Goal: Task Accomplishment & Management: Complete application form

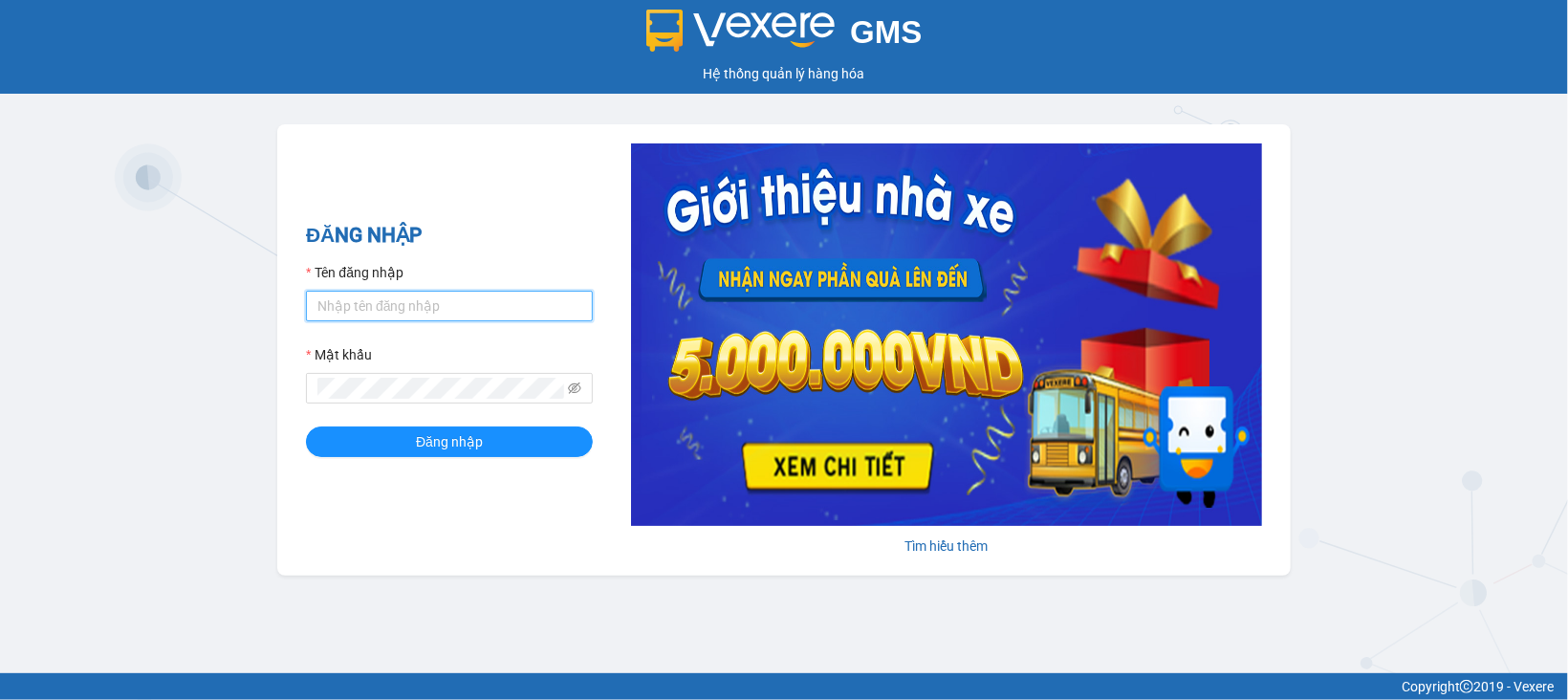
click at [386, 300] on input "Tên đăng nhập" at bounding box center [450, 306] width 287 height 31
type input "nam.ttdl"
click at [306, 427] on button "Đăng nhập" at bounding box center [450, 442] width 287 height 31
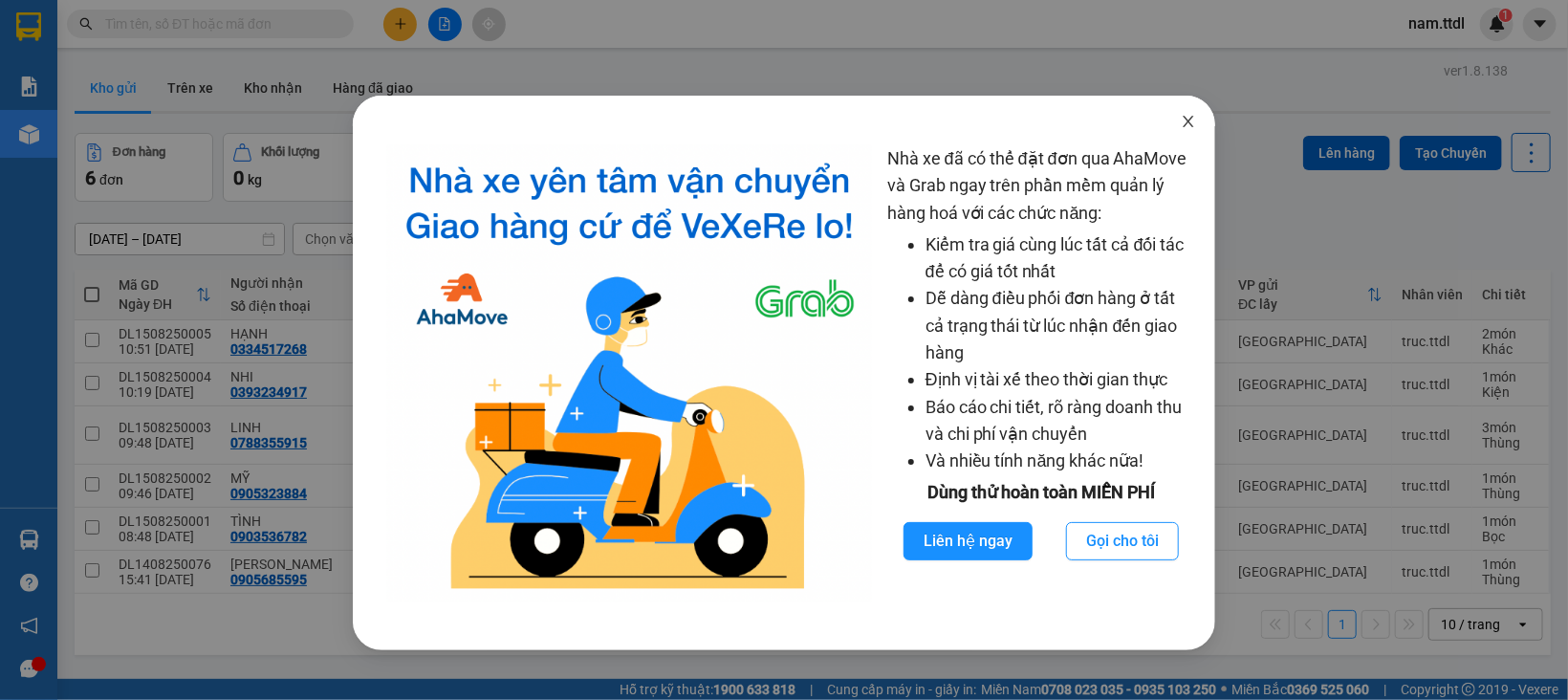
click at [1189, 114] on icon "close" at bounding box center [1188, 121] width 15 height 15
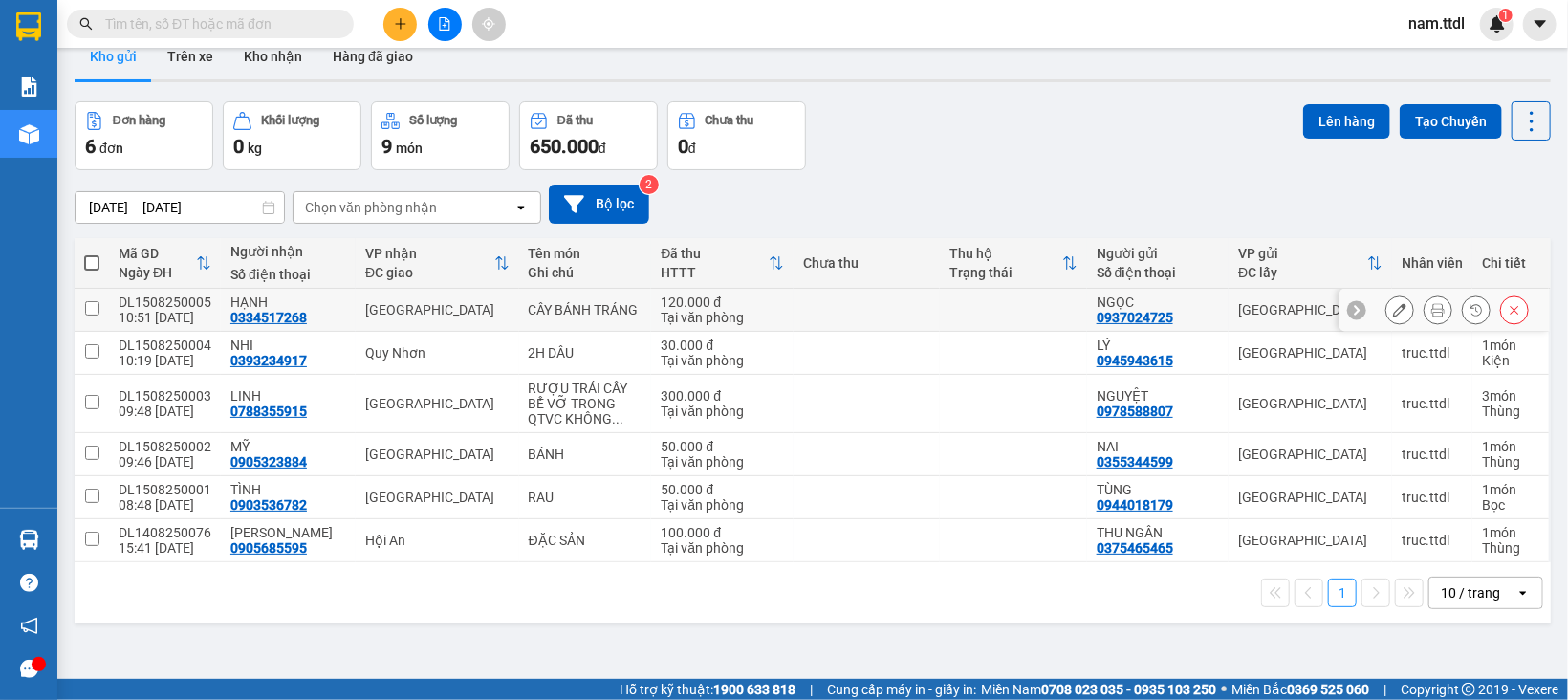
scroll to position [87, 0]
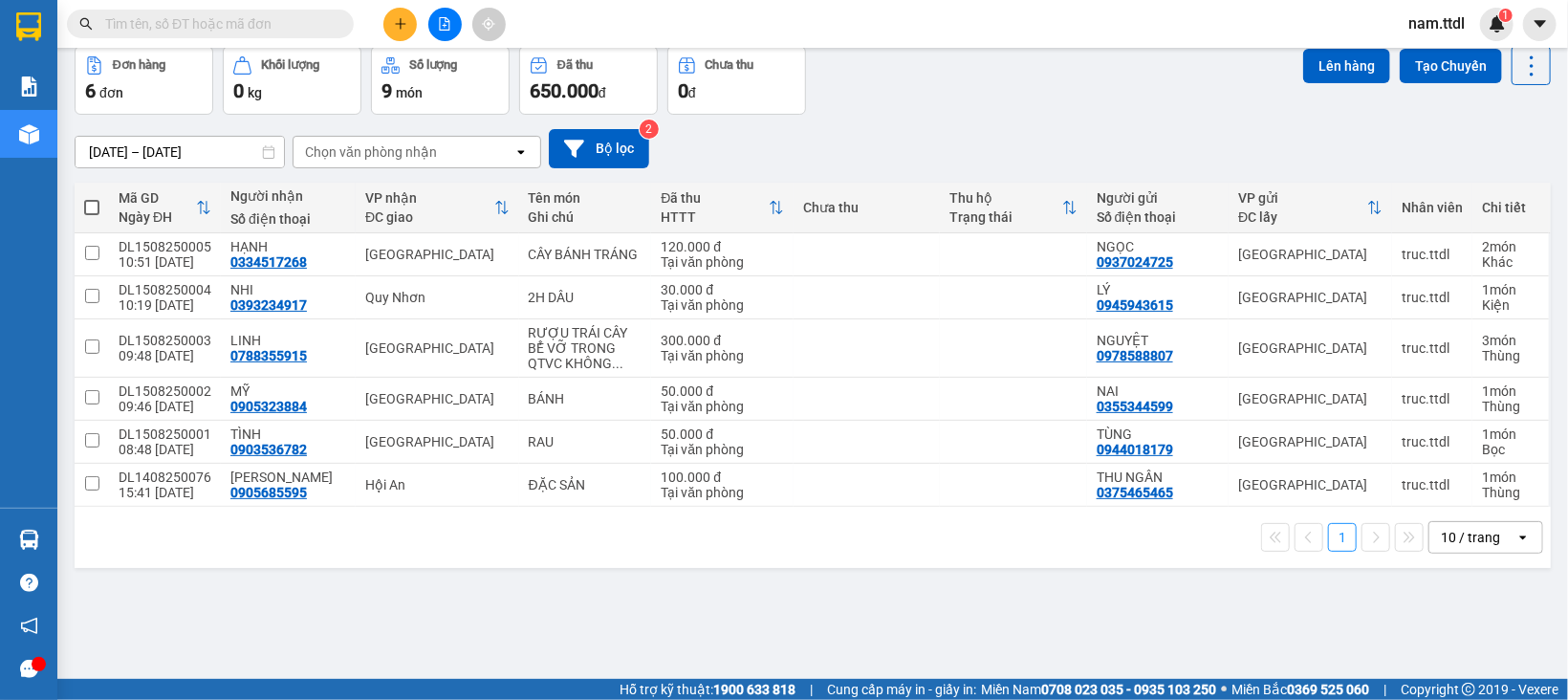
click at [181, 26] on input "text" at bounding box center [217, 24] width 225 height 21
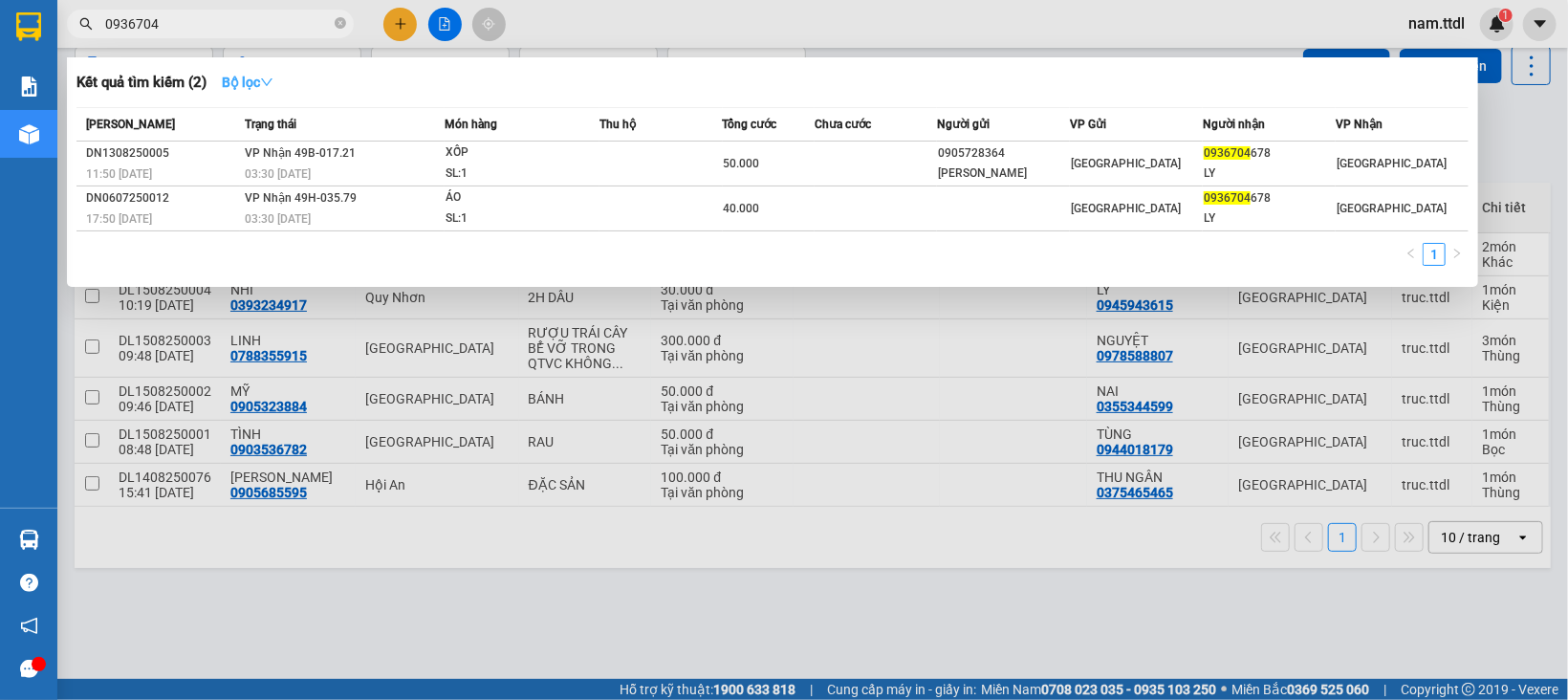
type input "0936704"
click at [254, 81] on strong "Bộ lọc" at bounding box center [248, 81] width 51 height 15
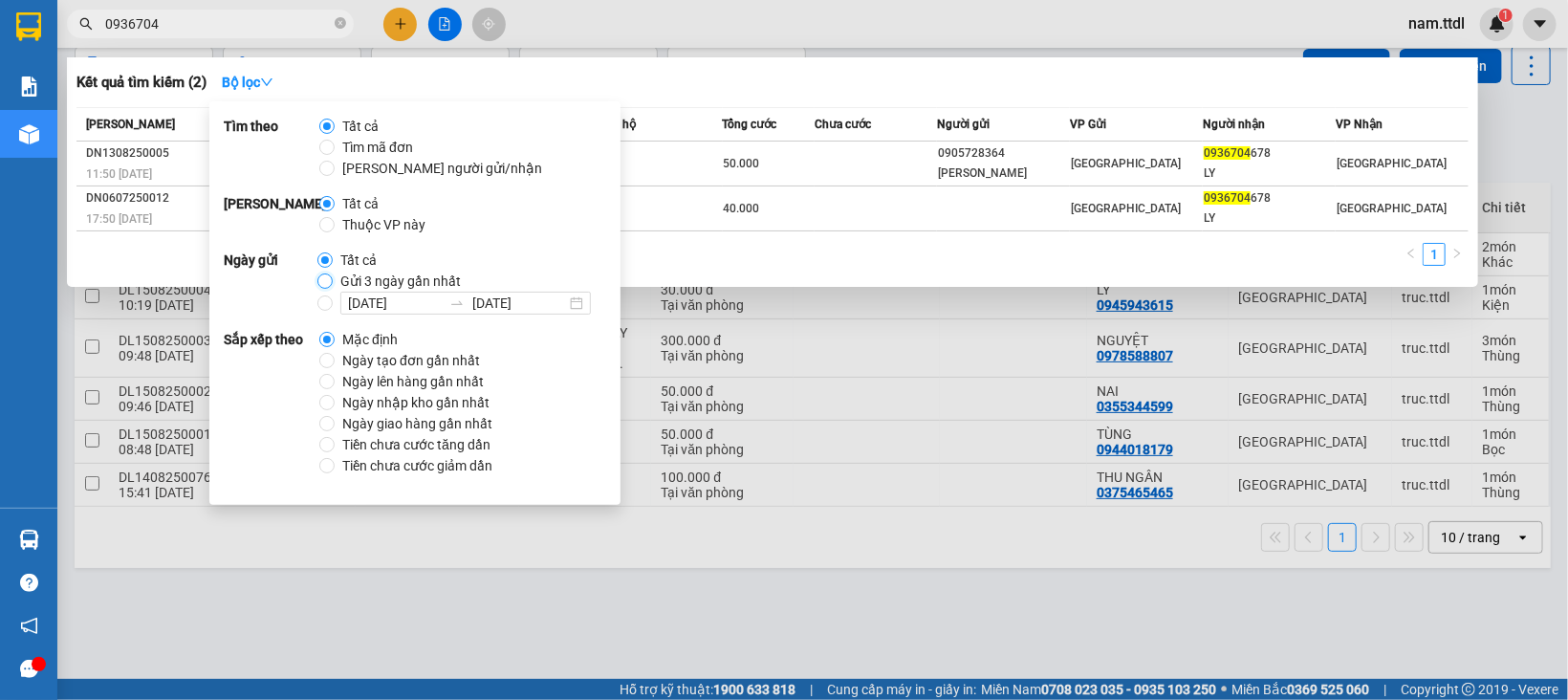
click at [329, 283] on input "Gửi 3 ngày gần nhất" at bounding box center [324, 281] width 15 height 15
radio input "true"
radio input "false"
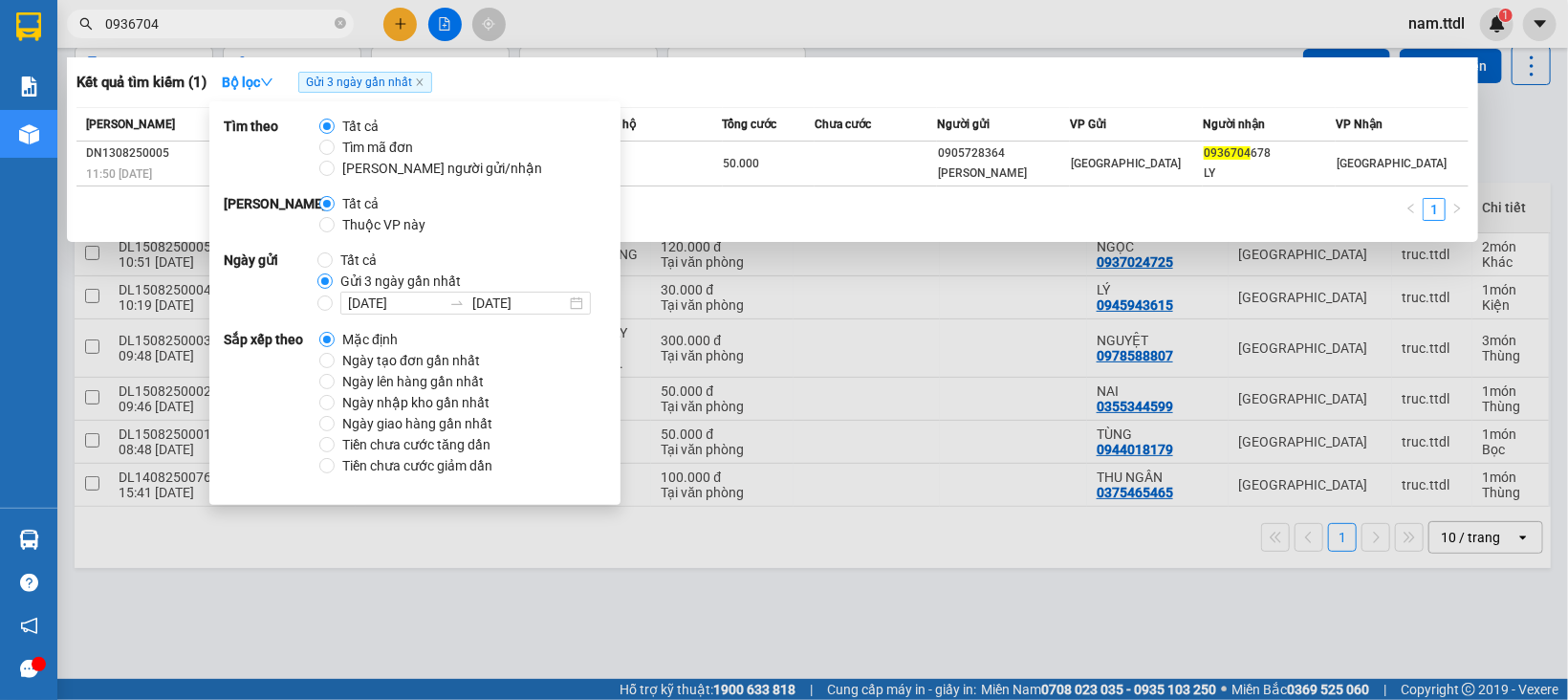
click at [885, 221] on div "1" at bounding box center [772, 215] width 1392 height 35
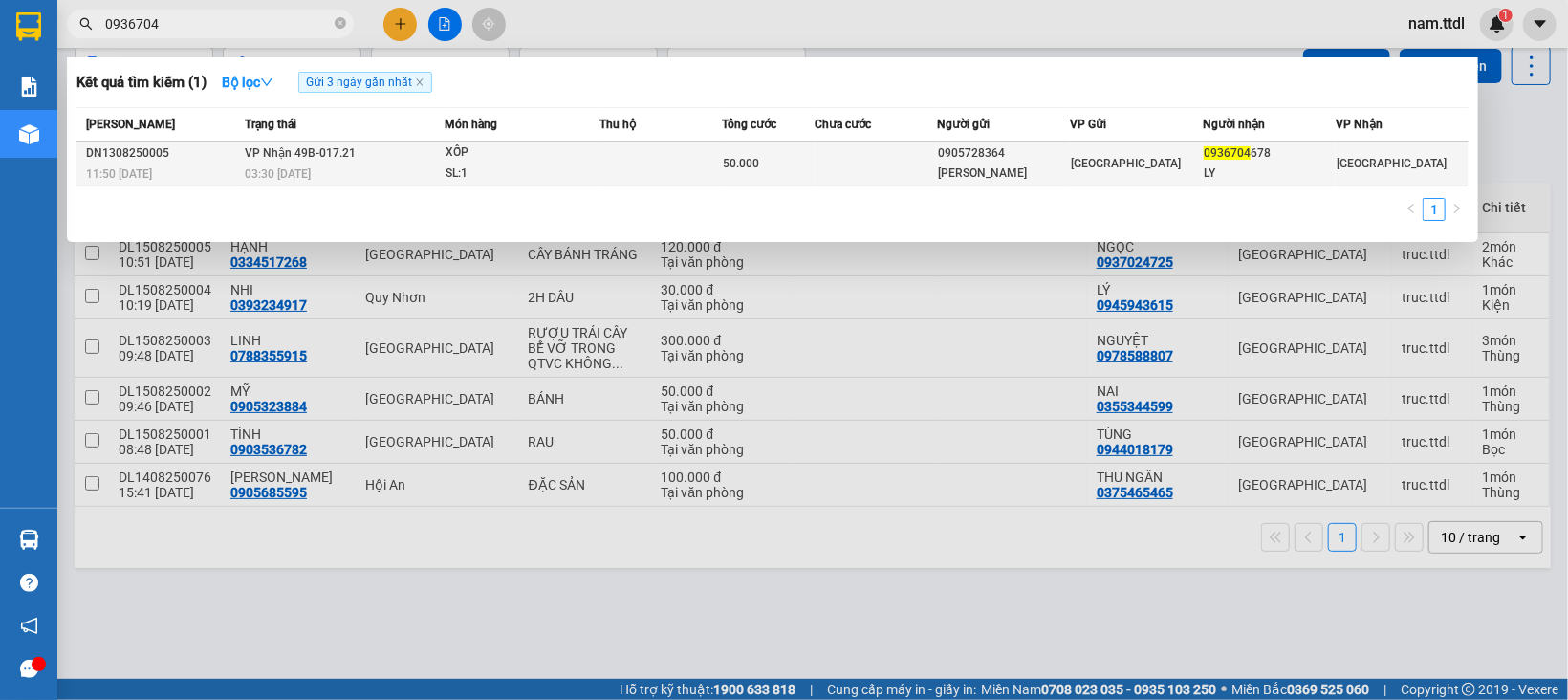
click at [917, 168] on td at bounding box center [876, 163] width 123 height 44
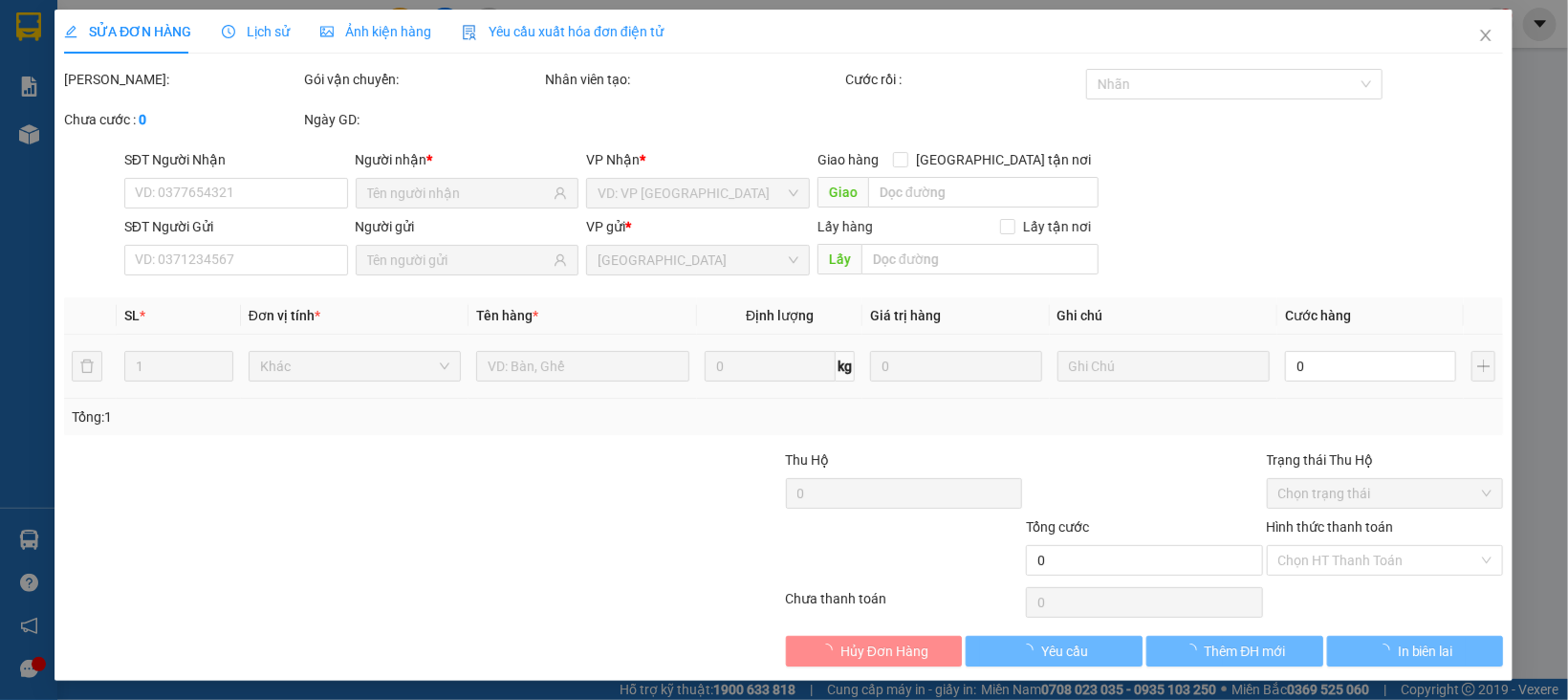
type input "0936704678"
type input "LY"
type input "0905728364"
type input "[PERSON_NAME]"
type input "50.000"
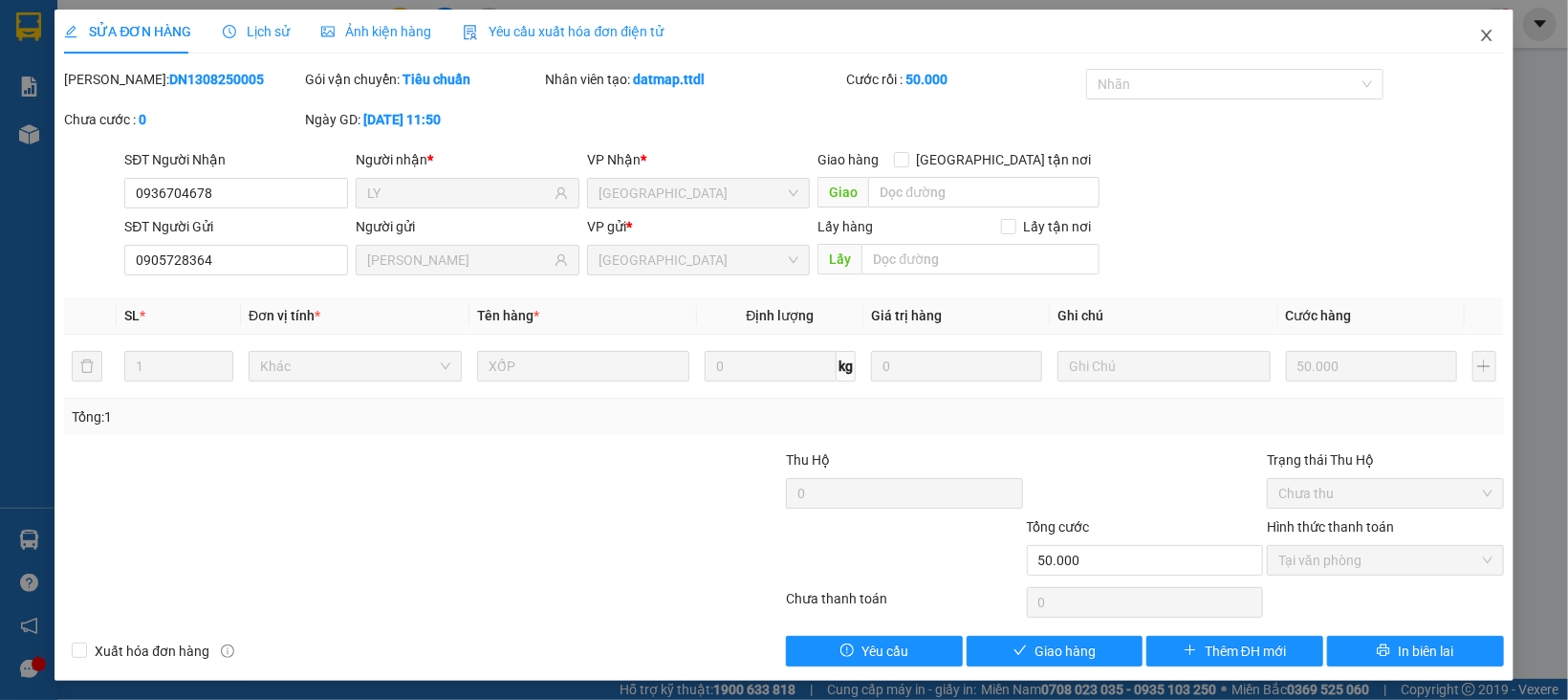
click at [1475, 35] on span "Close" at bounding box center [1487, 37] width 53 height 53
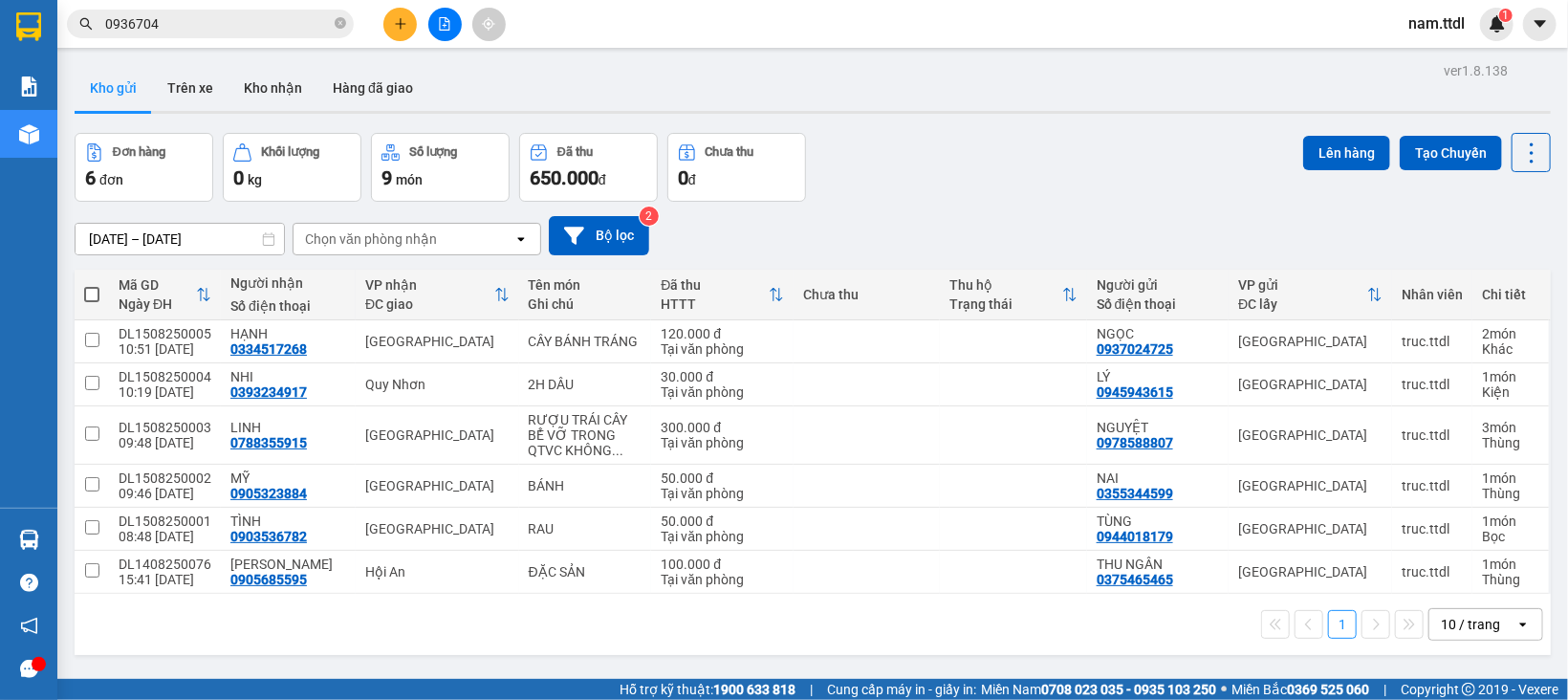
click at [402, 18] on icon "plus" at bounding box center [401, 24] width 14 height 14
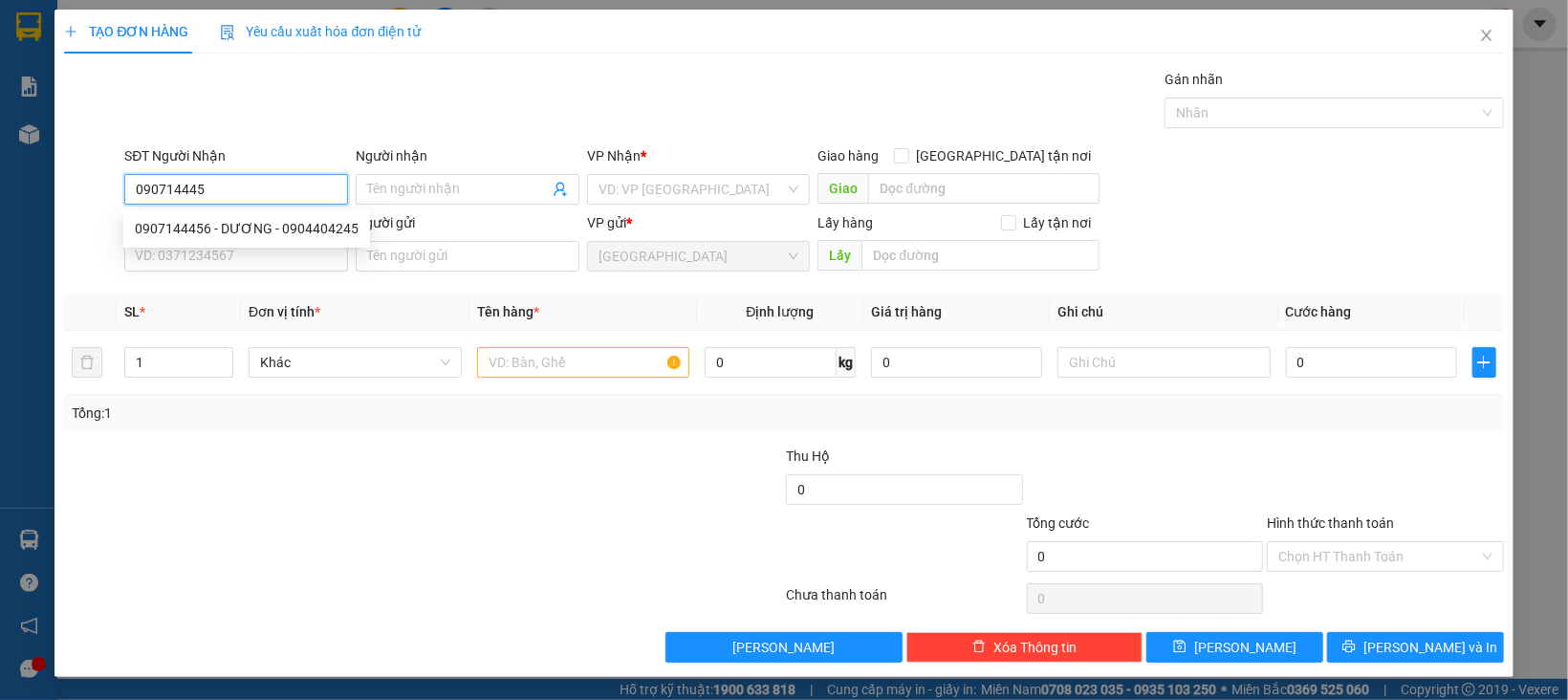
type input "0907144456"
click at [334, 229] on div "0907144456 - DƯƠNG - 0904404245" at bounding box center [246, 228] width 223 height 21
type input "DƯƠNG - 0904404245"
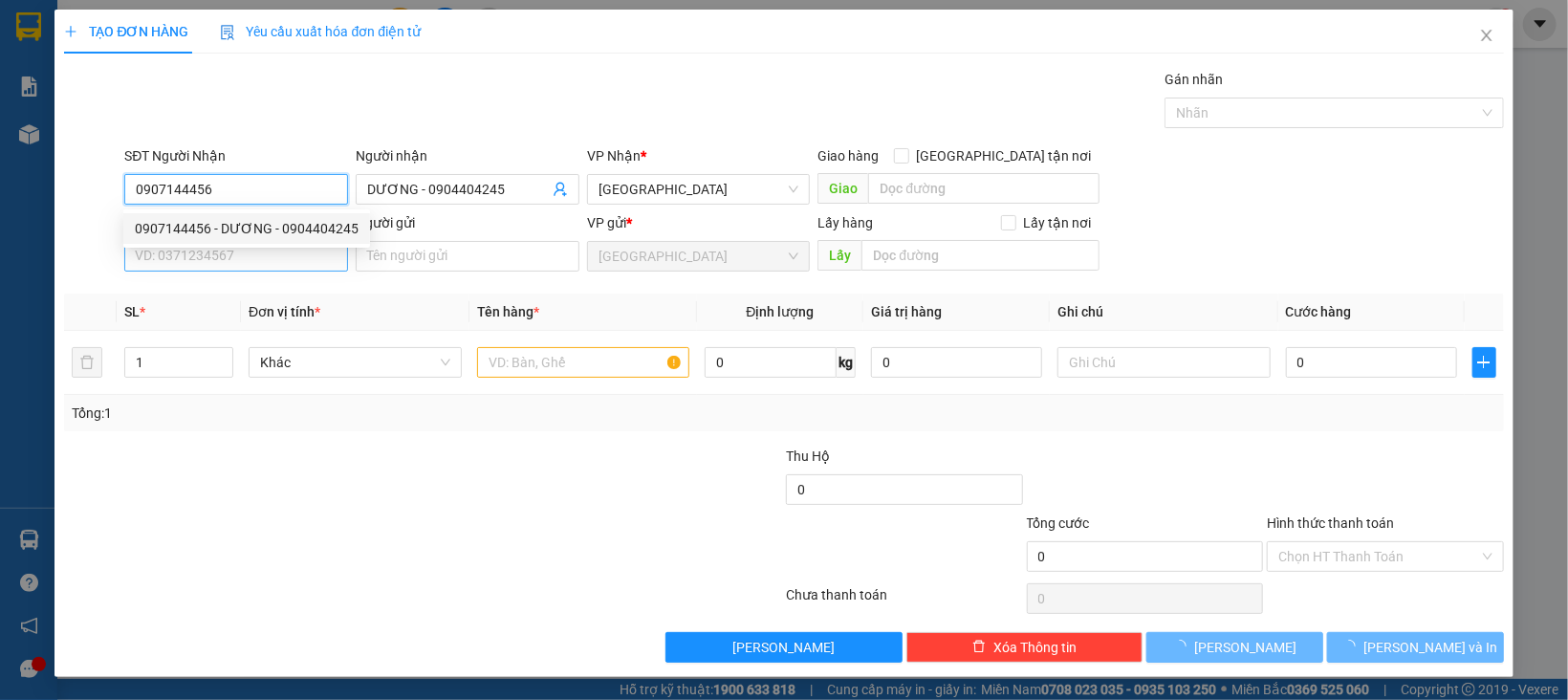
type input "0907144456"
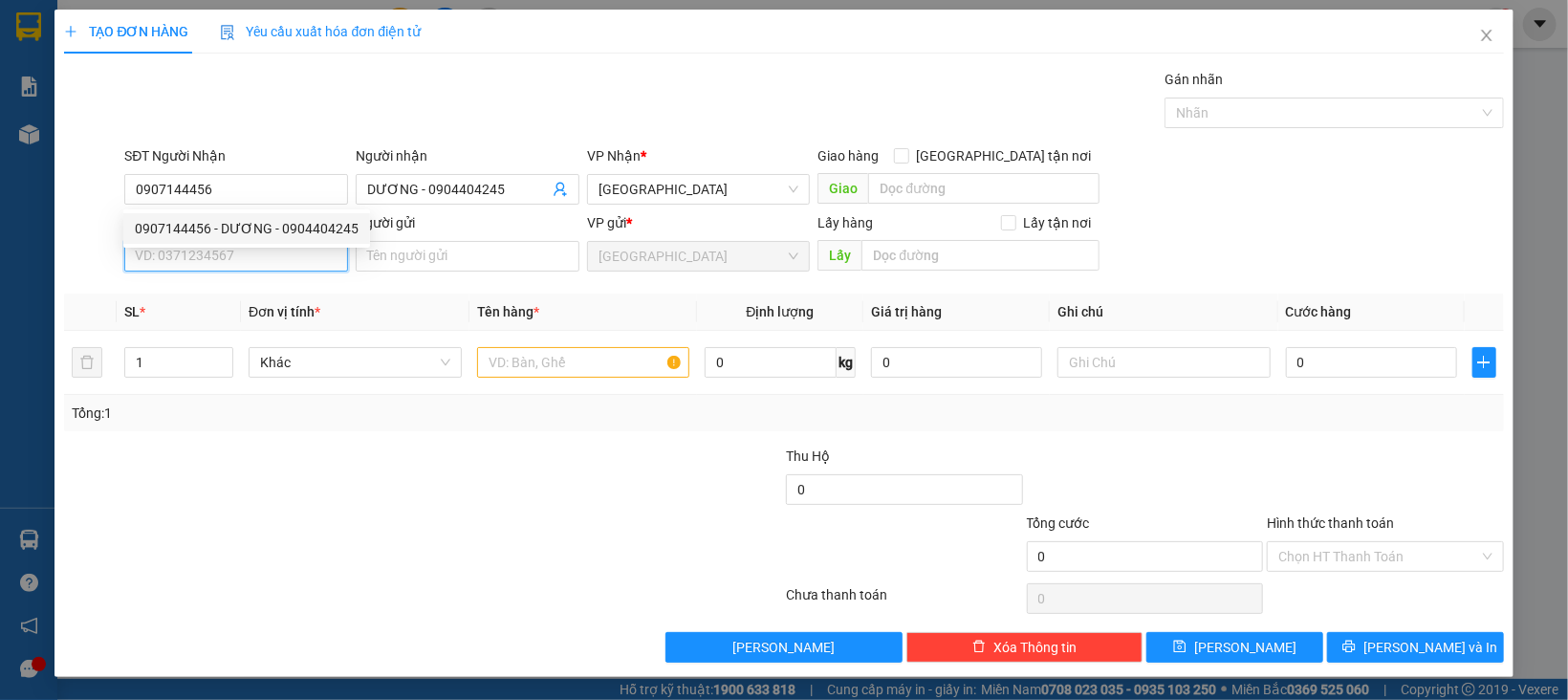
click at [297, 258] on input "SĐT Người Gửi" at bounding box center [236, 256] width 223 height 31
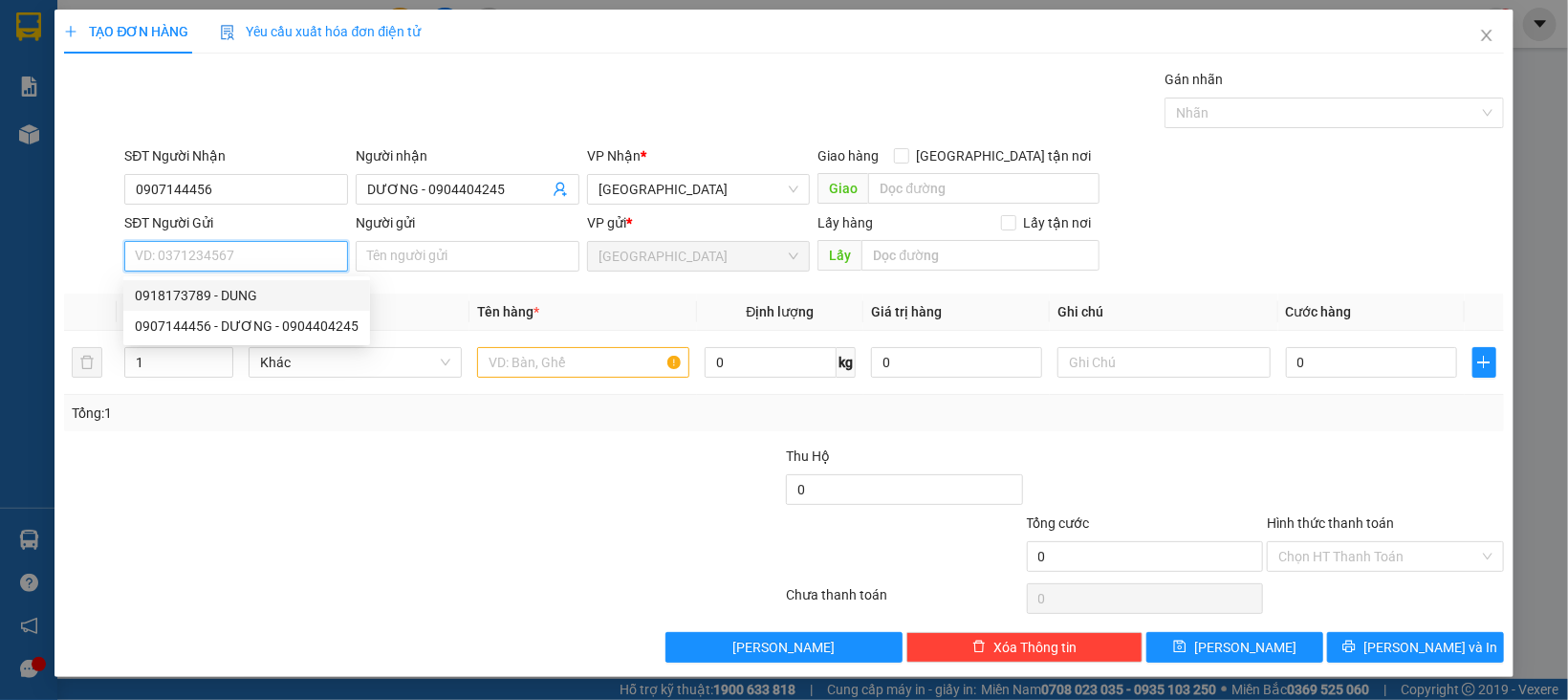
click at [207, 299] on div "0918173789 - DUNG" at bounding box center [246, 295] width 223 height 21
type input "0918173789"
type input "DUNG"
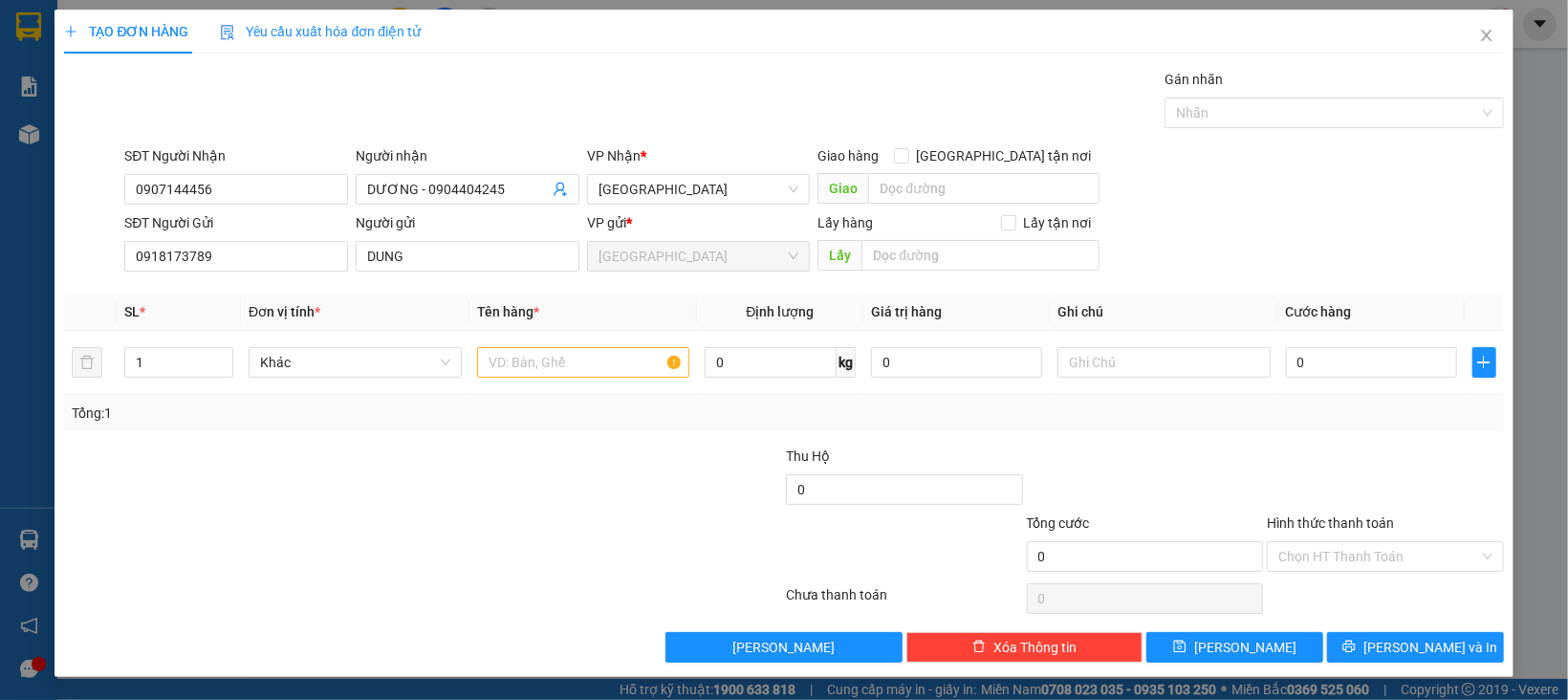
click at [467, 422] on div "Tổng: 1" at bounding box center [339, 412] width 534 height 21
click at [281, 261] on input "0918173789" at bounding box center [236, 256] width 223 height 31
drag, startPoint x: 150, startPoint y: 385, endPoint x: 75, endPoint y: 403, distance: 77.1
click at [75, 403] on div "SL * Đơn vị tính * Tên hàng * Định lượng Giá trị hàng Ghi chú Cước hàng 1 Khác …" at bounding box center [784, 362] width 1440 height 137
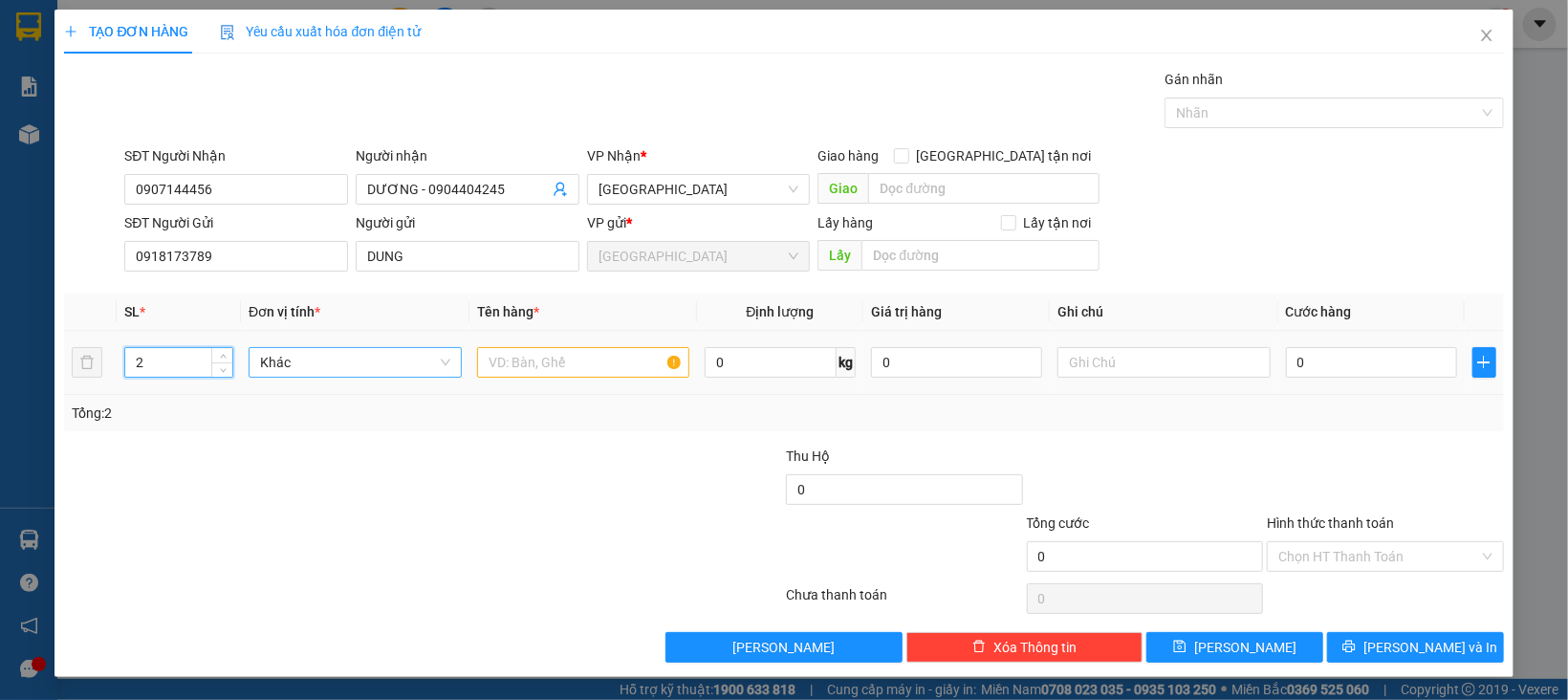
click at [330, 361] on span "Khác" at bounding box center [355, 362] width 191 height 29
type input "2"
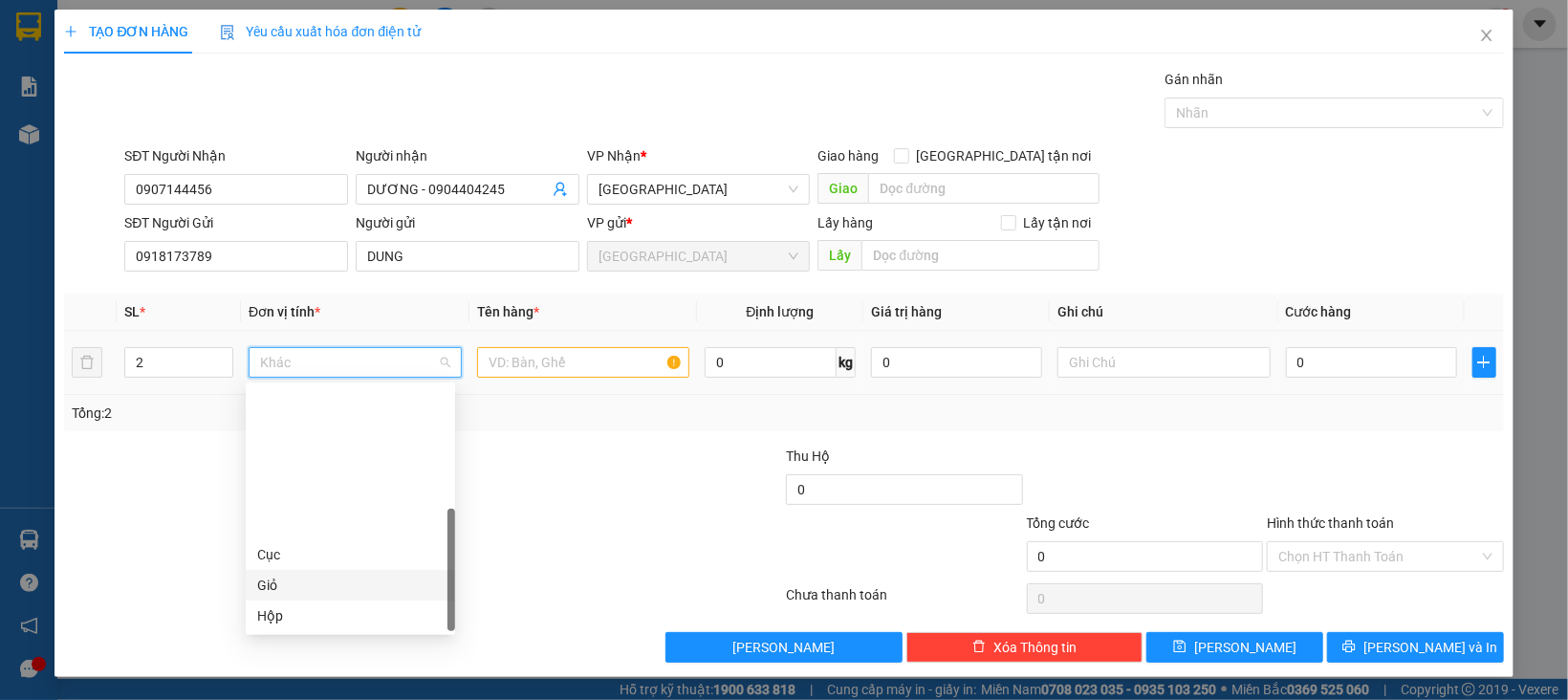
scroll to position [183, 0]
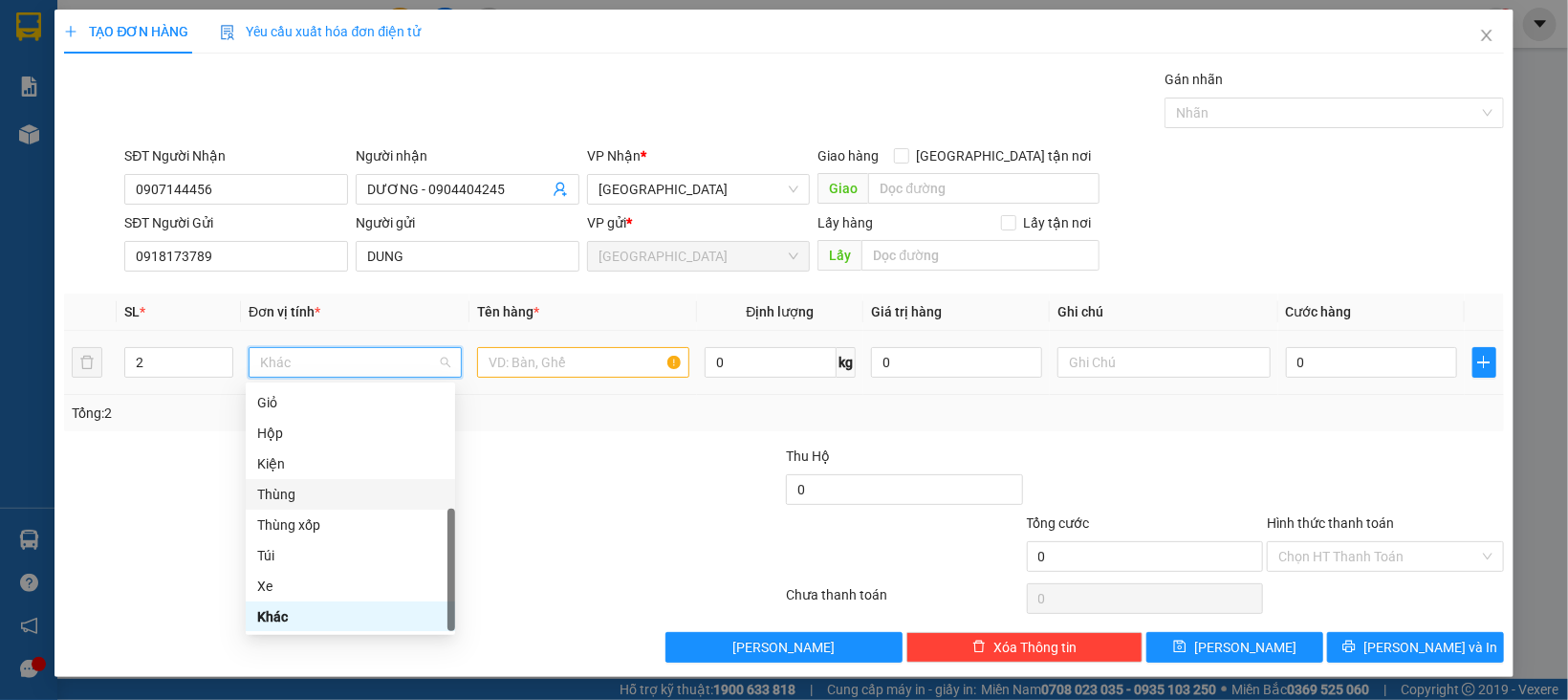
click at [293, 498] on div "Thùng" at bounding box center [350, 494] width 187 height 21
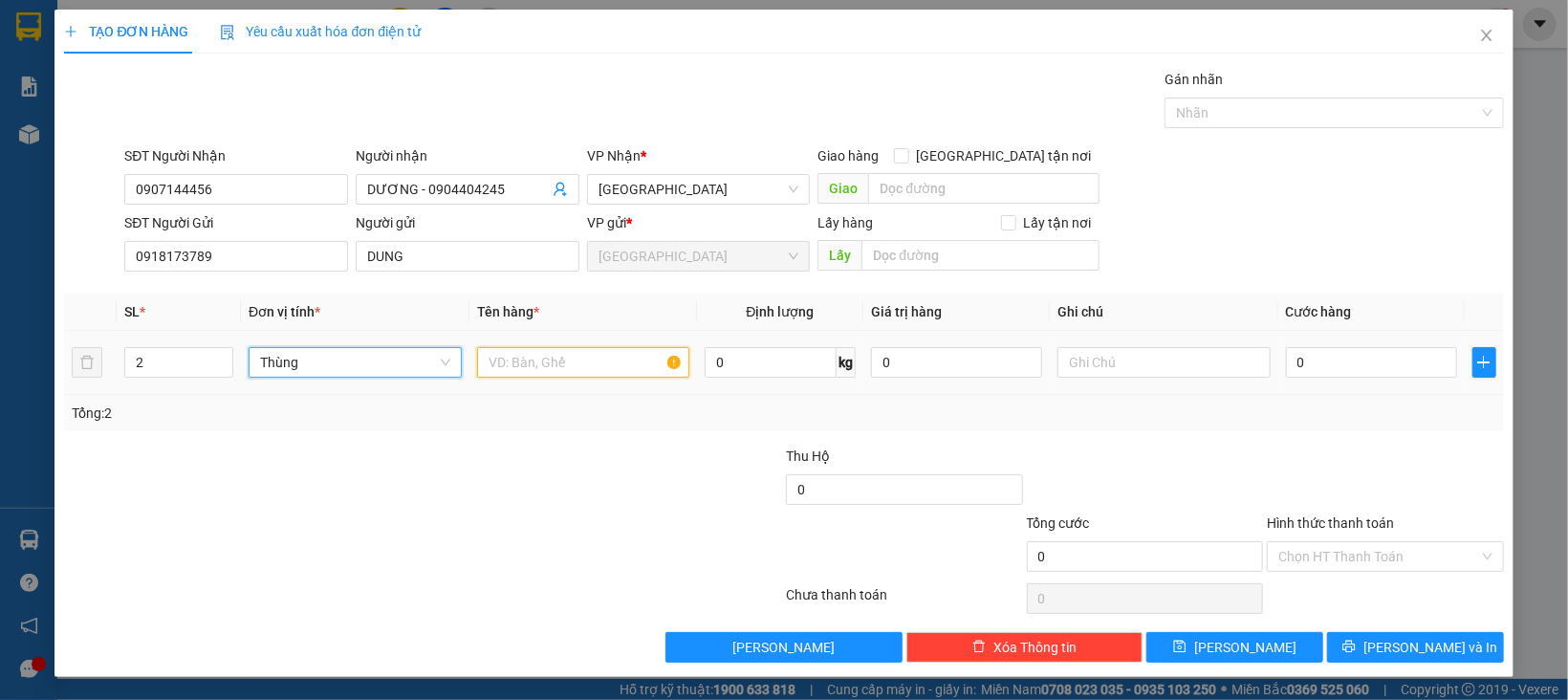
click at [537, 365] on input "text" at bounding box center [584, 362] width 213 height 31
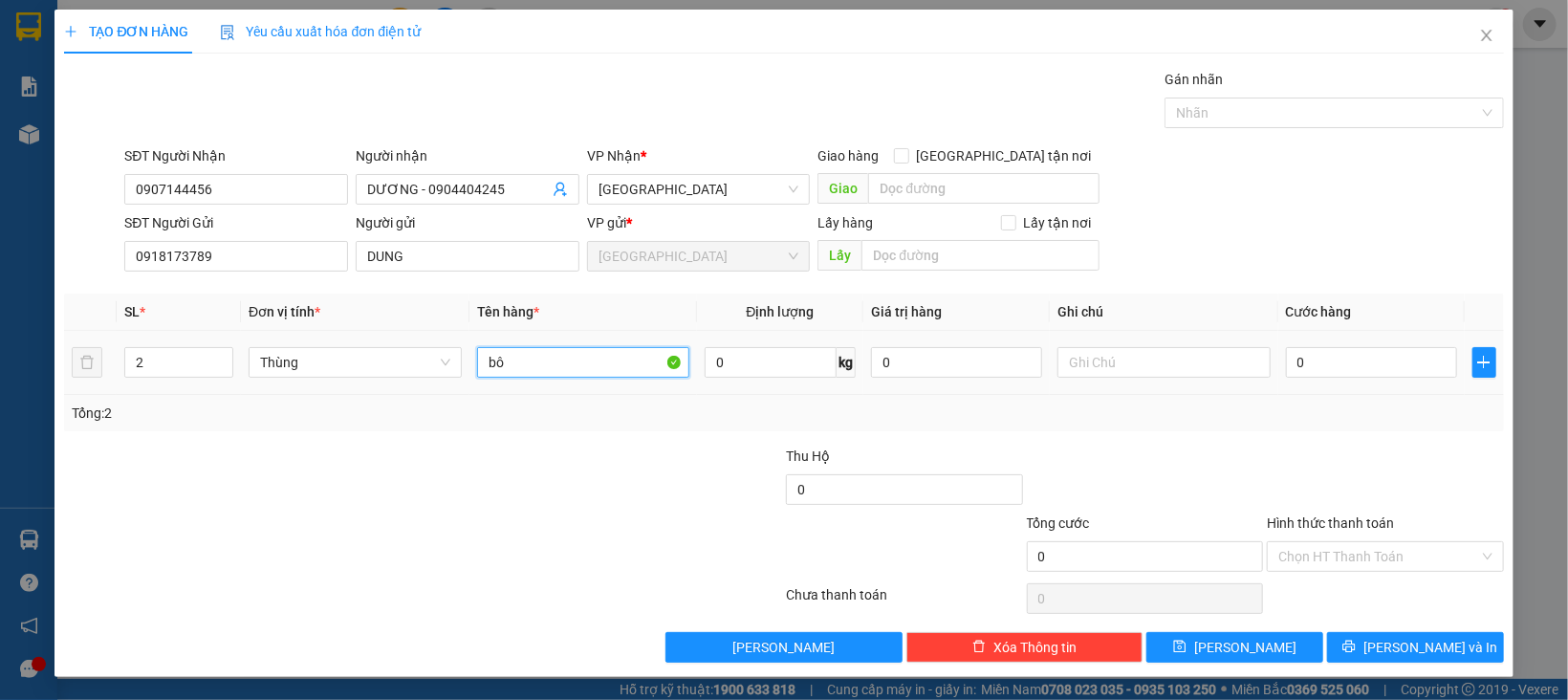
type input "b"
type input "BÔNG"
type input "3"
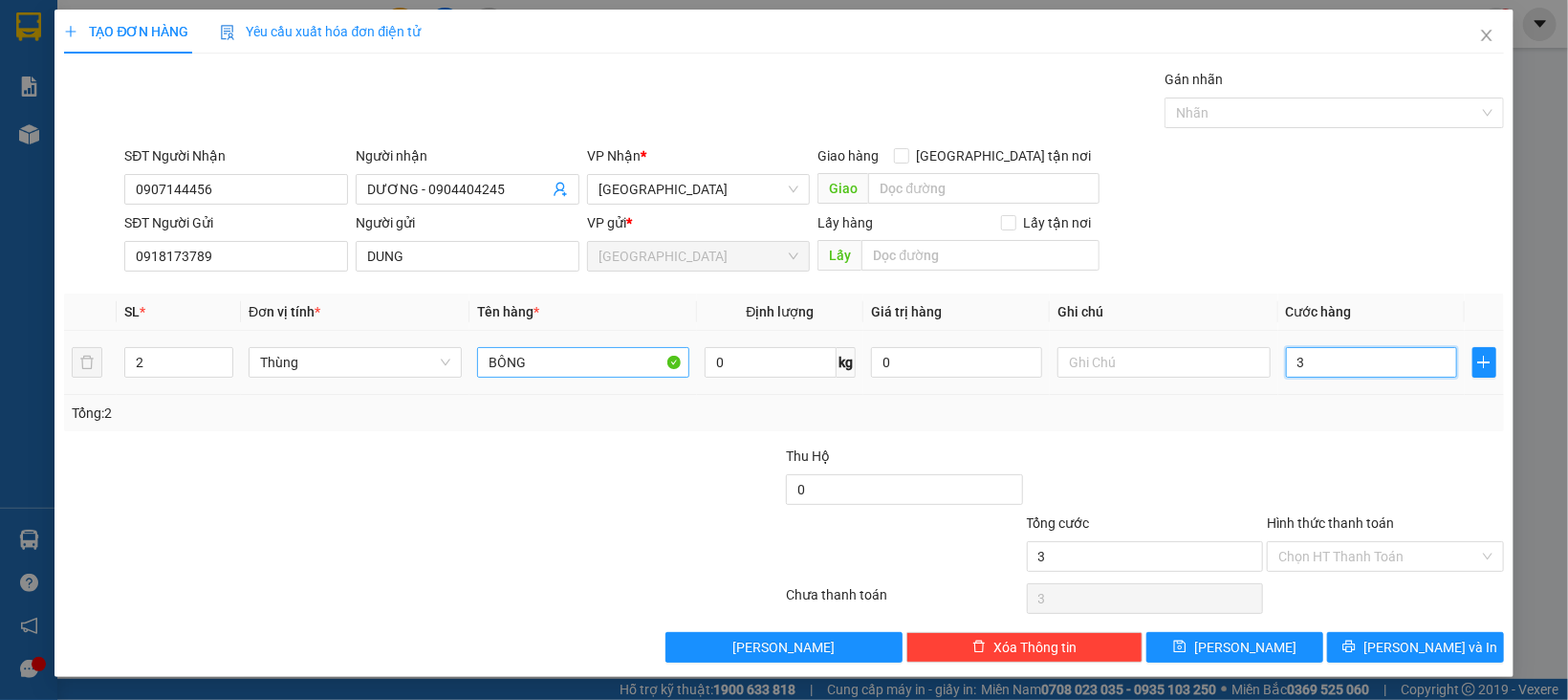
type input "30"
type input "300"
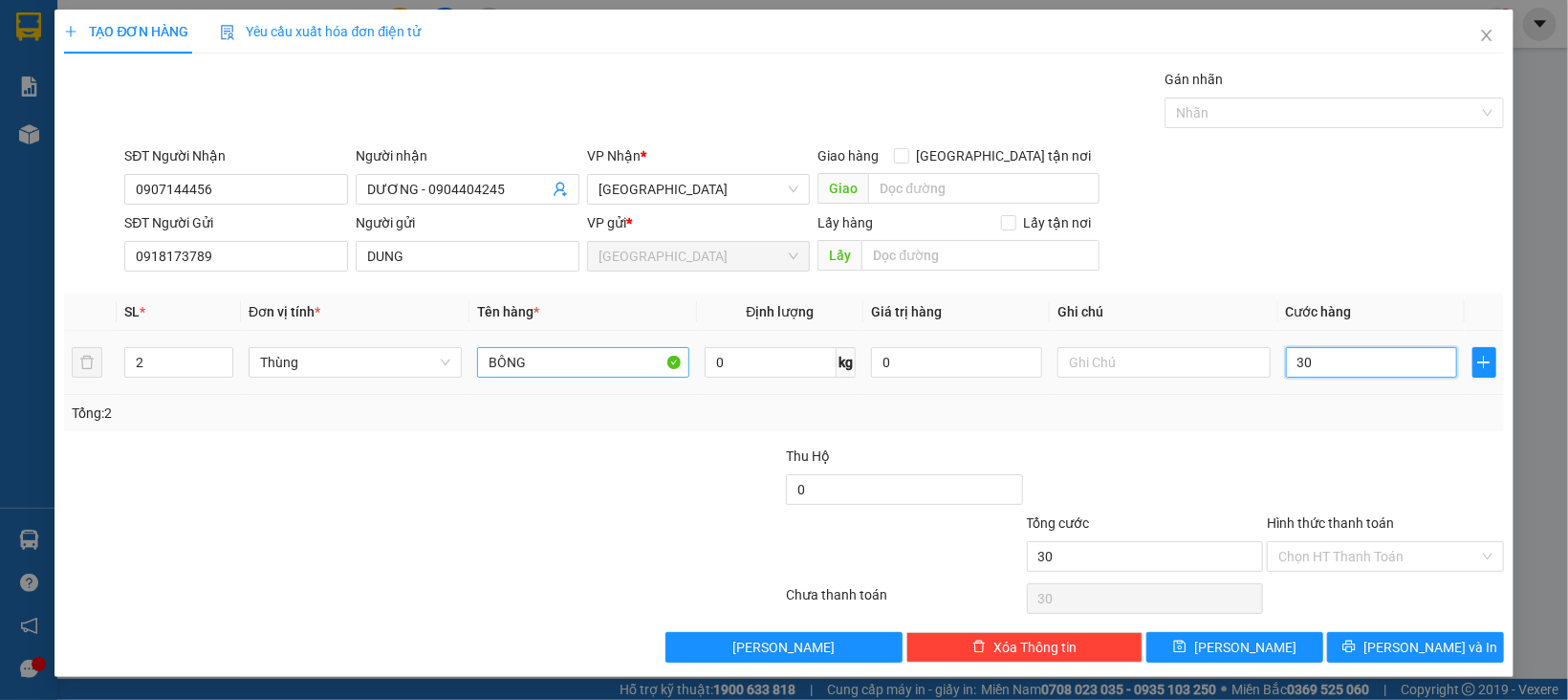
type input "300"
type input "300.000"
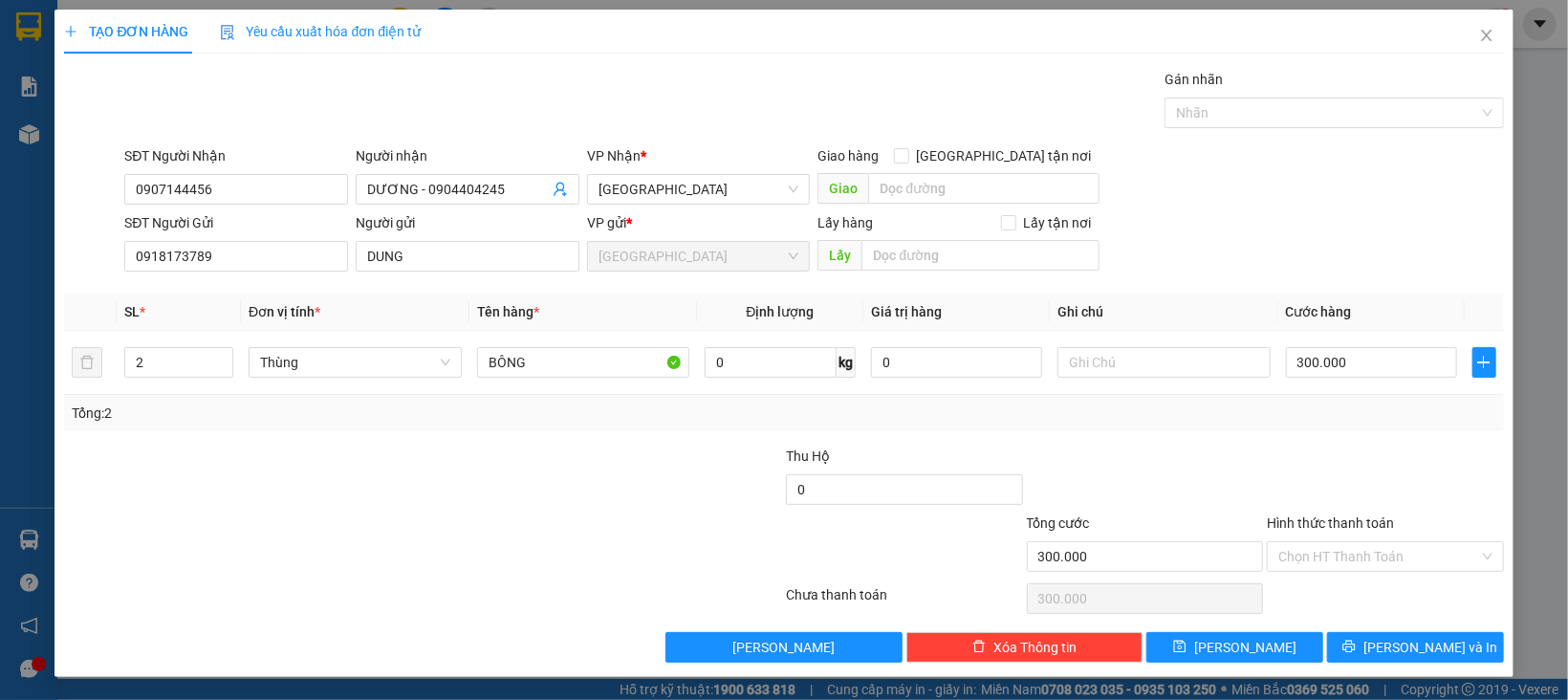
click at [1231, 479] on div at bounding box center [1146, 480] width 241 height 67
click at [1329, 560] on input "Hình thức thanh toán" at bounding box center [1378, 557] width 201 height 29
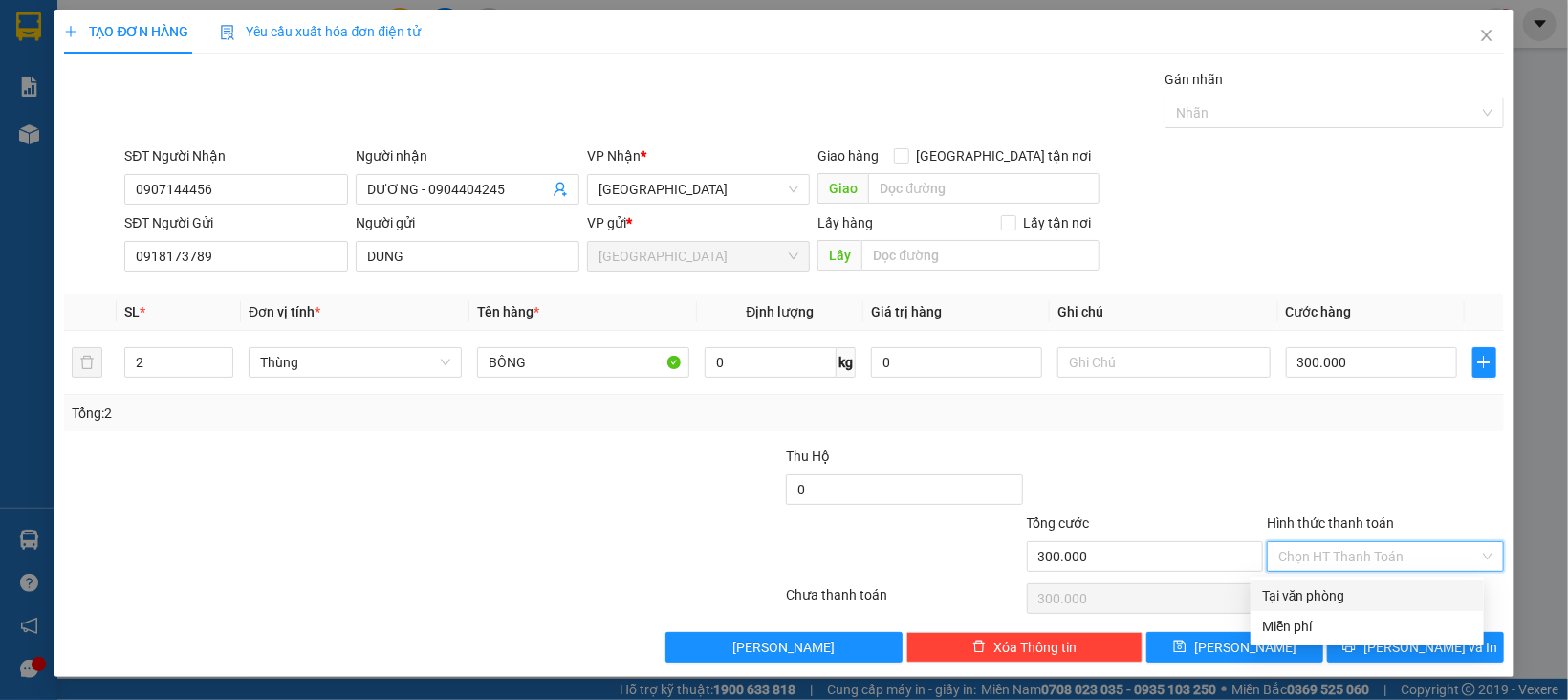
click at [1326, 582] on div "Tại văn phòng" at bounding box center [1367, 595] width 233 height 31
type input "0"
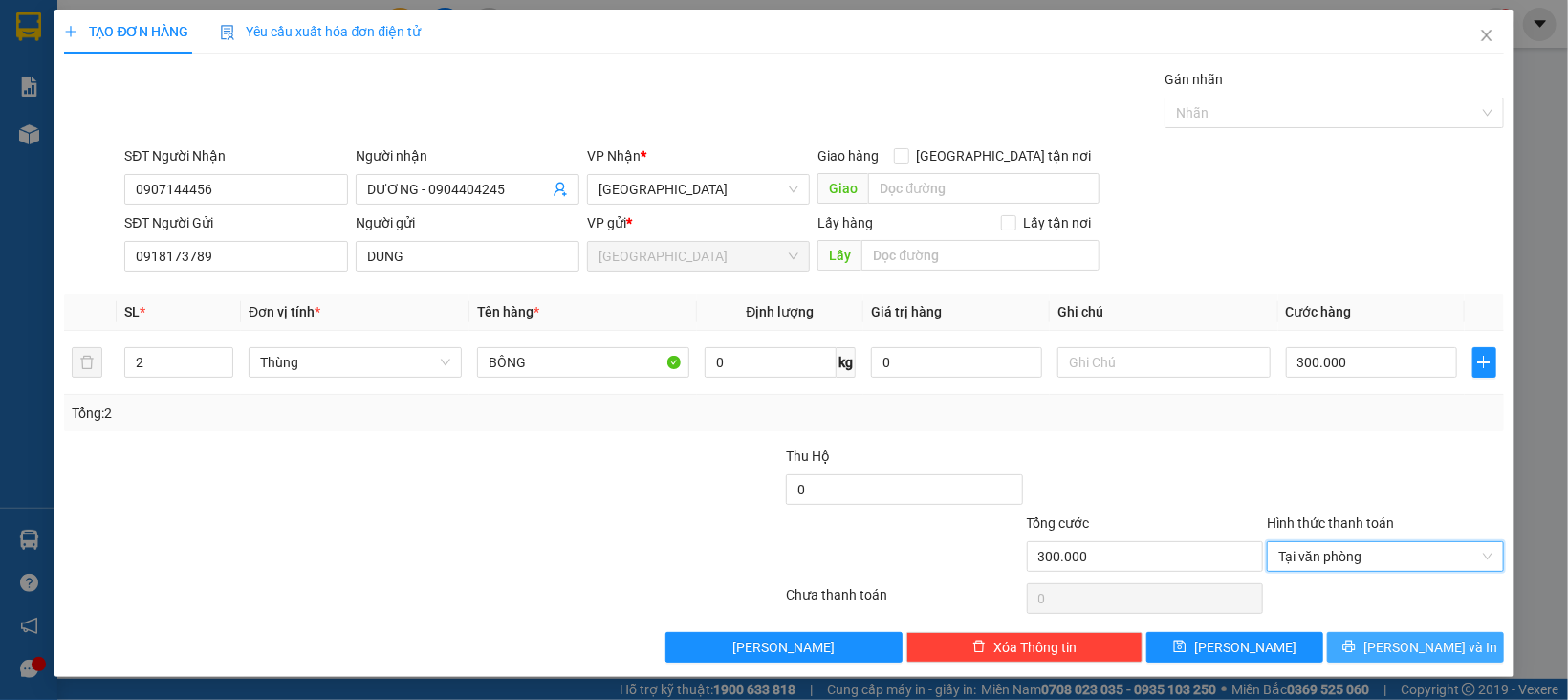
click at [1356, 656] on span "printer" at bounding box center [1350, 647] width 14 height 15
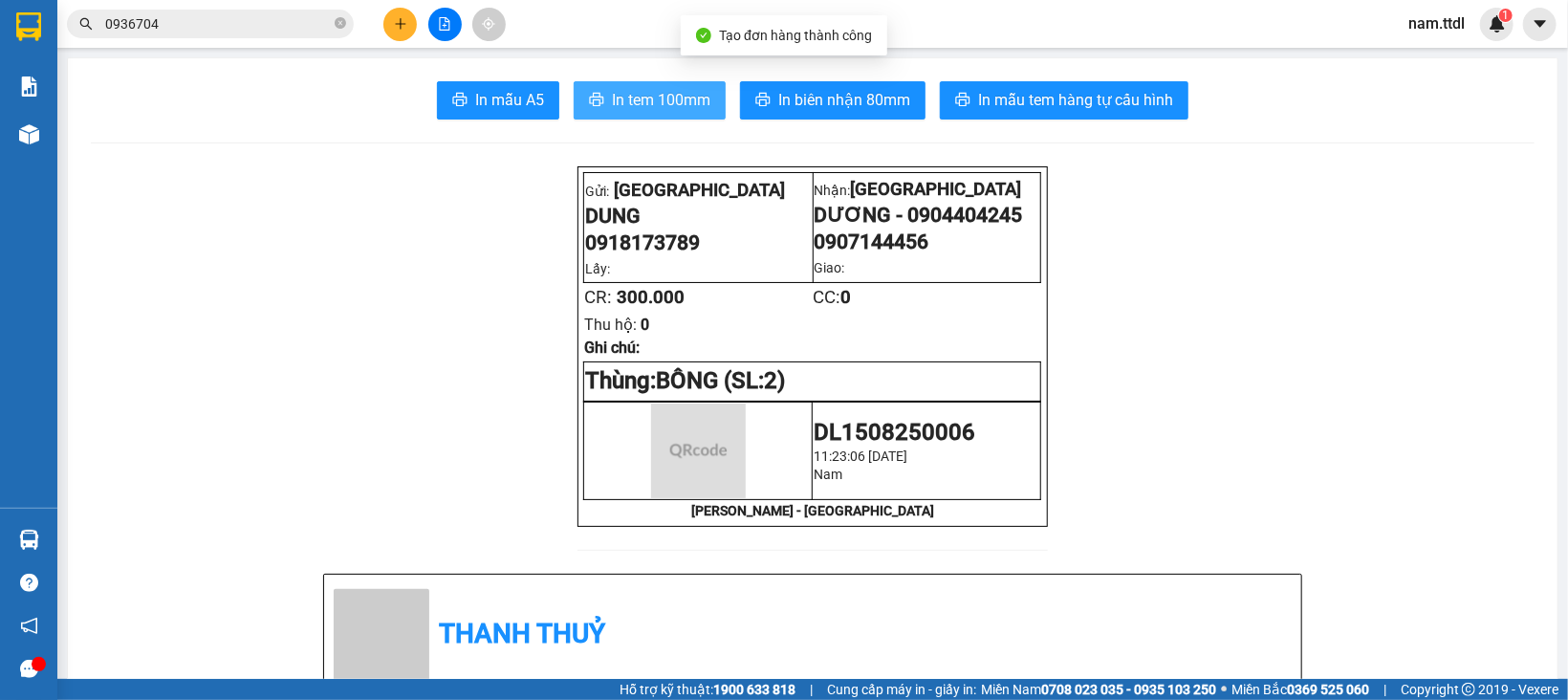
click at [635, 91] on span "In tem 100mm" at bounding box center [661, 100] width 99 height 24
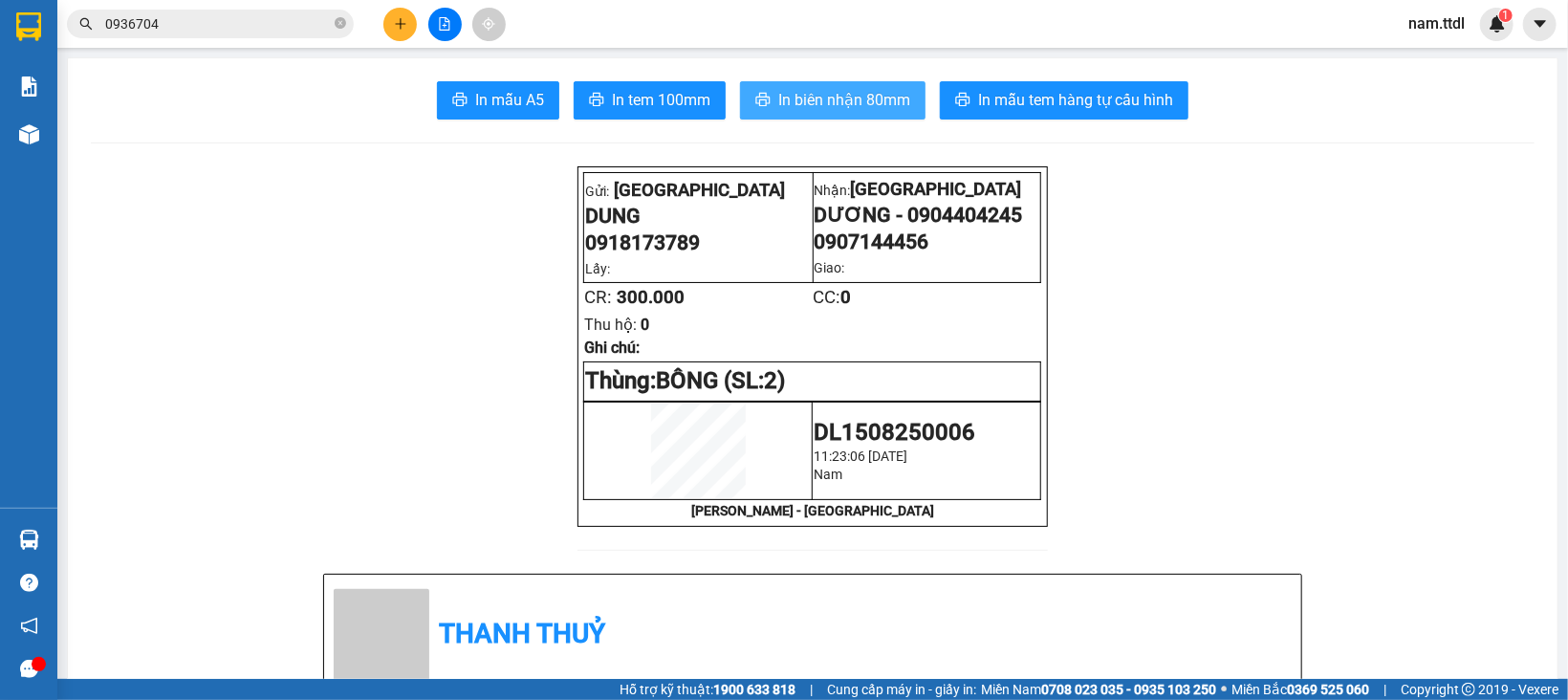
click at [837, 100] on span "In biên nhận 80mm" at bounding box center [845, 100] width 132 height 24
click at [421, 22] on div at bounding box center [444, 25] width 143 height 34
click at [401, 26] on icon "plus" at bounding box center [401, 24] width 14 height 14
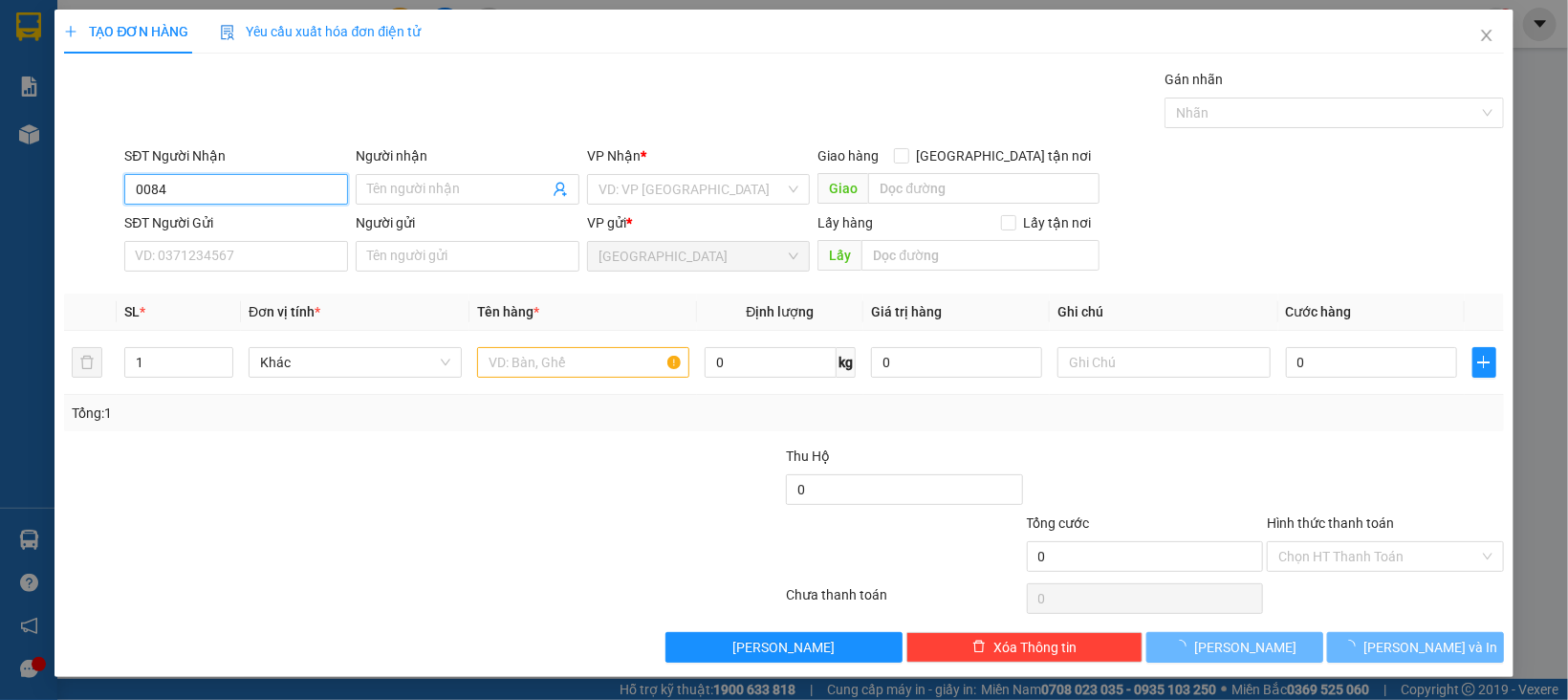
click at [245, 191] on input "0084" at bounding box center [236, 189] width 223 height 31
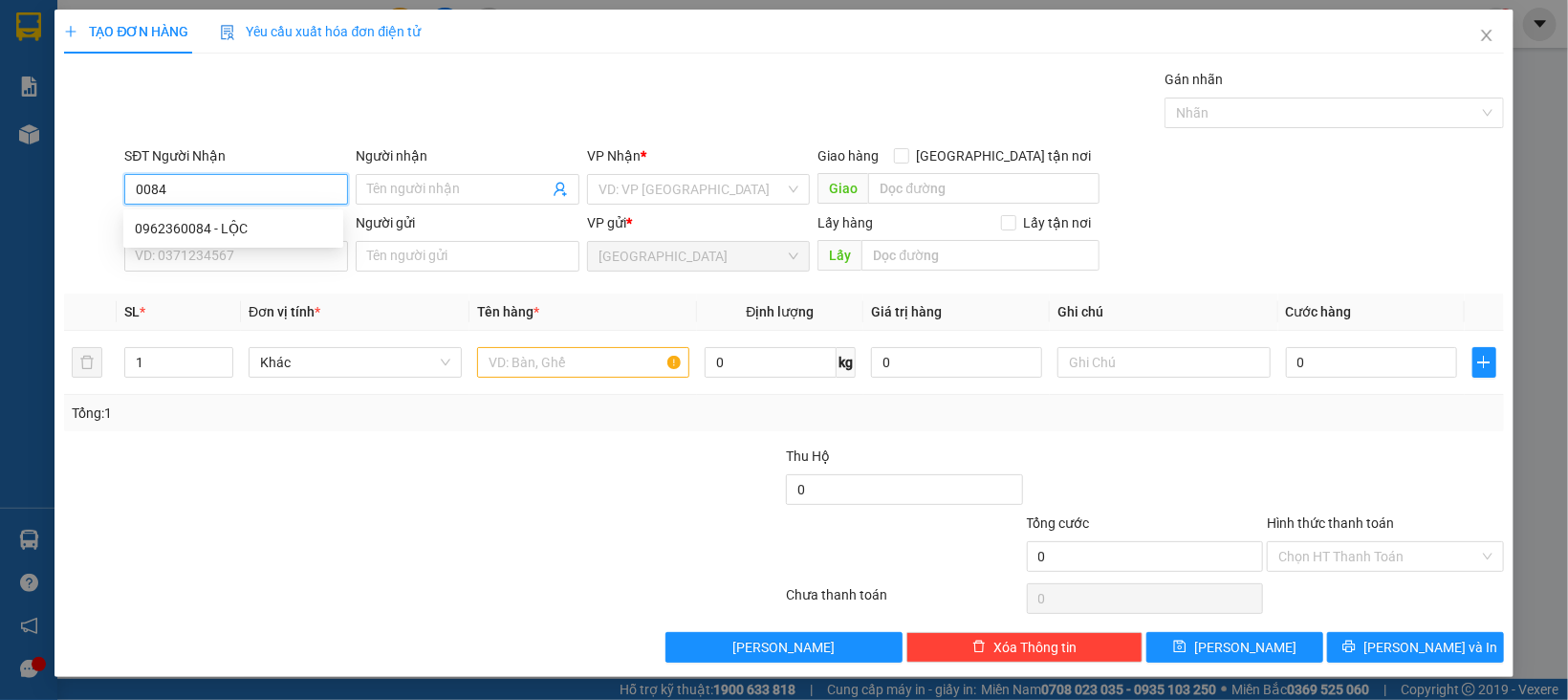
click at [237, 192] on input "0084" at bounding box center [236, 189] width 223 height 31
click at [243, 221] on div "0962360084 - LỘC" at bounding box center [232, 228] width 197 height 21
type input "0962360084"
type input "LỘC"
type input "0962360084"
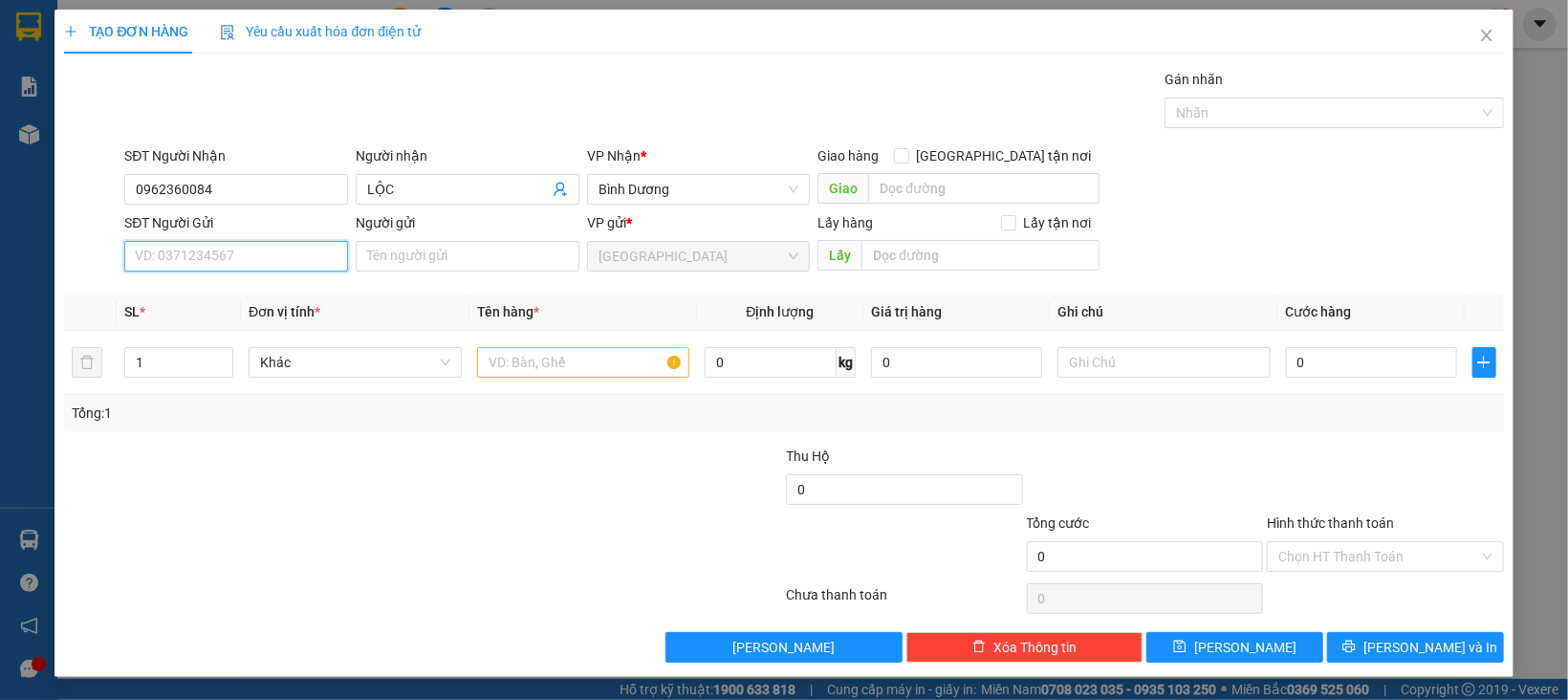
click at [189, 253] on input "SĐT Người Gửi" at bounding box center [236, 256] width 223 height 31
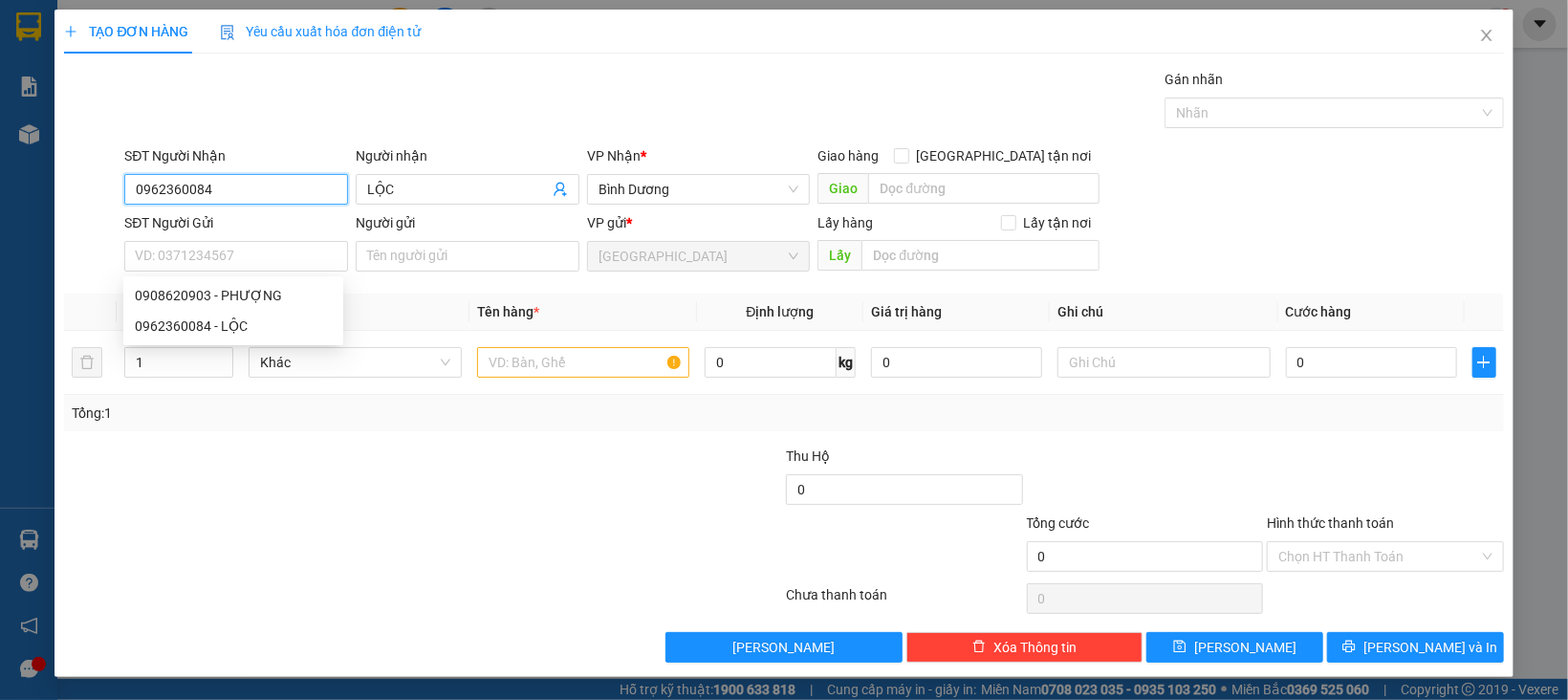
click at [239, 189] on input "0962360084" at bounding box center [236, 189] width 223 height 31
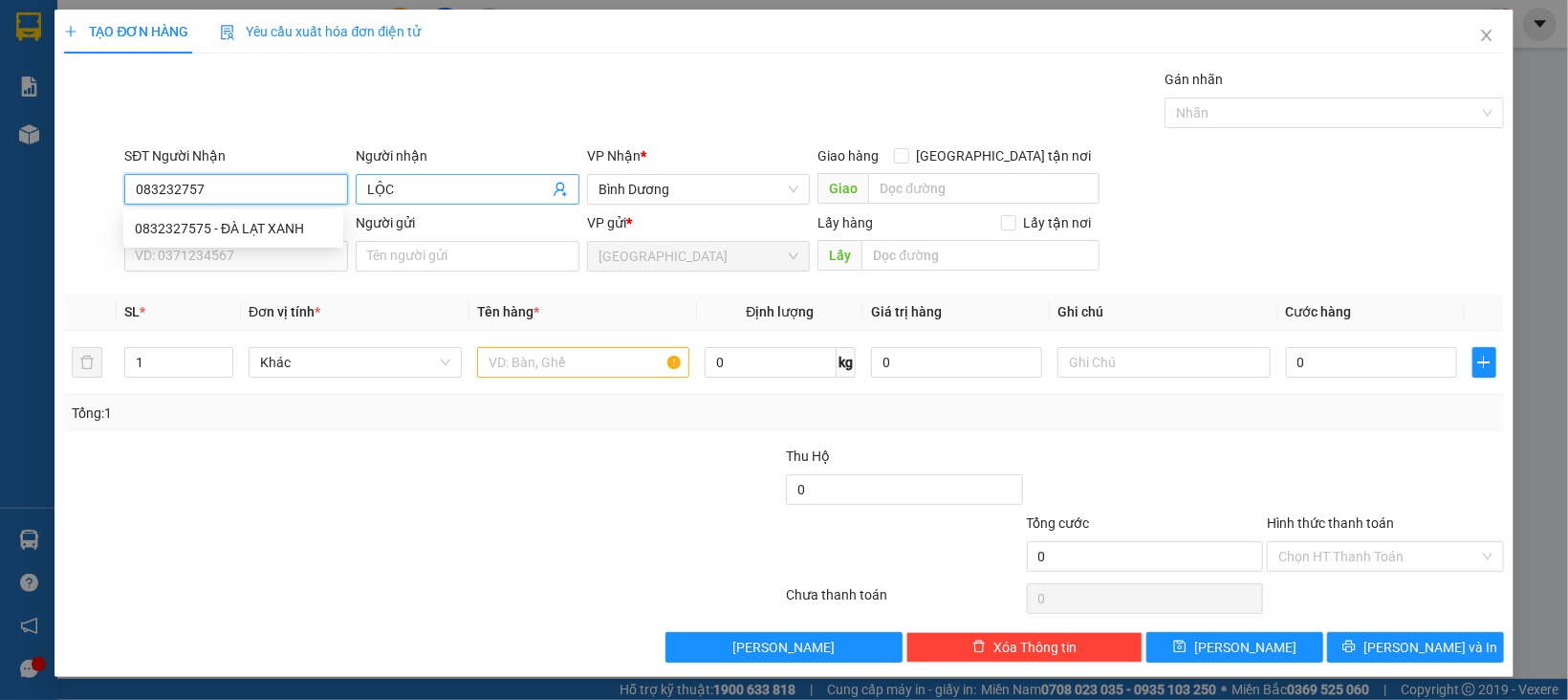
type input "0832327575"
click at [272, 240] on div "0832327575 - ĐÀ LẠT XANH" at bounding box center [233, 228] width 220 height 31
type input "ĐÀ LẠT XANH"
type input "0832327575"
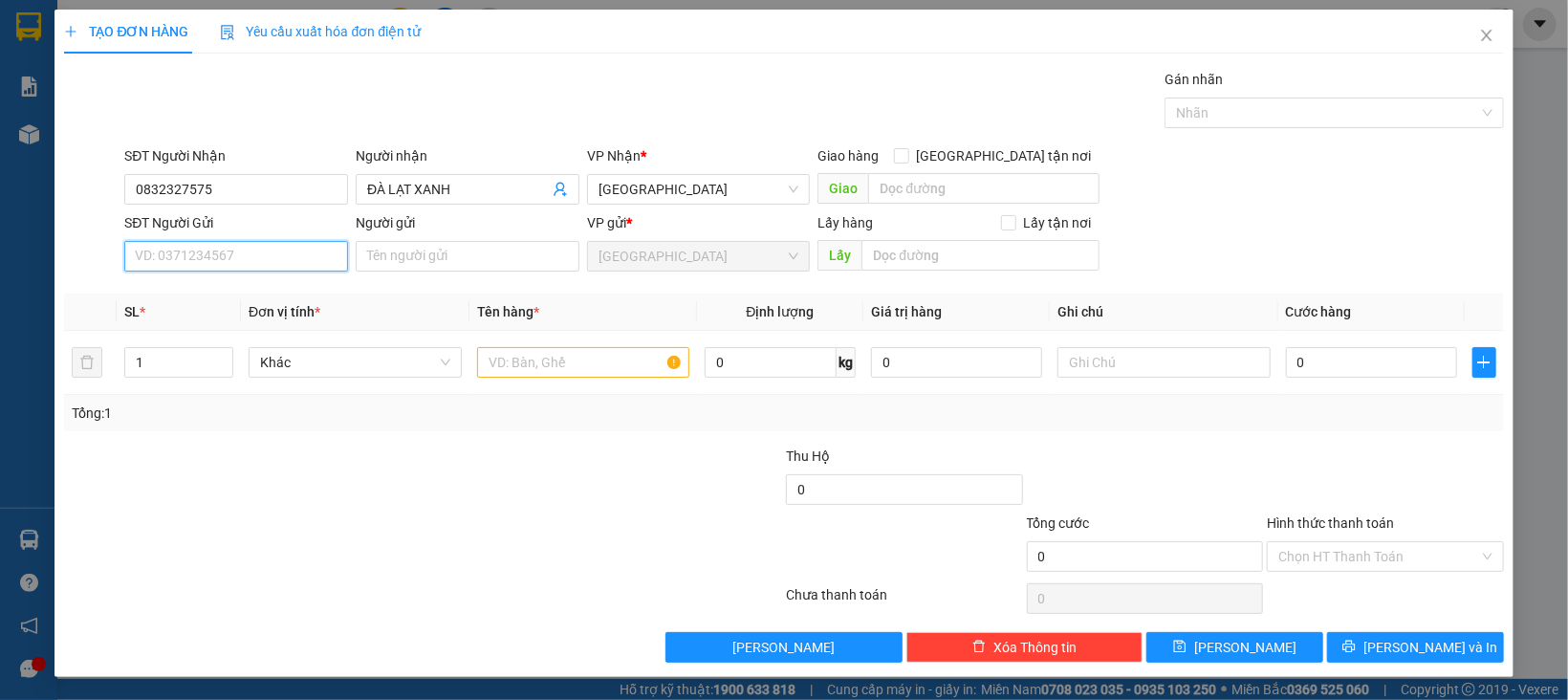
click at [285, 266] on input "SĐT Người Gửi" at bounding box center [236, 256] width 223 height 31
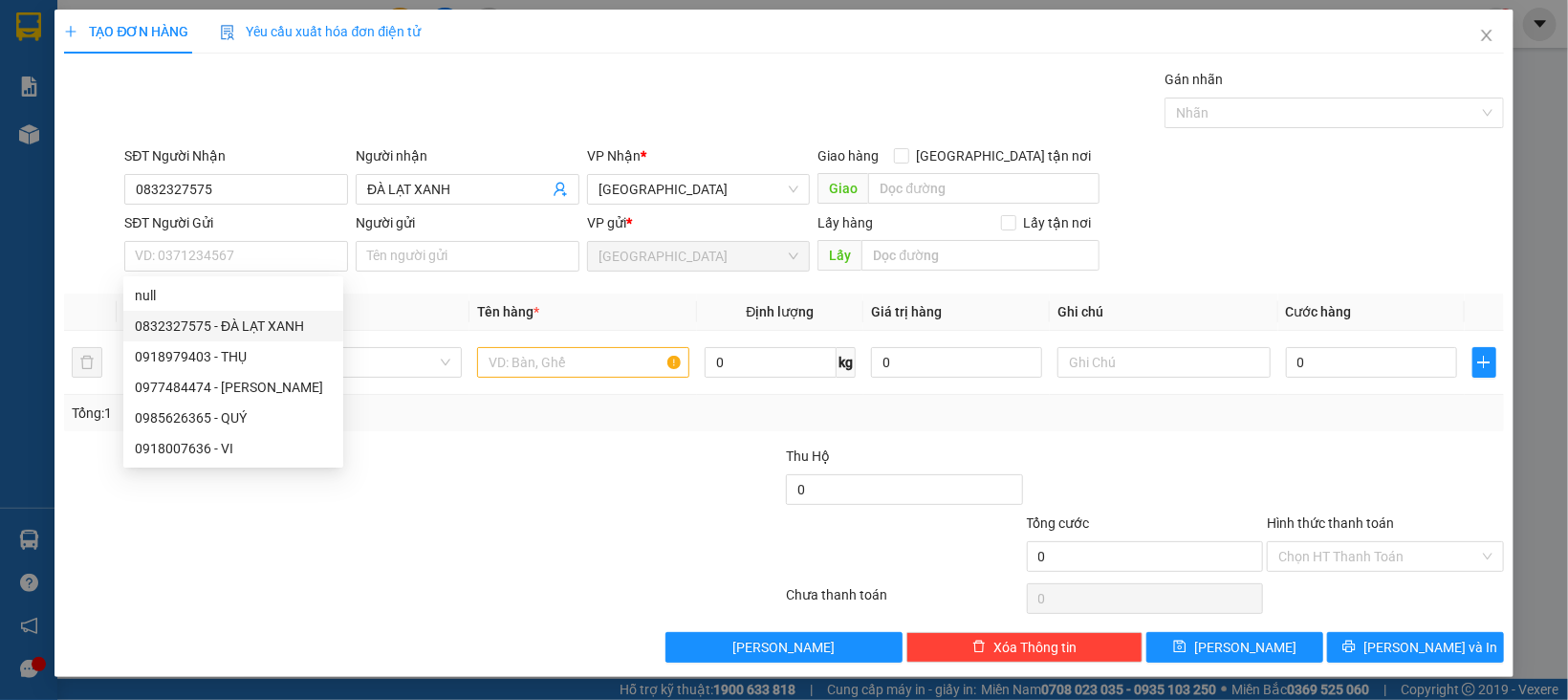
click at [423, 307] on th "Đơn vị tính *" at bounding box center [355, 312] width 228 height 38
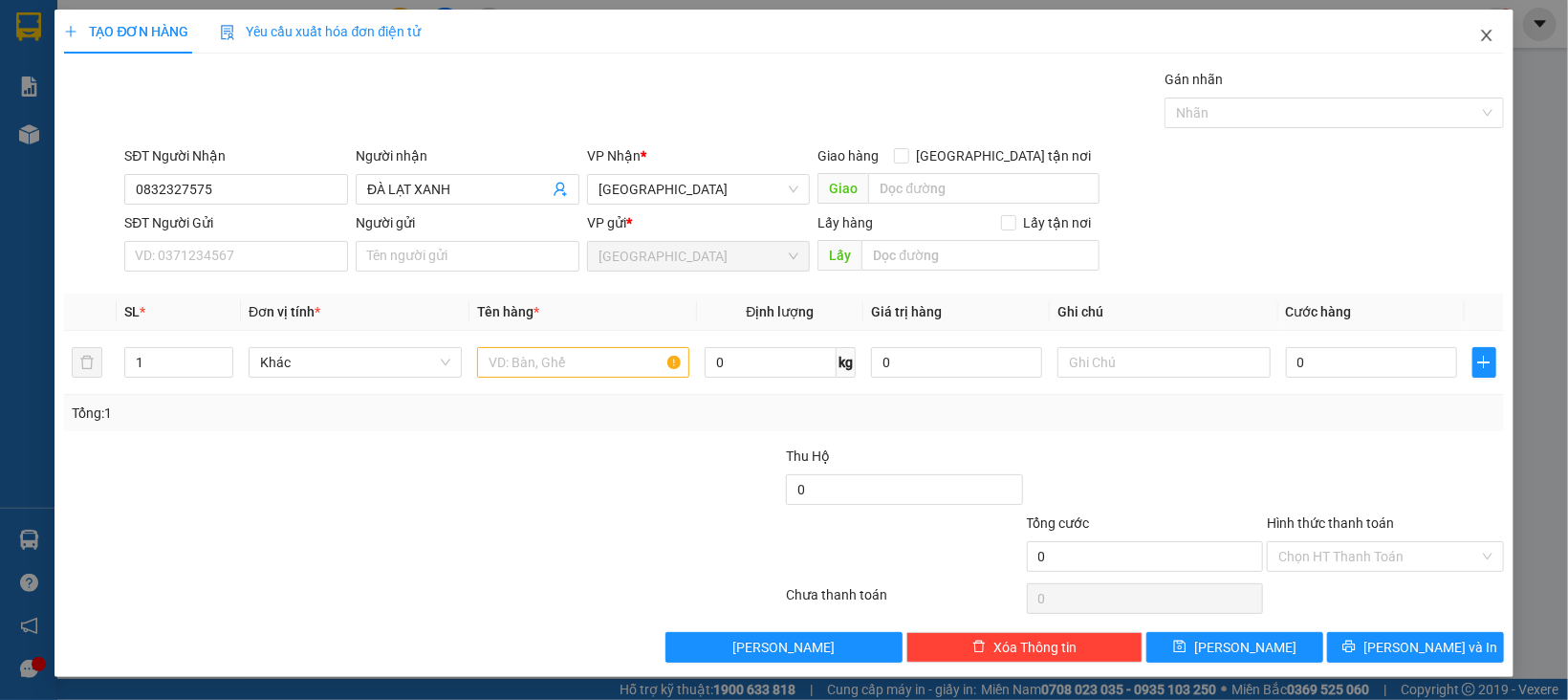
click at [1479, 31] on icon "close" at bounding box center [1486, 35] width 15 height 15
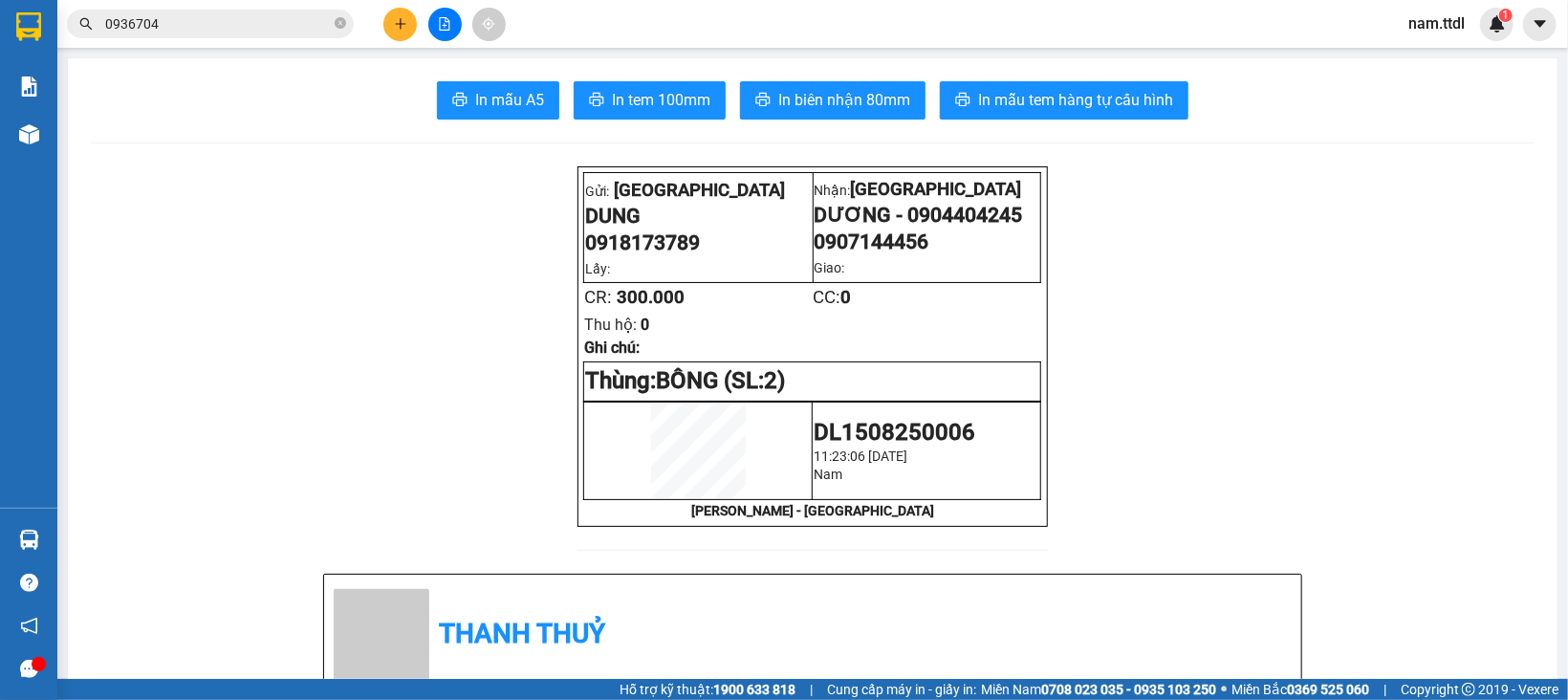
click at [399, 34] on button at bounding box center [400, 25] width 34 height 34
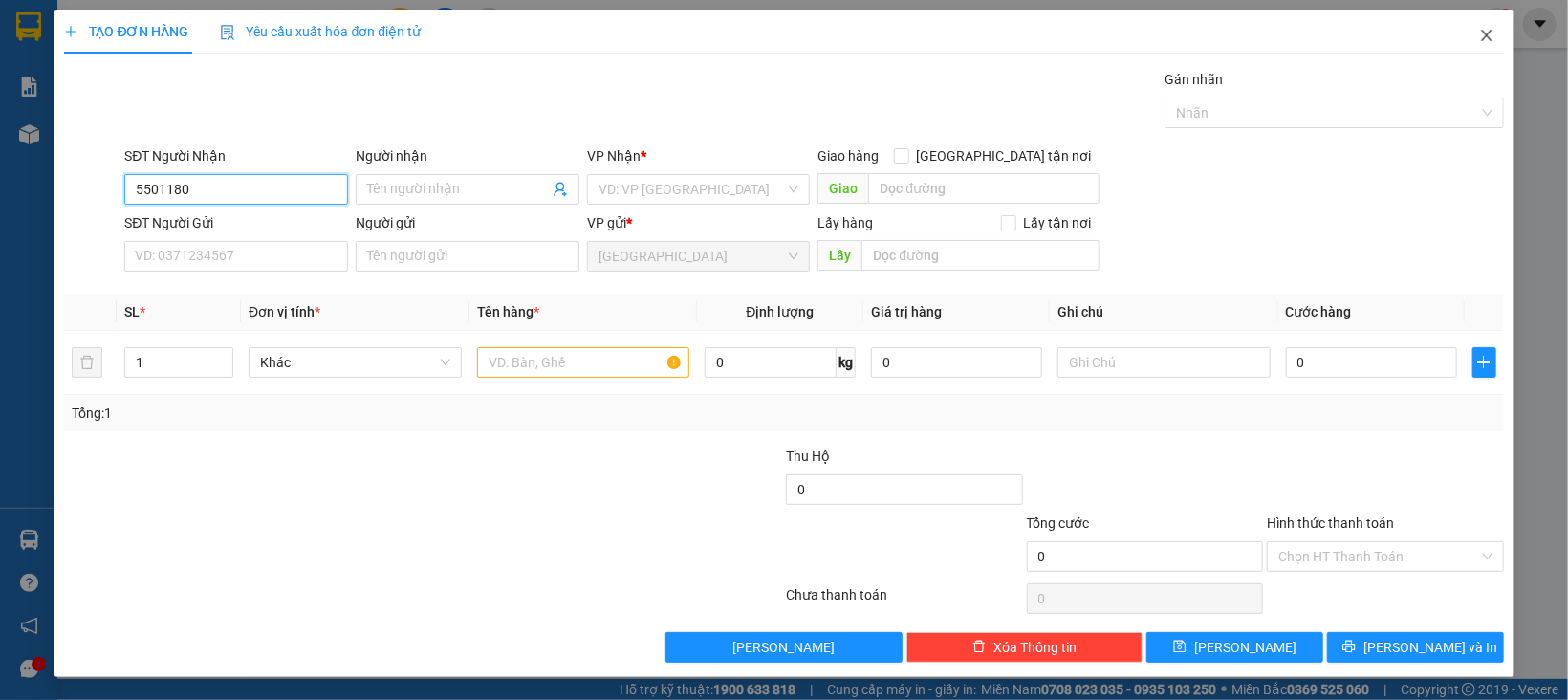
type input "5501180"
click at [1479, 34] on icon "close" at bounding box center [1486, 35] width 15 height 15
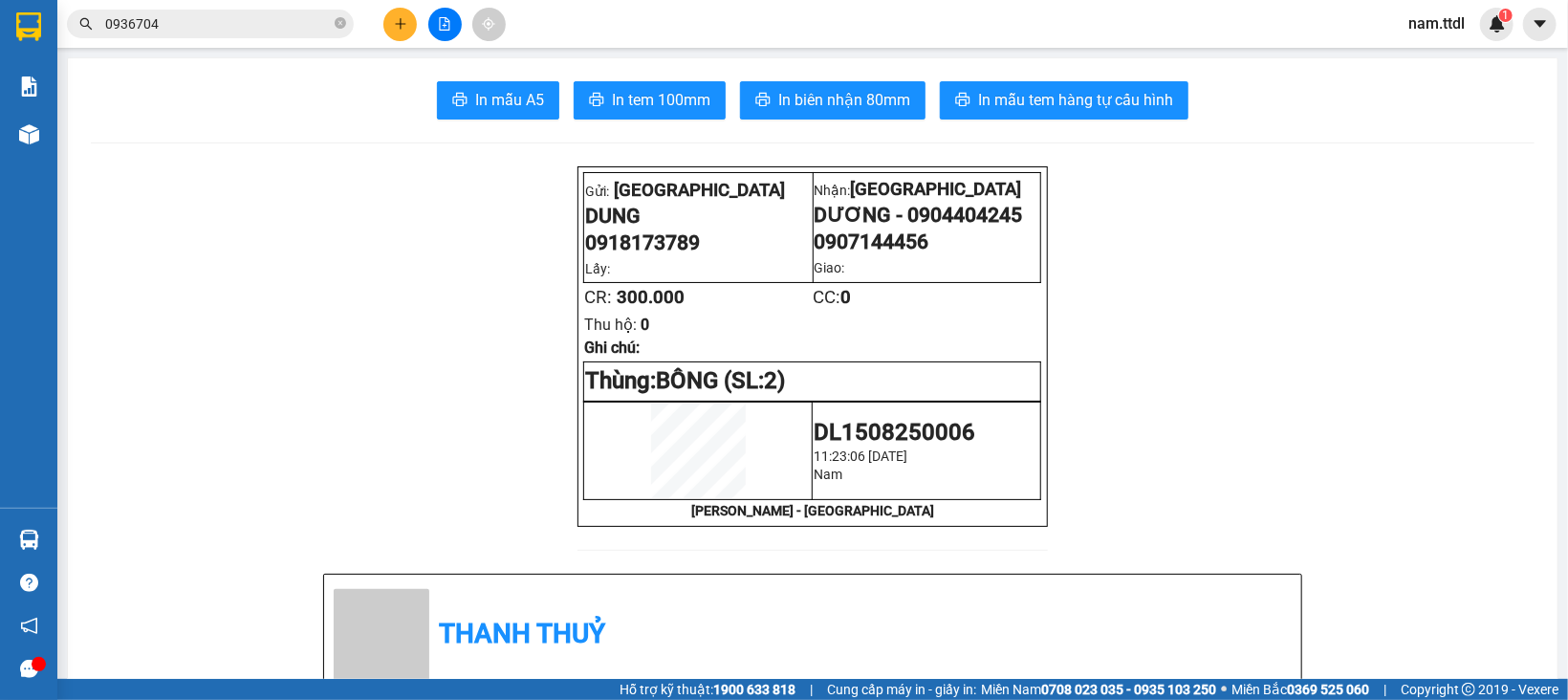
click at [398, 22] on icon "plus" at bounding box center [401, 24] width 14 height 14
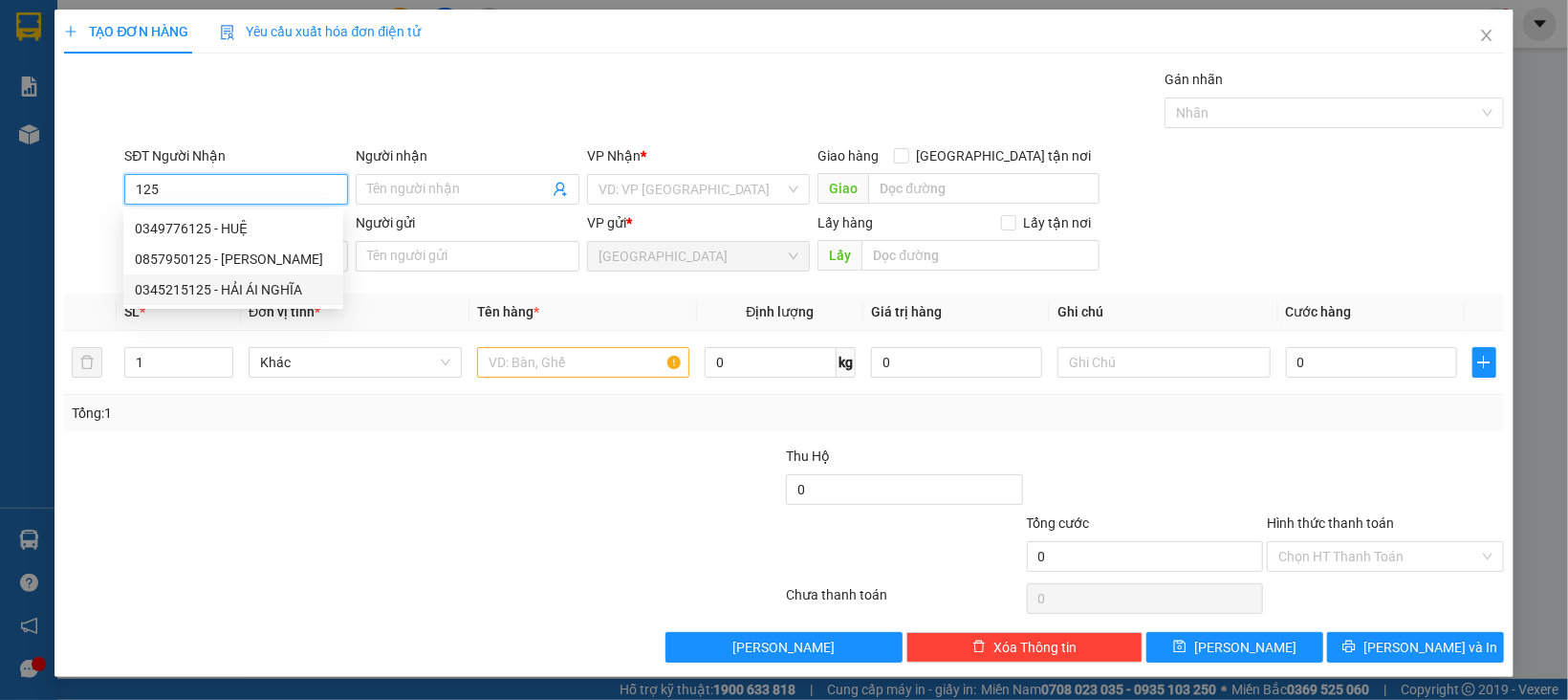
click at [248, 286] on div "0345215125 - HẢI ÁI NGHĨA" at bounding box center [232, 290] width 197 height 21
type input "0345215125"
type input "HẢI ÁI NGHĨA"
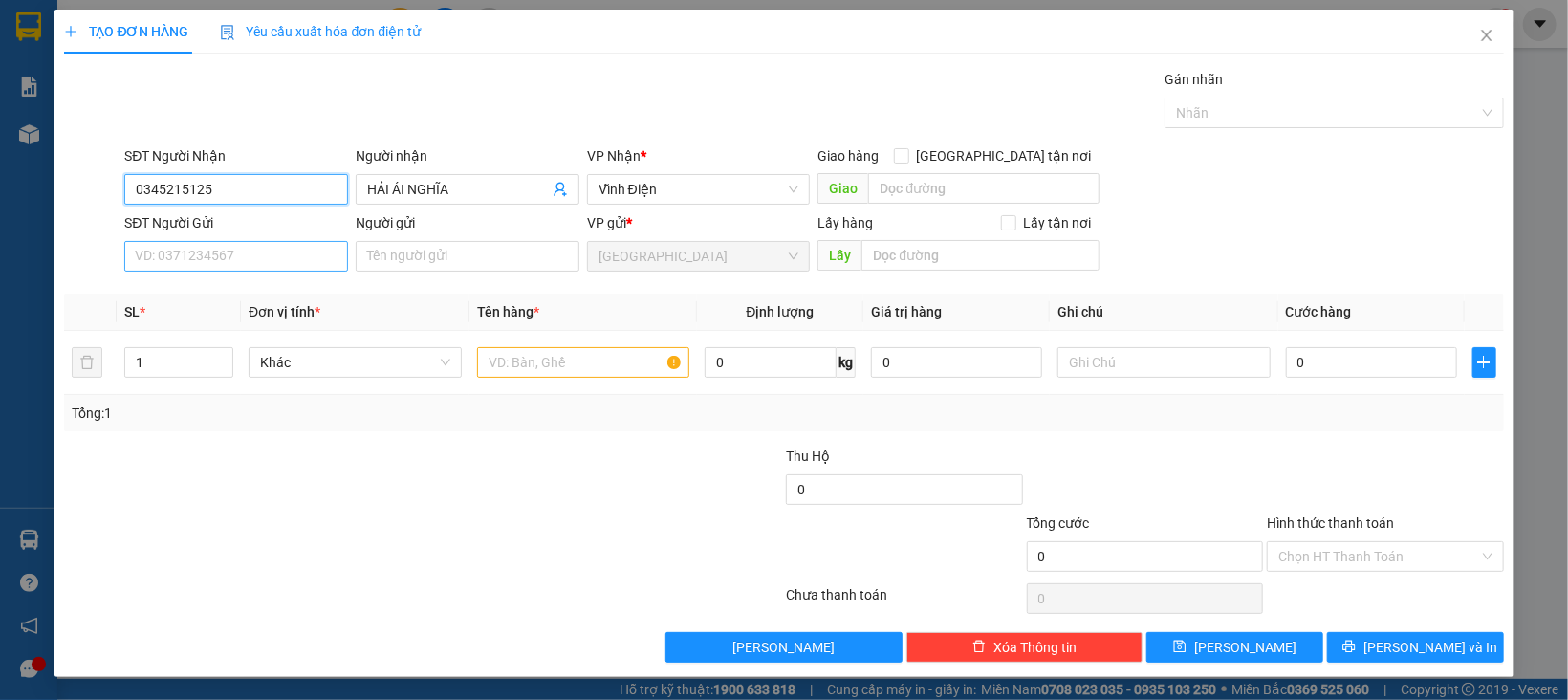
type input "0345215125"
click at [273, 257] on input "SĐT Người Gửi" at bounding box center [236, 256] width 223 height 31
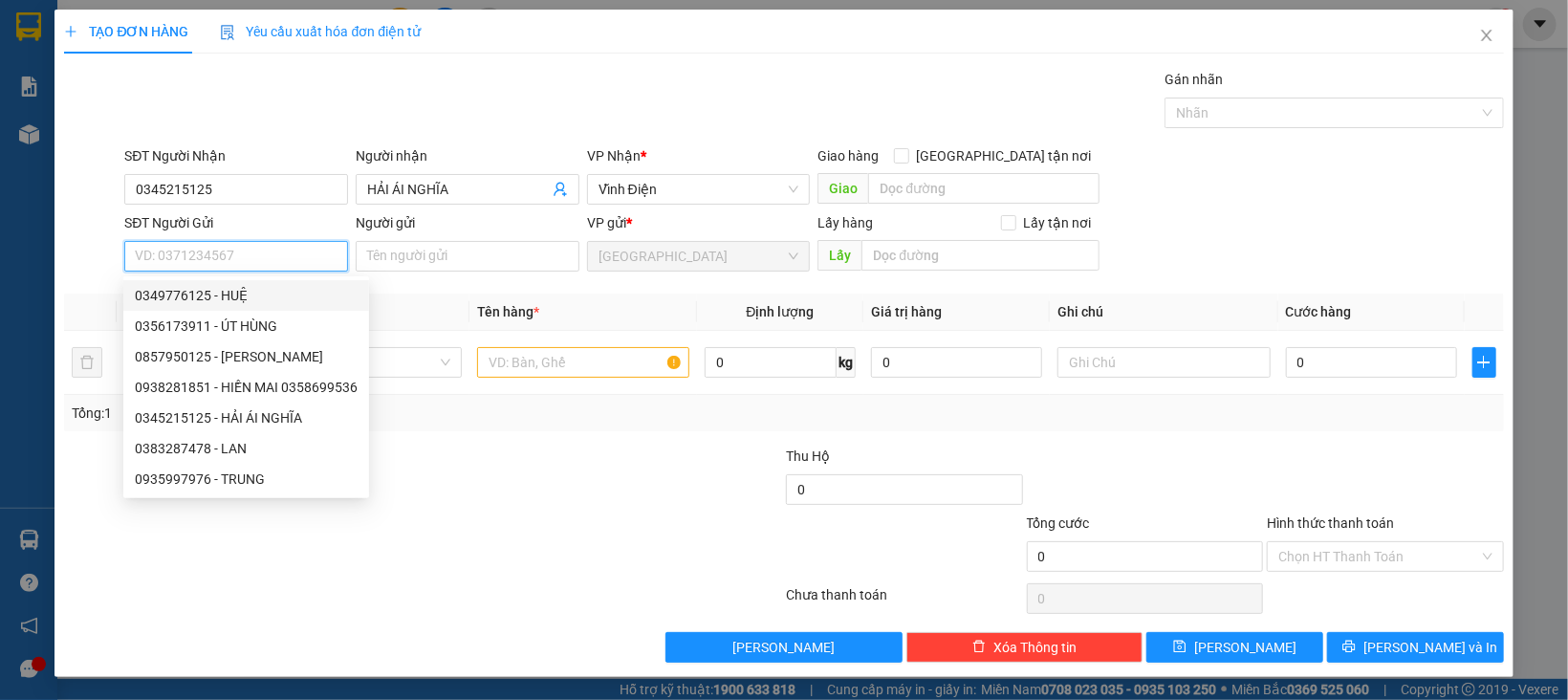
click at [240, 292] on div "0349776125 - HUỆ" at bounding box center [246, 295] width 223 height 21
type input "0349776125"
type input "HUỆ"
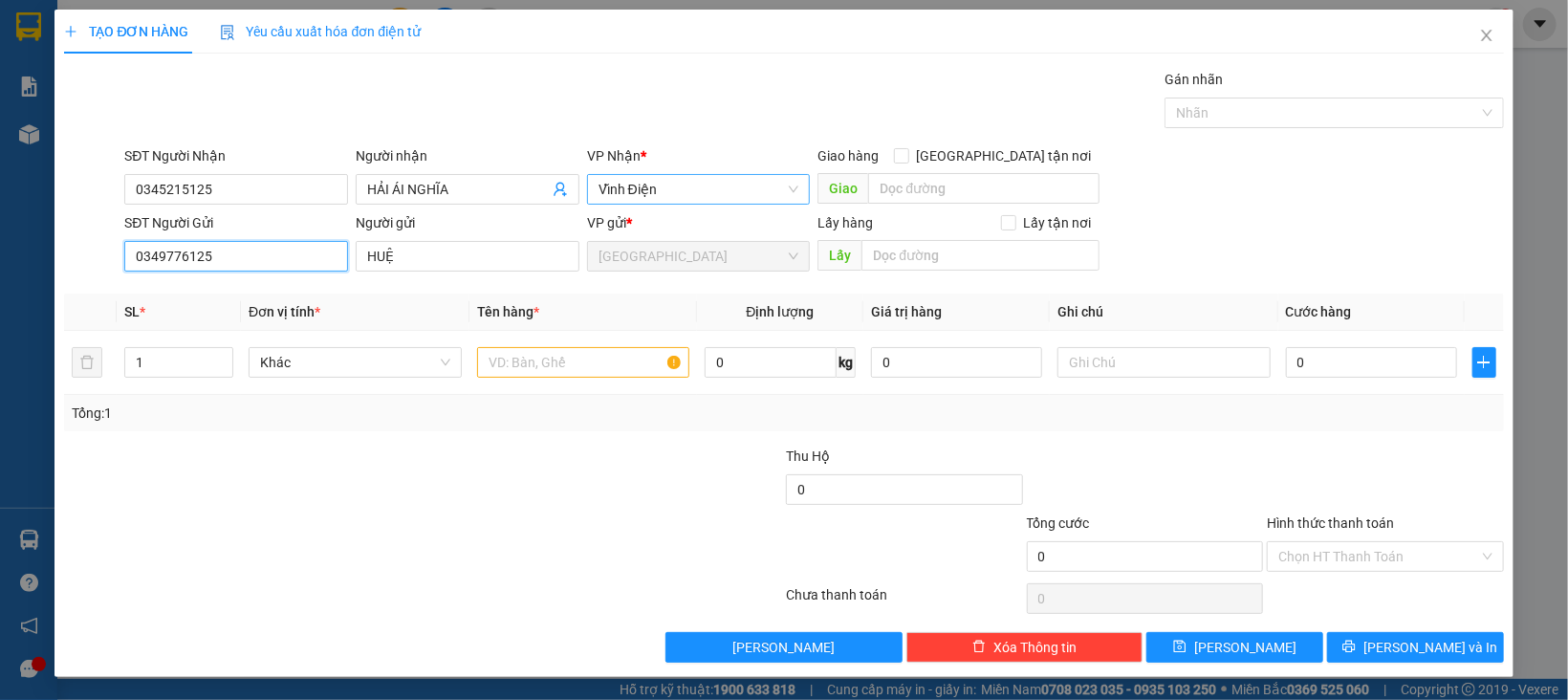
click at [630, 194] on span "Vĩnh Điện" at bounding box center [699, 189] width 201 height 29
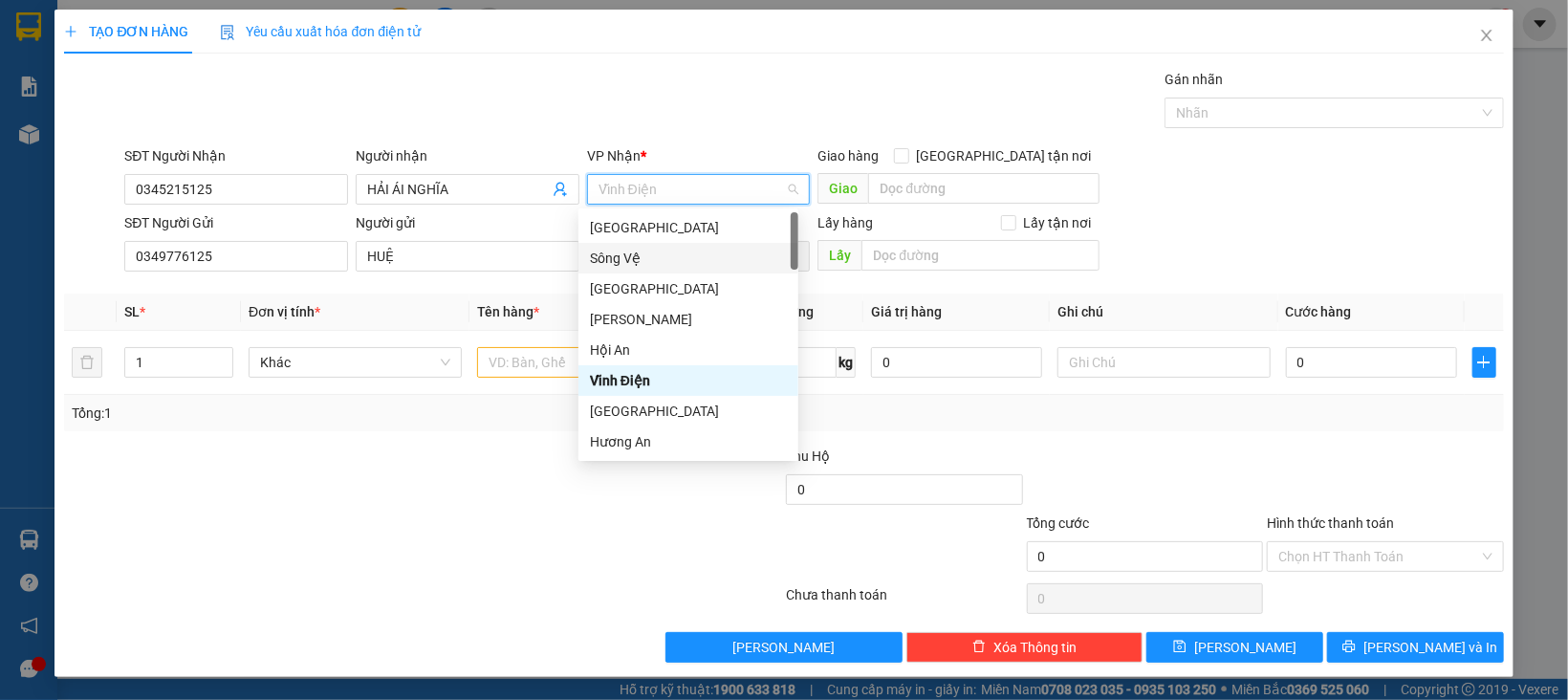
type input "D"
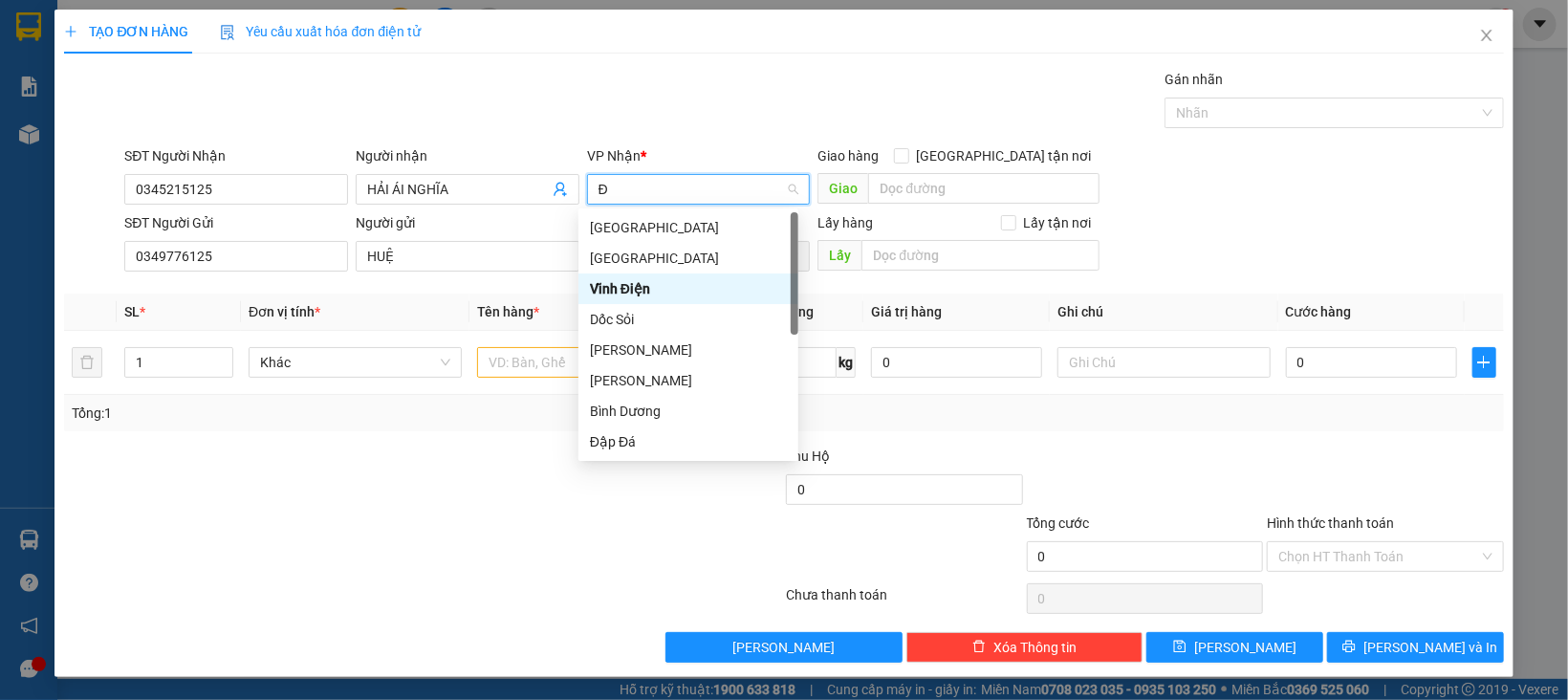
type input "ĐA"
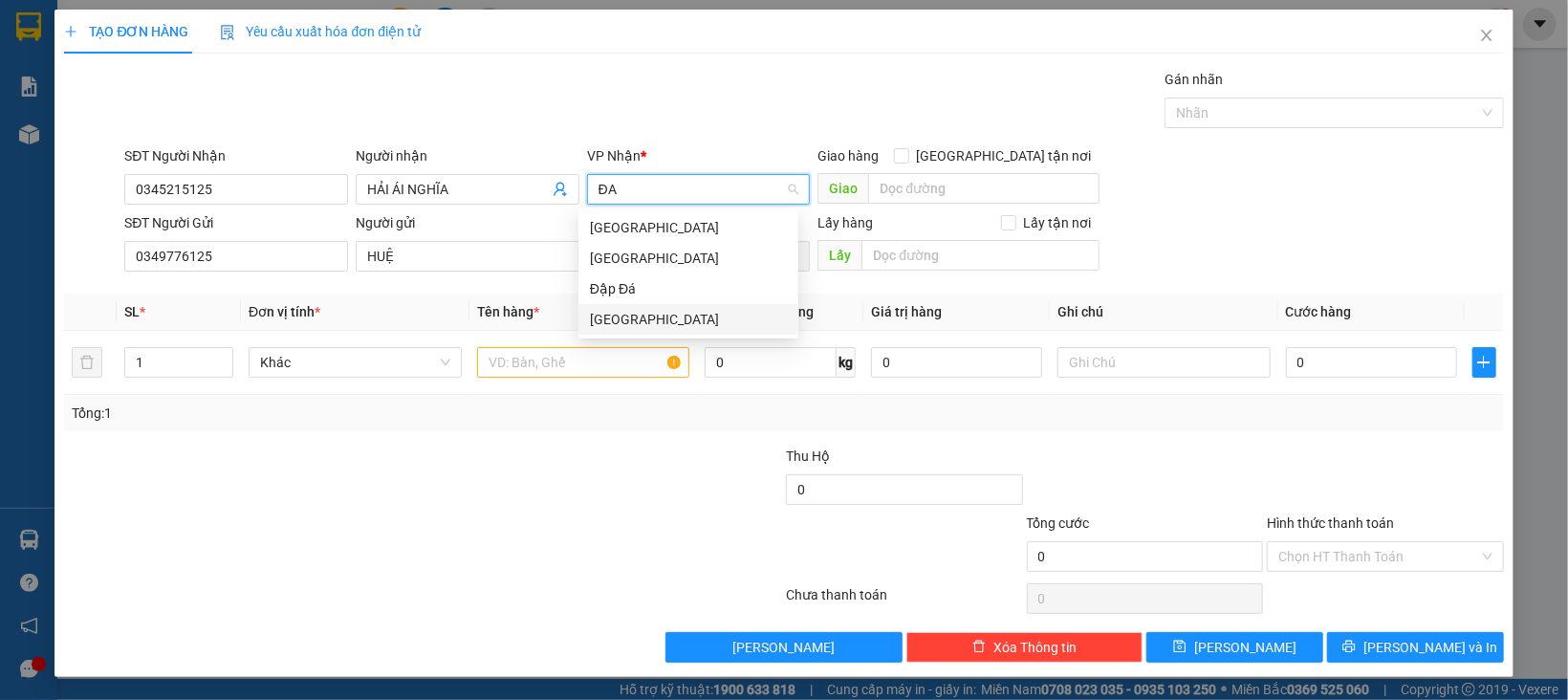
click at [626, 328] on div "[GEOGRAPHIC_DATA]" at bounding box center [688, 319] width 197 height 21
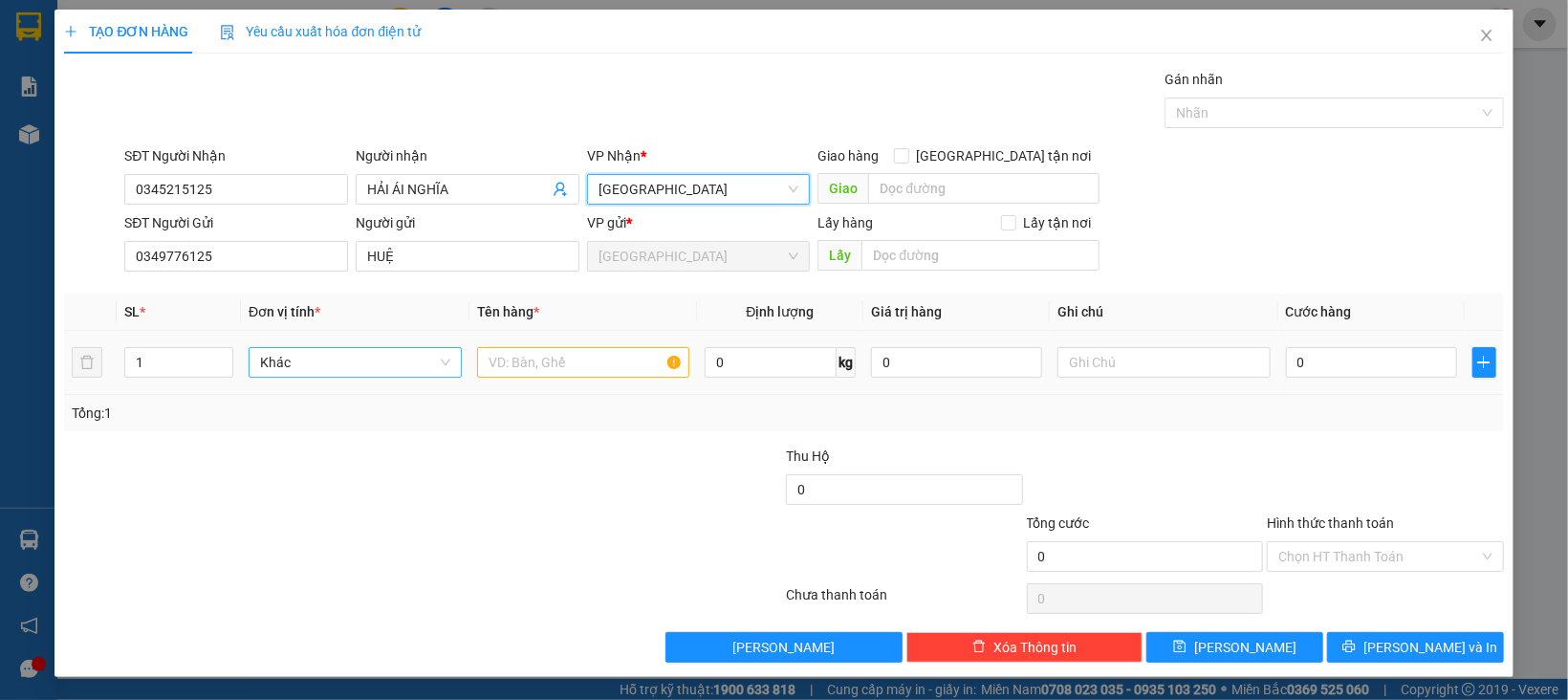
click at [358, 363] on span "Khác" at bounding box center [355, 362] width 191 height 29
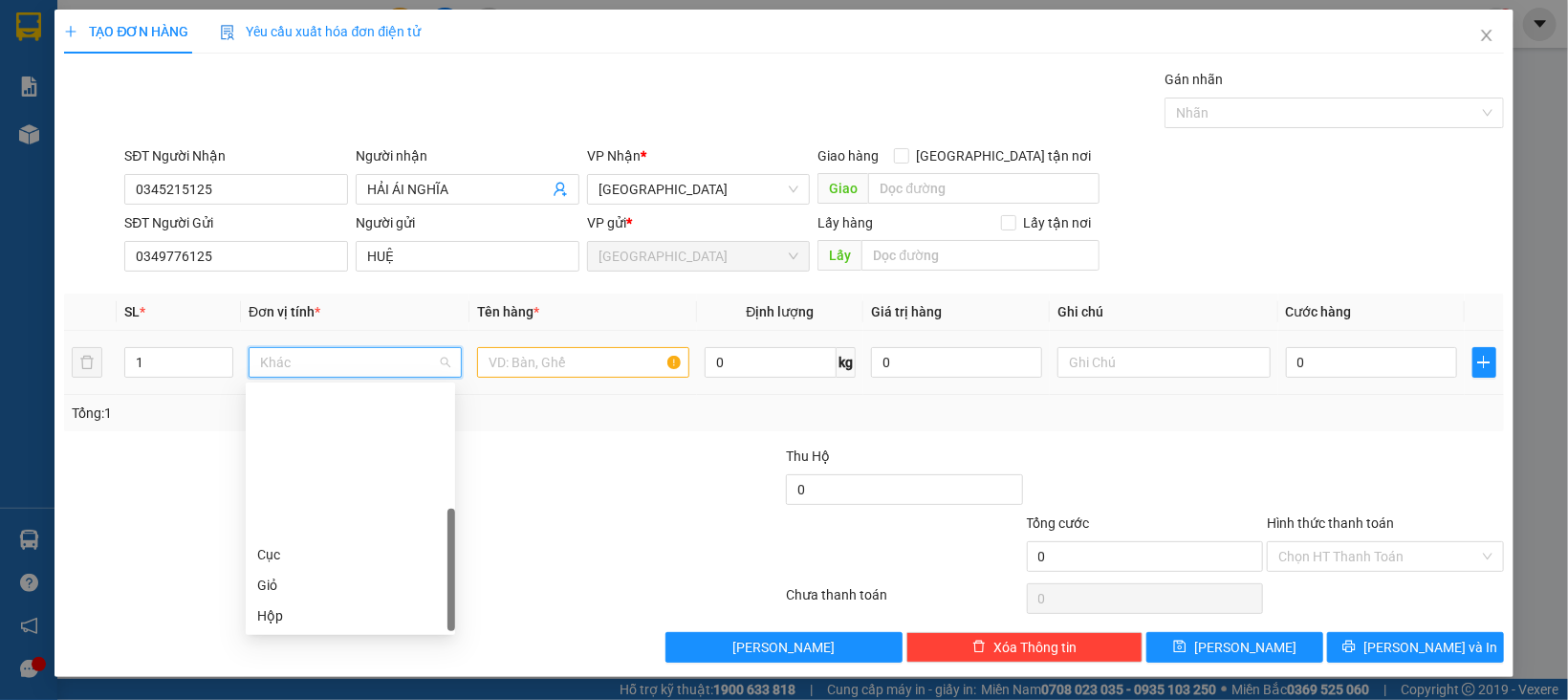
scroll to position [183, 0]
click at [296, 496] on div "Thùng" at bounding box center [350, 494] width 187 height 21
click at [535, 358] on input "text" at bounding box center [584, 362] width 213 height 31
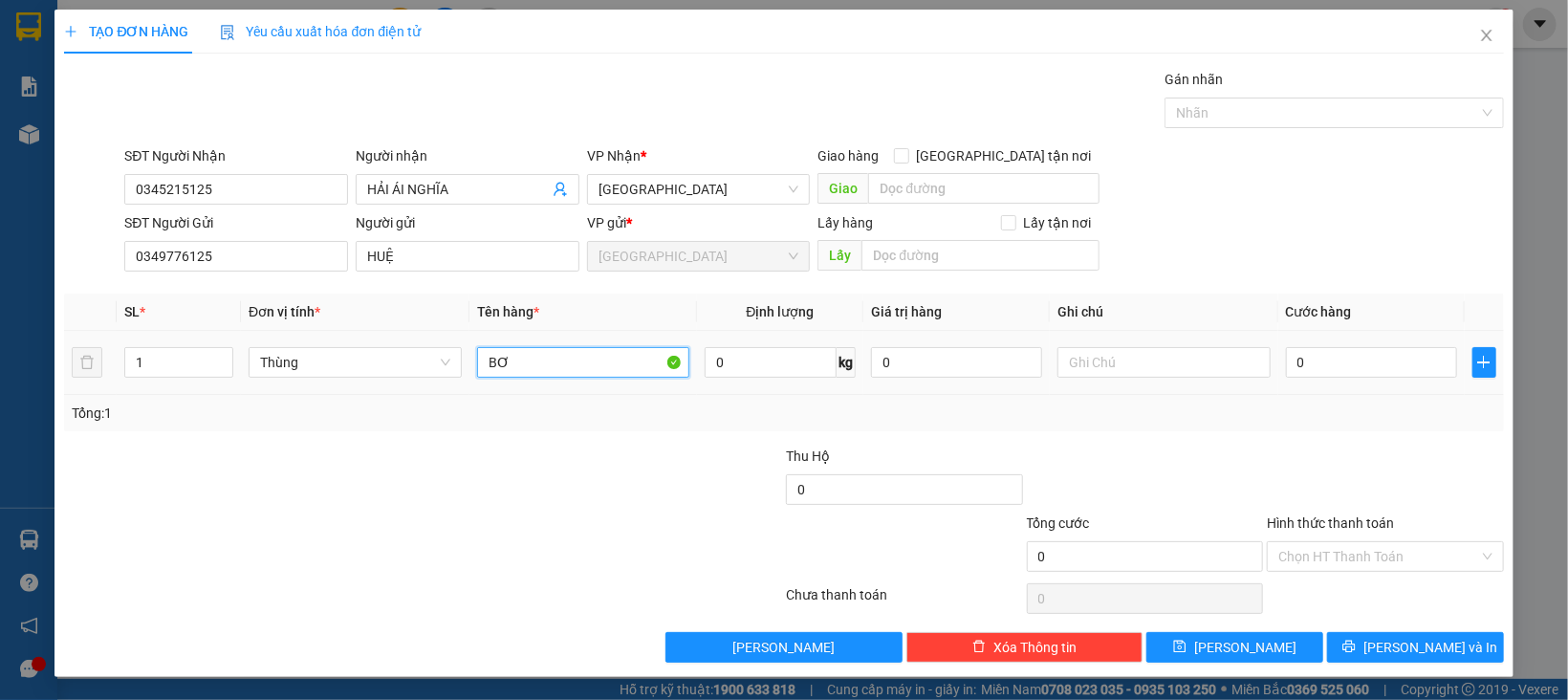
type input "BƠ"
type input "7"
type input "70"
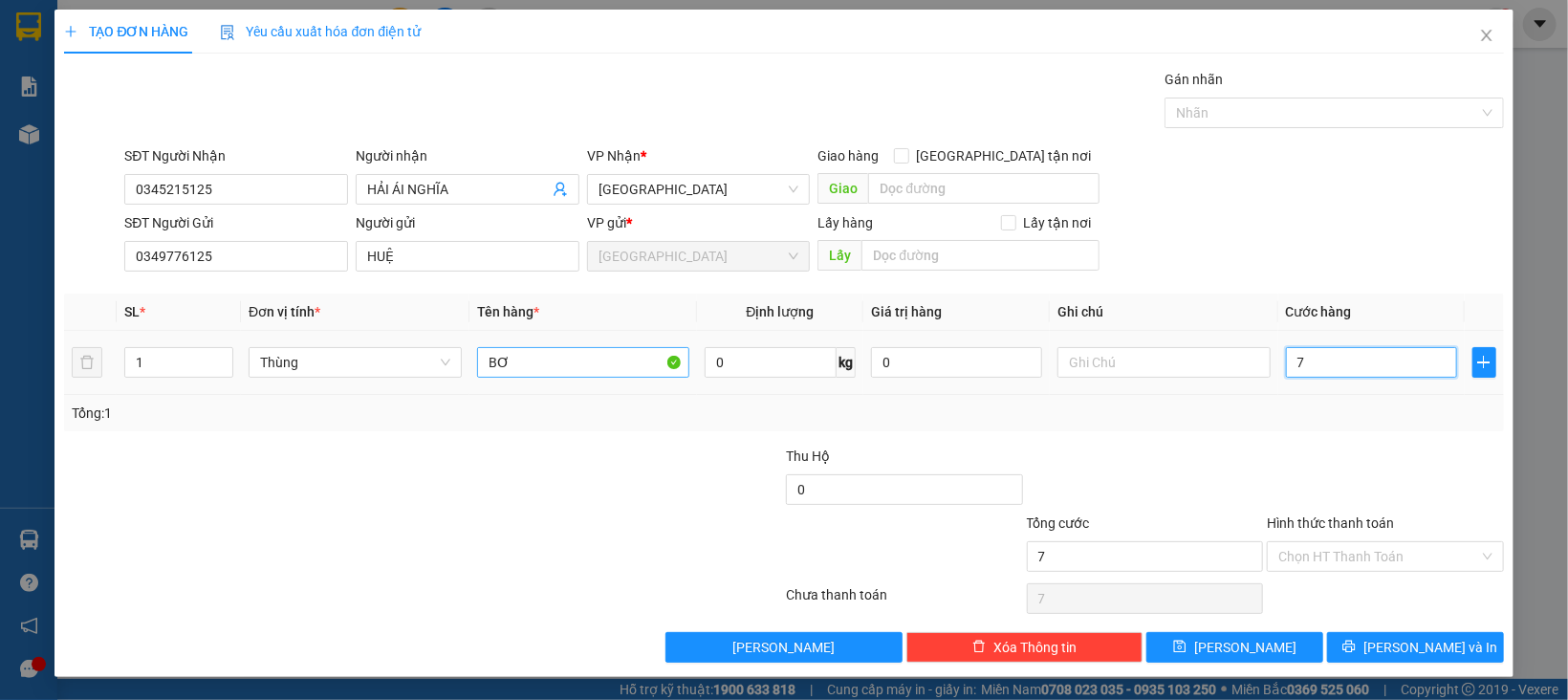
type input "70"
type input "70.000"
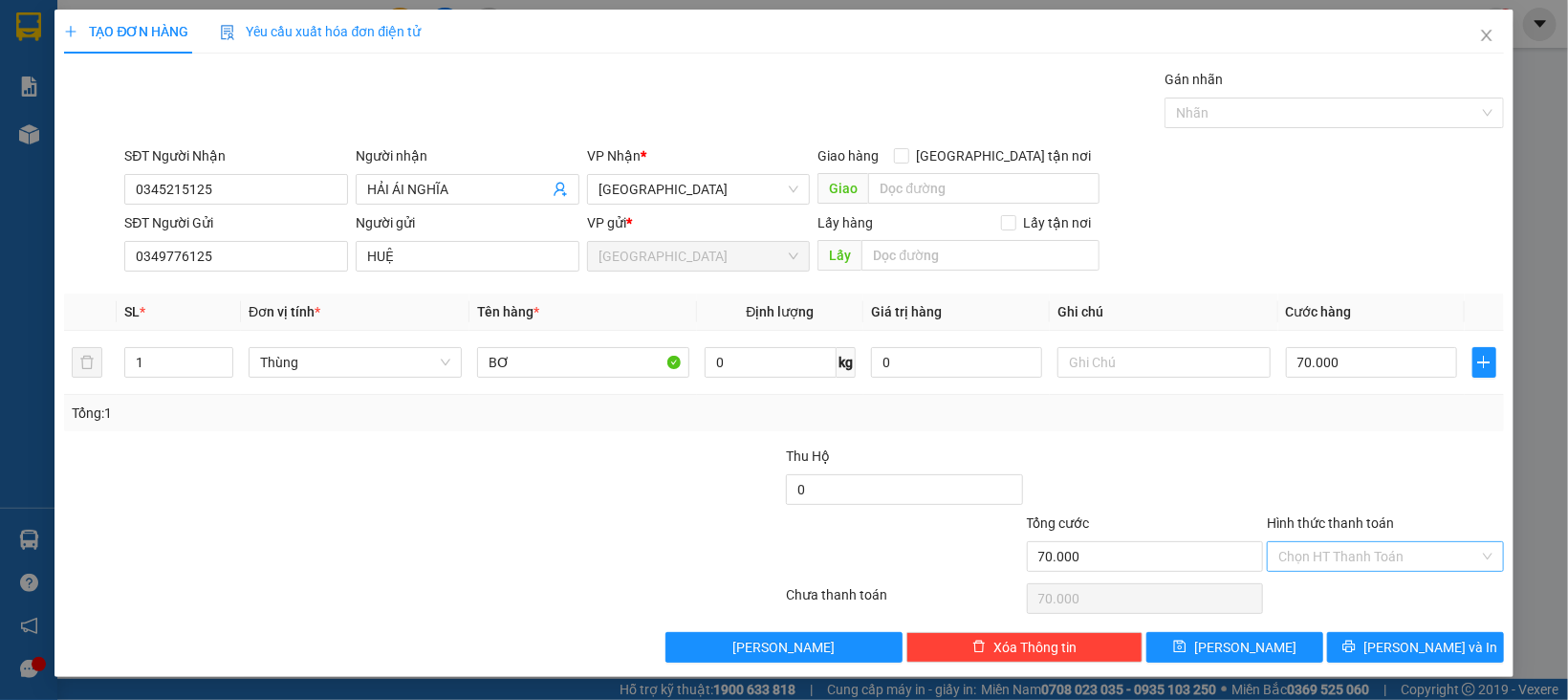
click at [1330, 552] on input "Hình thức thanh toán" at bounding box center [1378, 557] width 201 height 29
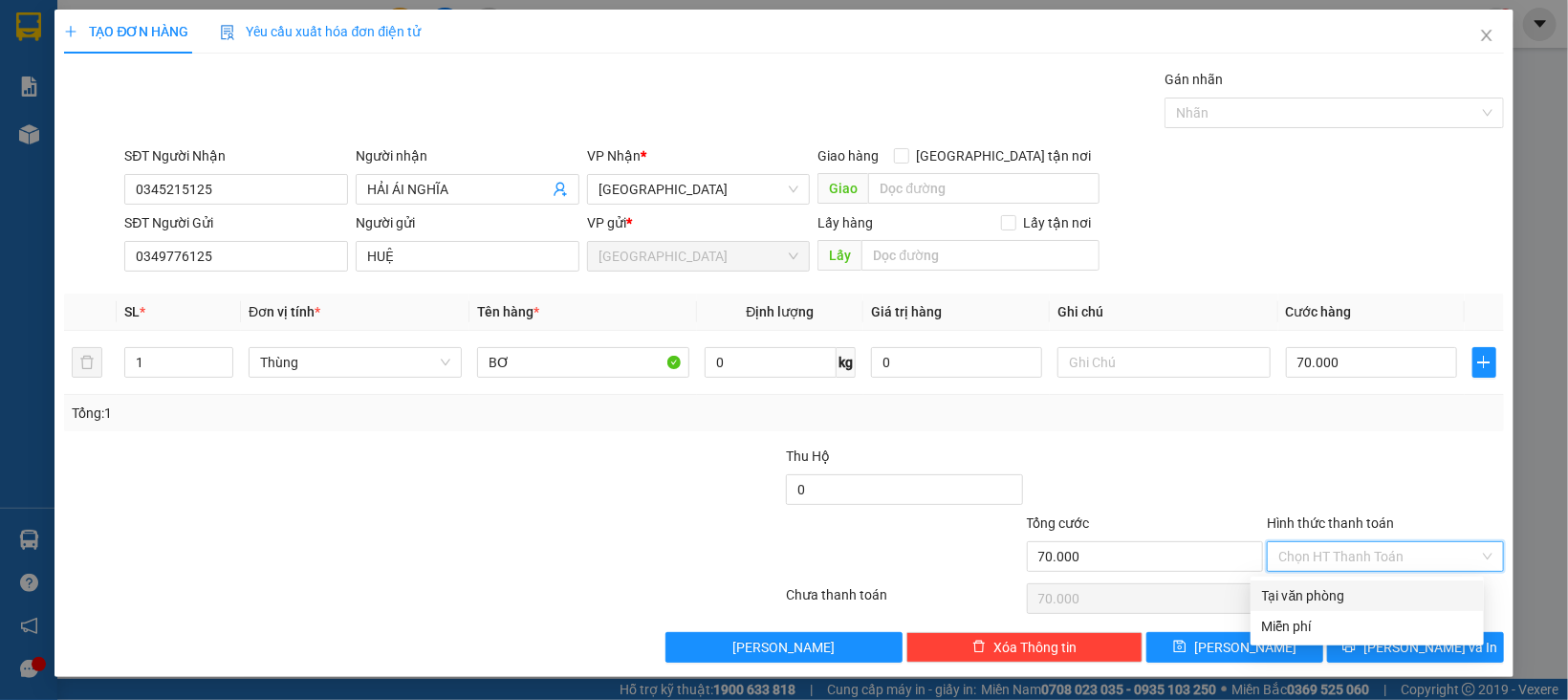
click at [1341, 598] on div "Tại văn phòng" at bounding box center [1367, 595] width 210 height 21
type input "0"
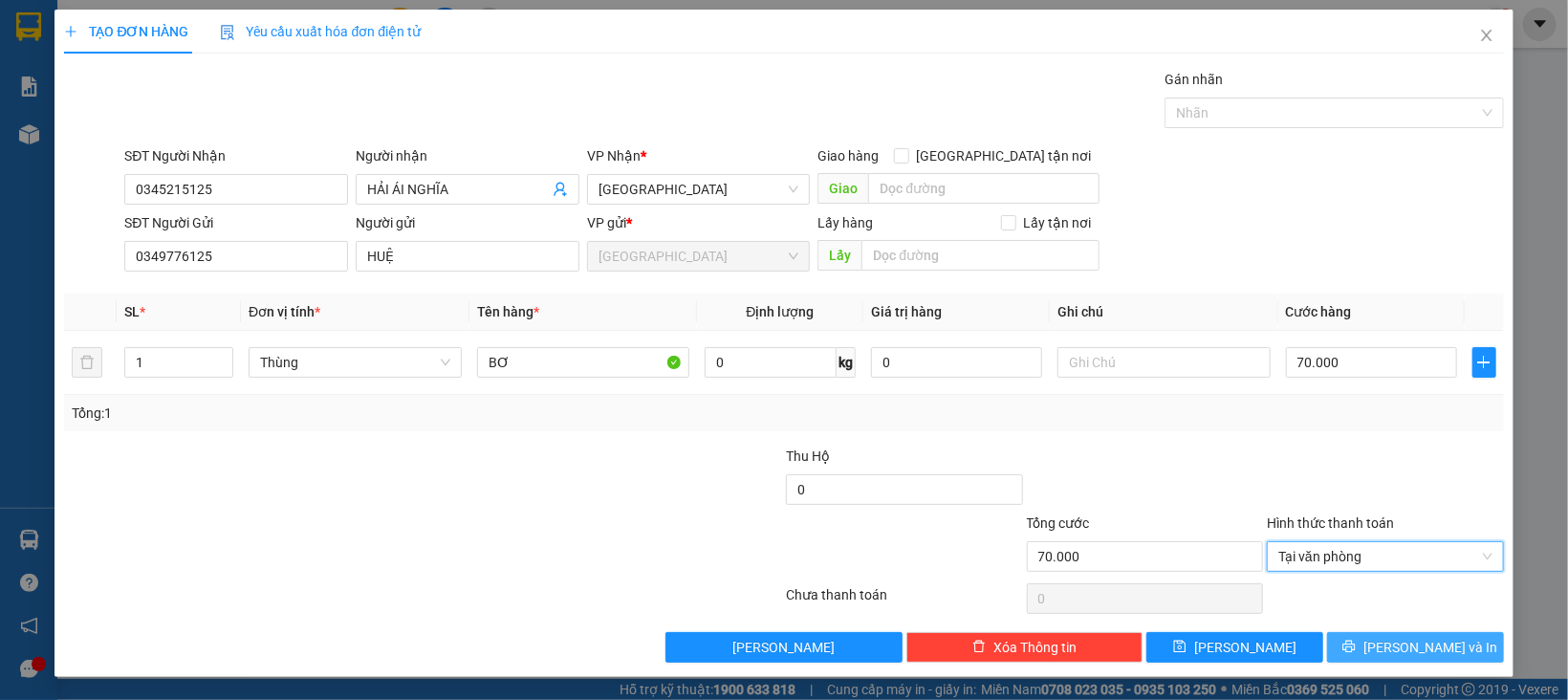
click at [1352, 655] on button "[PERSON_NAME] và In" at bounding box center [1415, 648] width 177 height 31
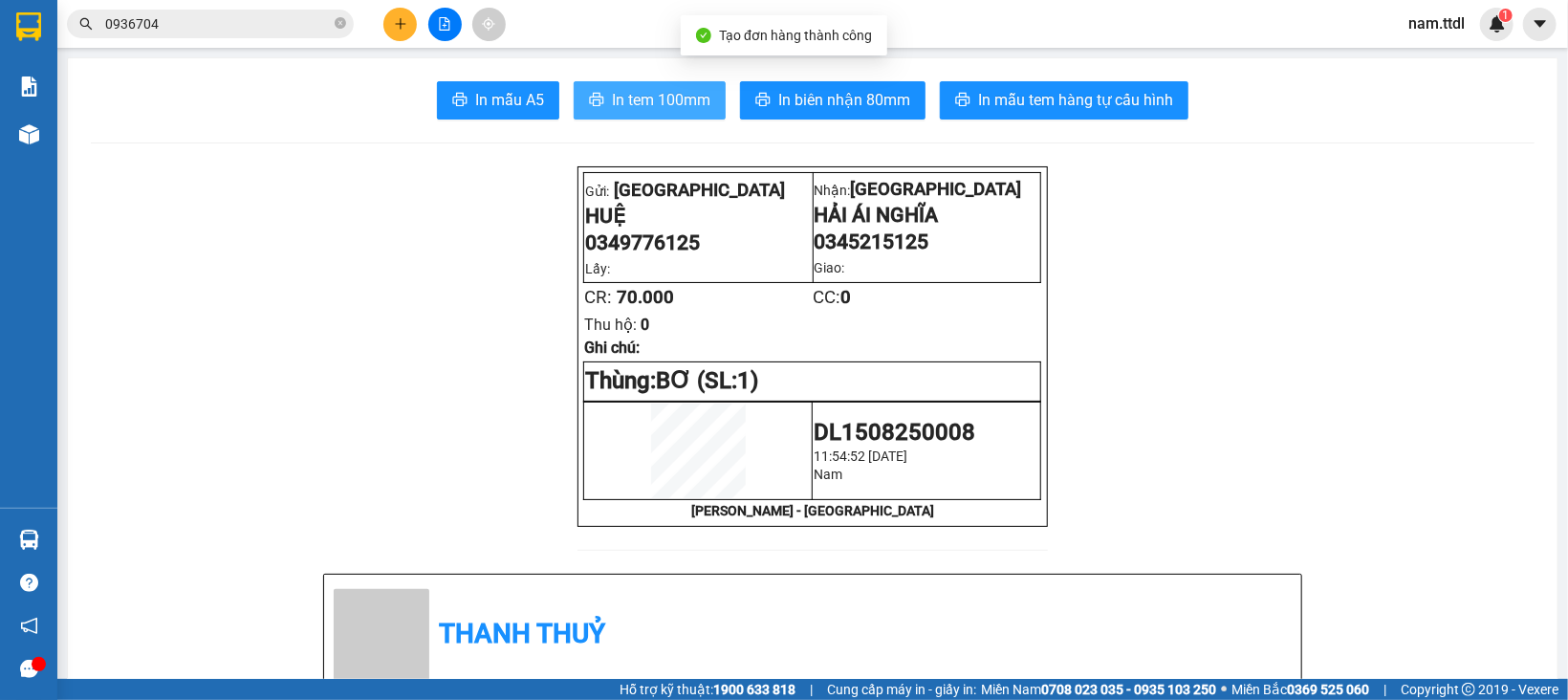
click at [674, 110] on span "In tem 100mm" at bounding box center [661, 100] width 99 height 24
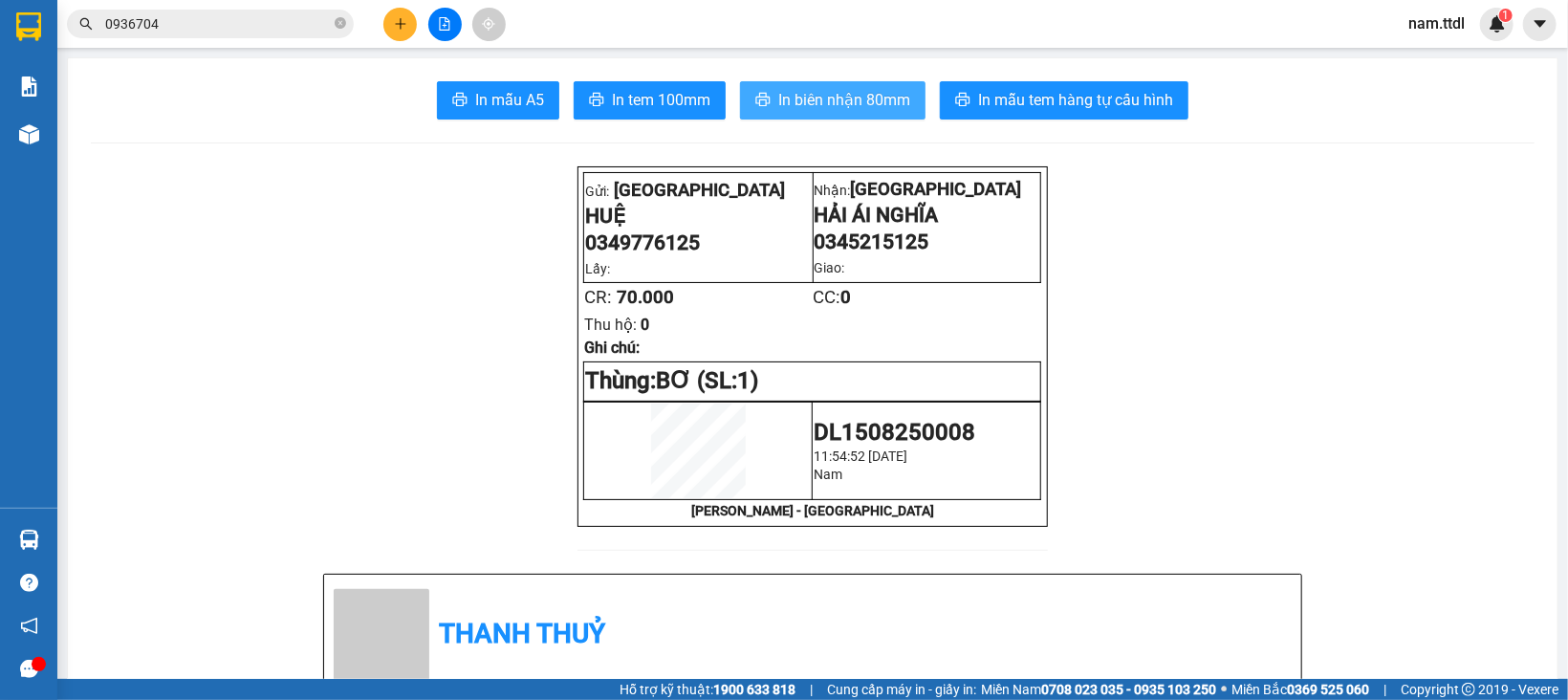
click at [876, 103] on span "In biên nhận 80mm" at bounding box center [845, 100] width 132 height 24
click at [403, 23] on icon "plus" at bounding box center [401, 24] width 14 height 14
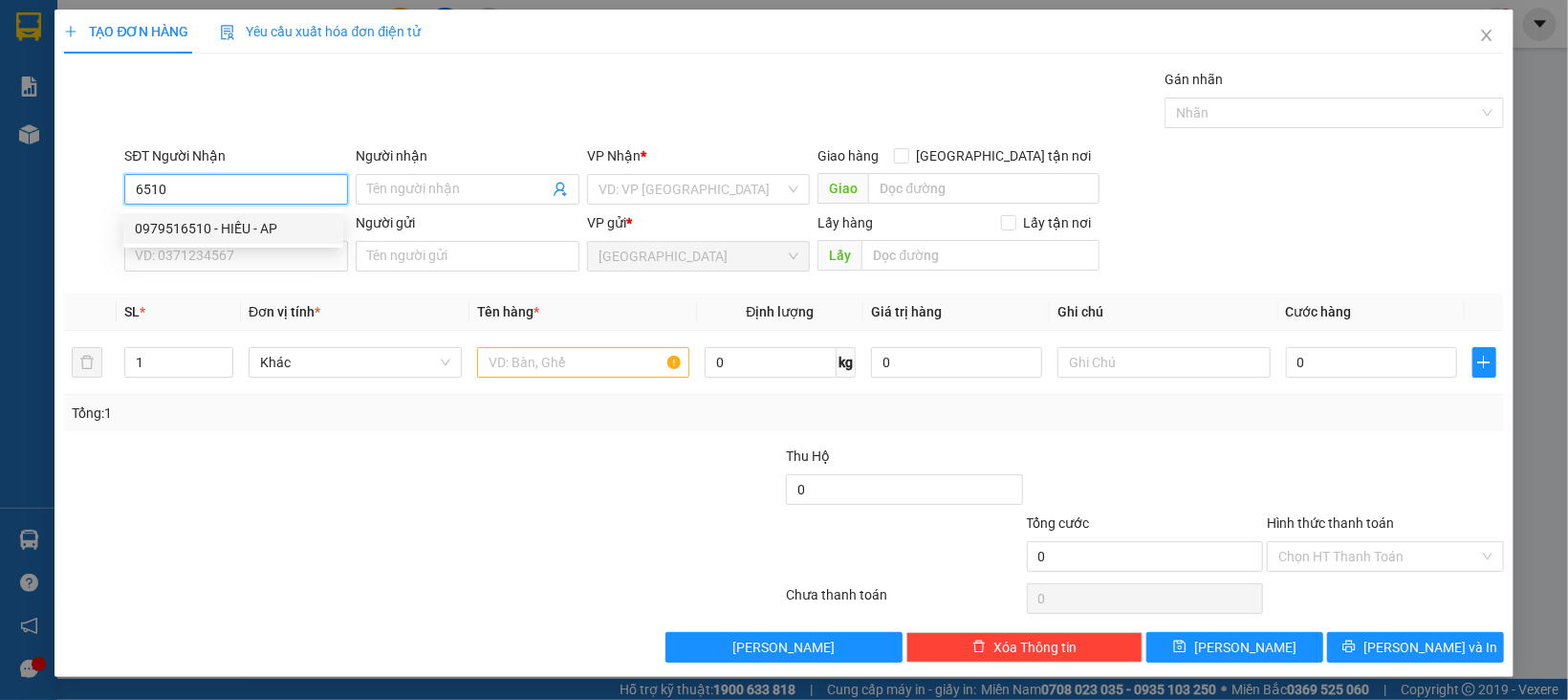
click at [261, 220] on div "0979516510 - HIẾU - AP" at bounding box center [232, 228] width 197 height 21
type input "0979516510"
type input "HIẾU - AP"
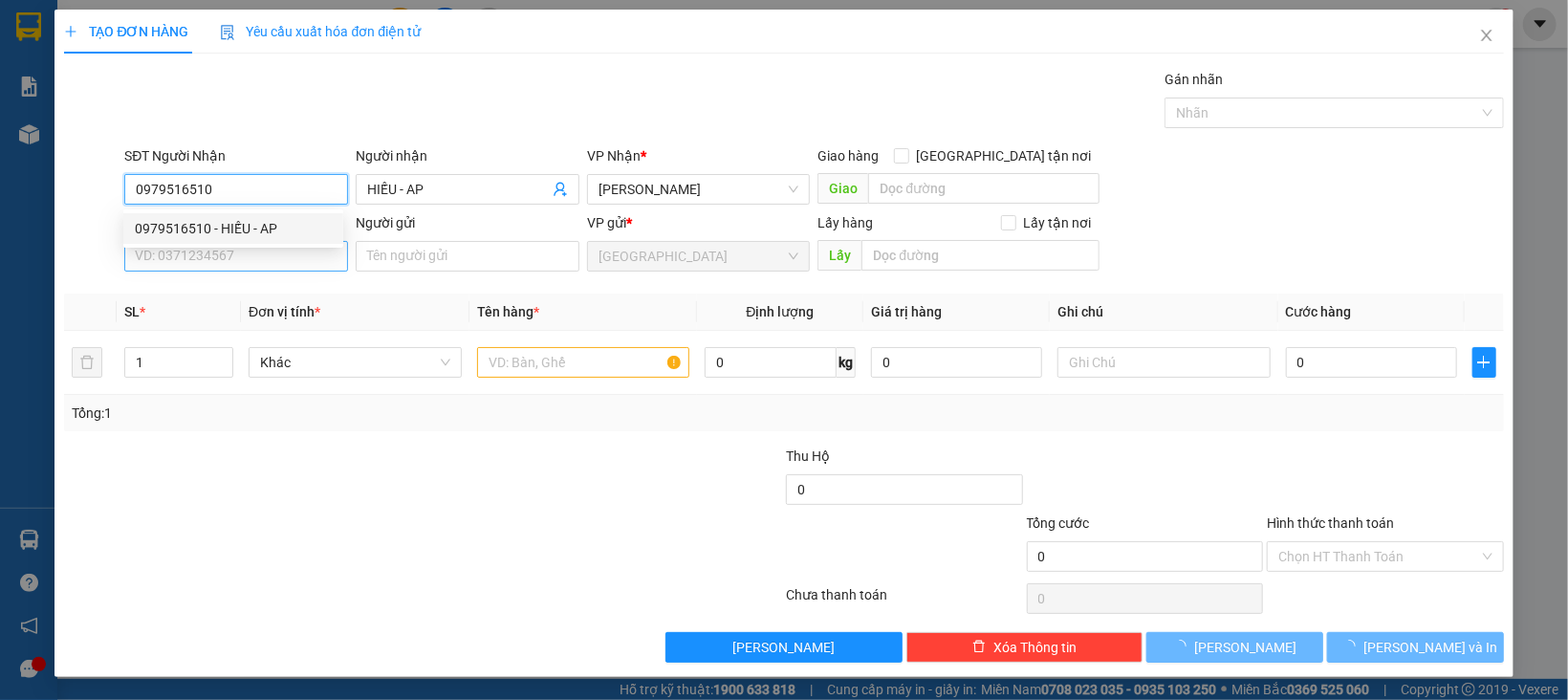
type input "0979516510"
click at [277, 252] on input "SĐT Người Gửi" at bounding box center [236, 256] width 223 height 31
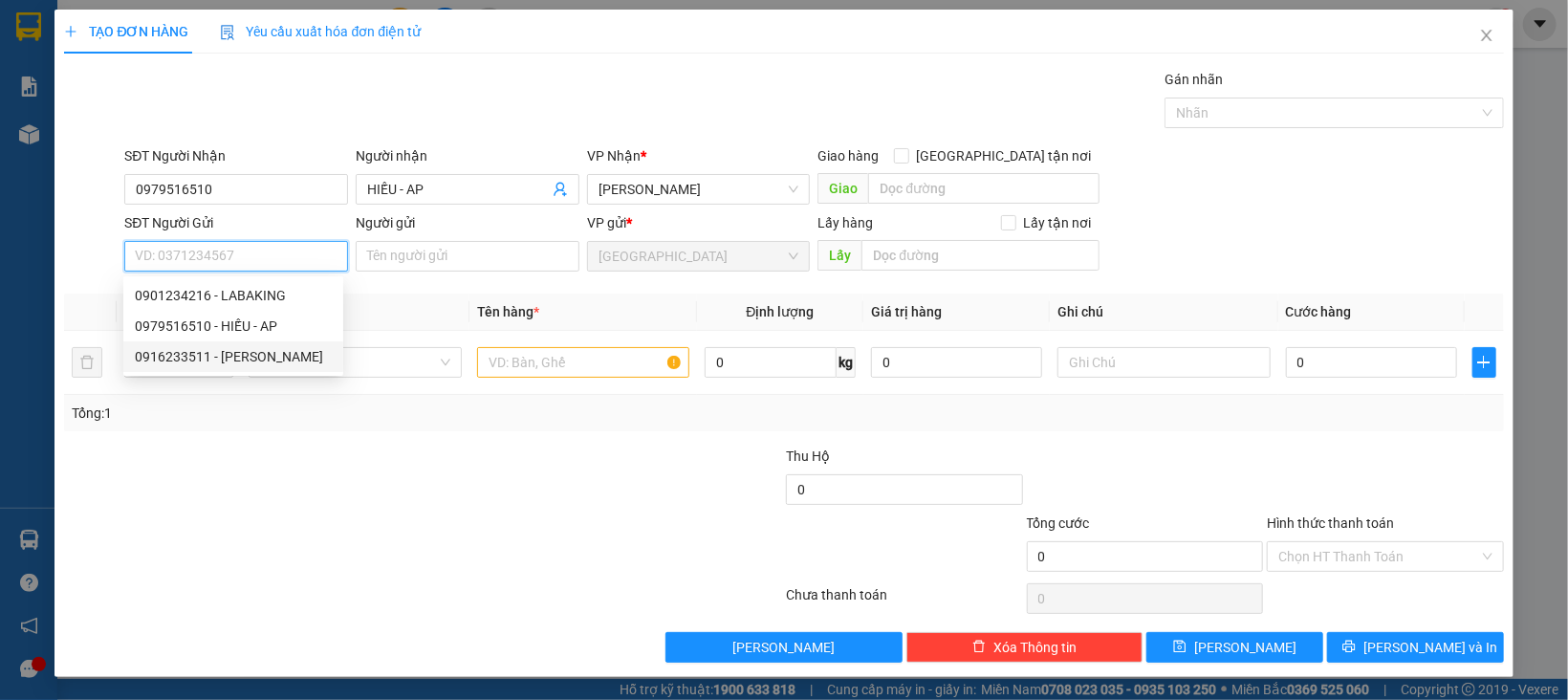
click at [261, 351] on div "0916233511 - [PERSON_NAME]" at bounding box center [232, 356] width 197 height 21
type input "0916233511"
type input "[PERSON_NAME]"
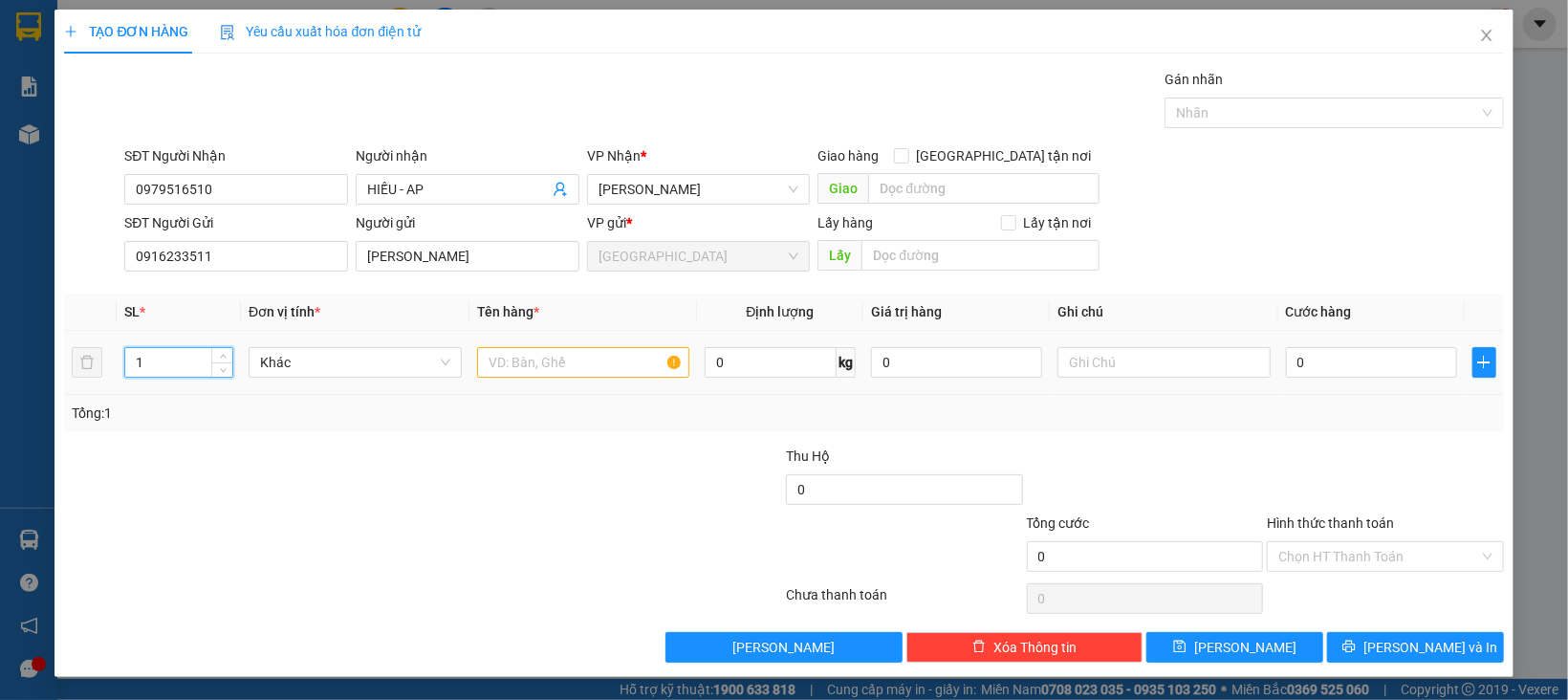
drag, startPoint x: 146, startPoint y: 353, endPoint x: 64, endPoint y: 379, distance: 86.0
click at [65, 378] on tr "1 Khác 0 kg 0 0" at bounding box center [784, 363] width 1440 height 64
click at [286, 364] on span "Khác" at bounding box center [355, 362] width 191 height 29
type input "2"
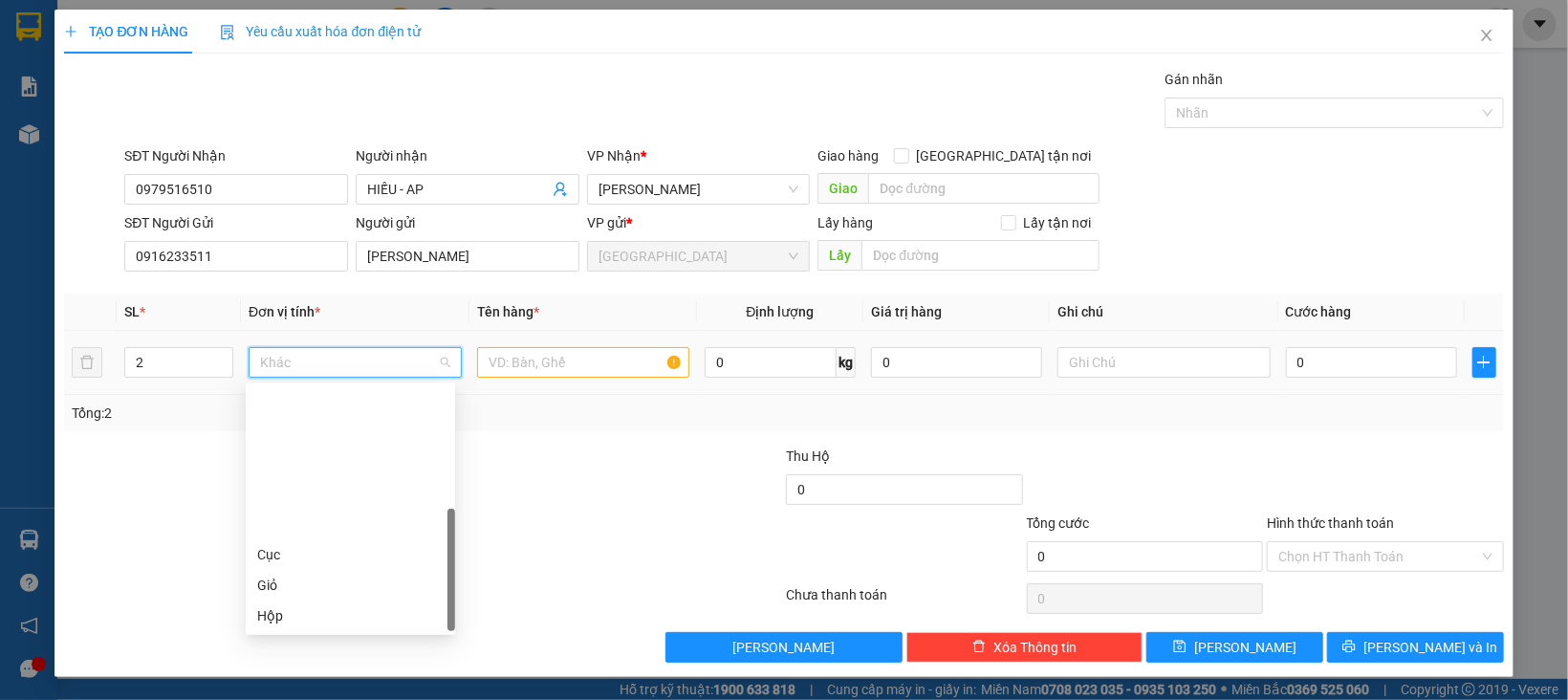
scroll to position [183, 0]
type input "X"
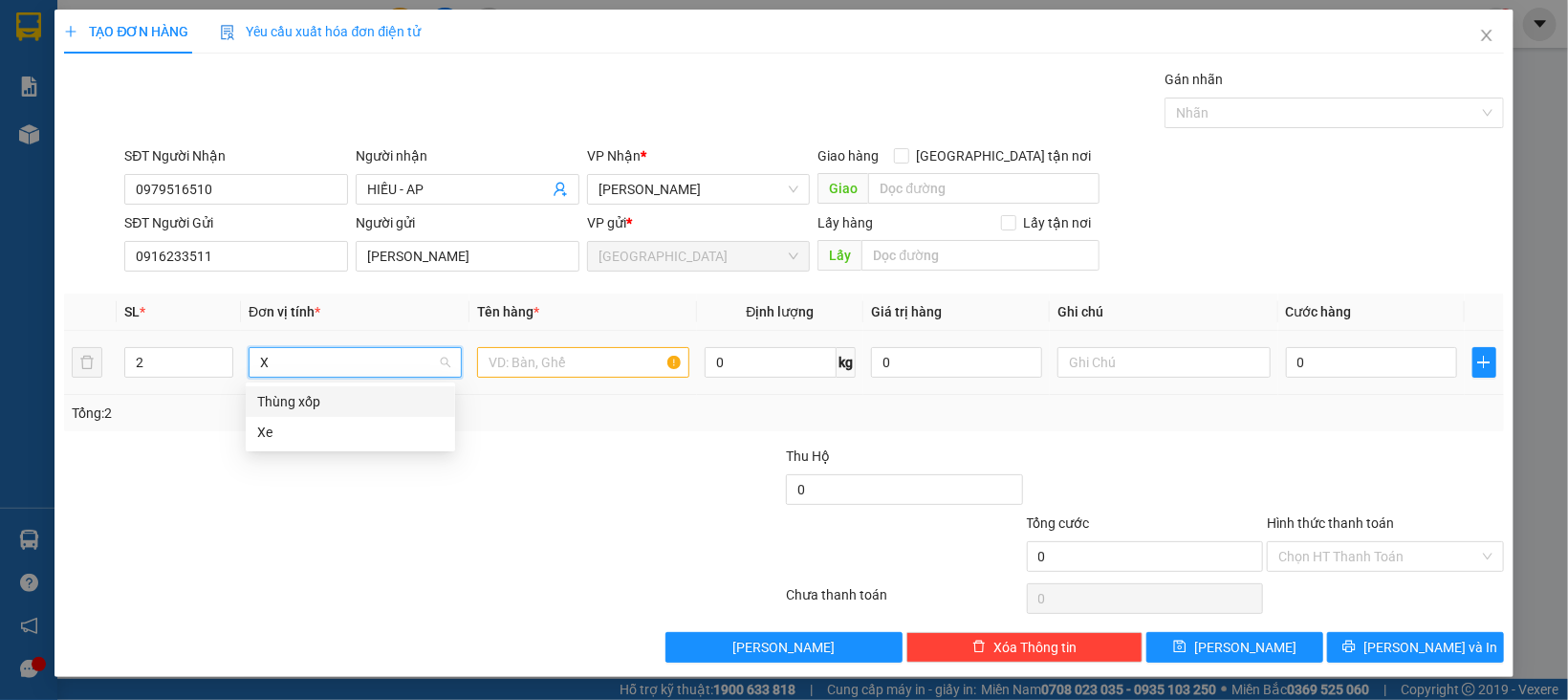
drag, startPoint x: 328, startPoint y: 401, endPoint x: 460, endPoint y: 398, distance: 132.0
click at [329, 401] on div "Thùng xốp" at bounding box center [350, 401] width 187 height 21
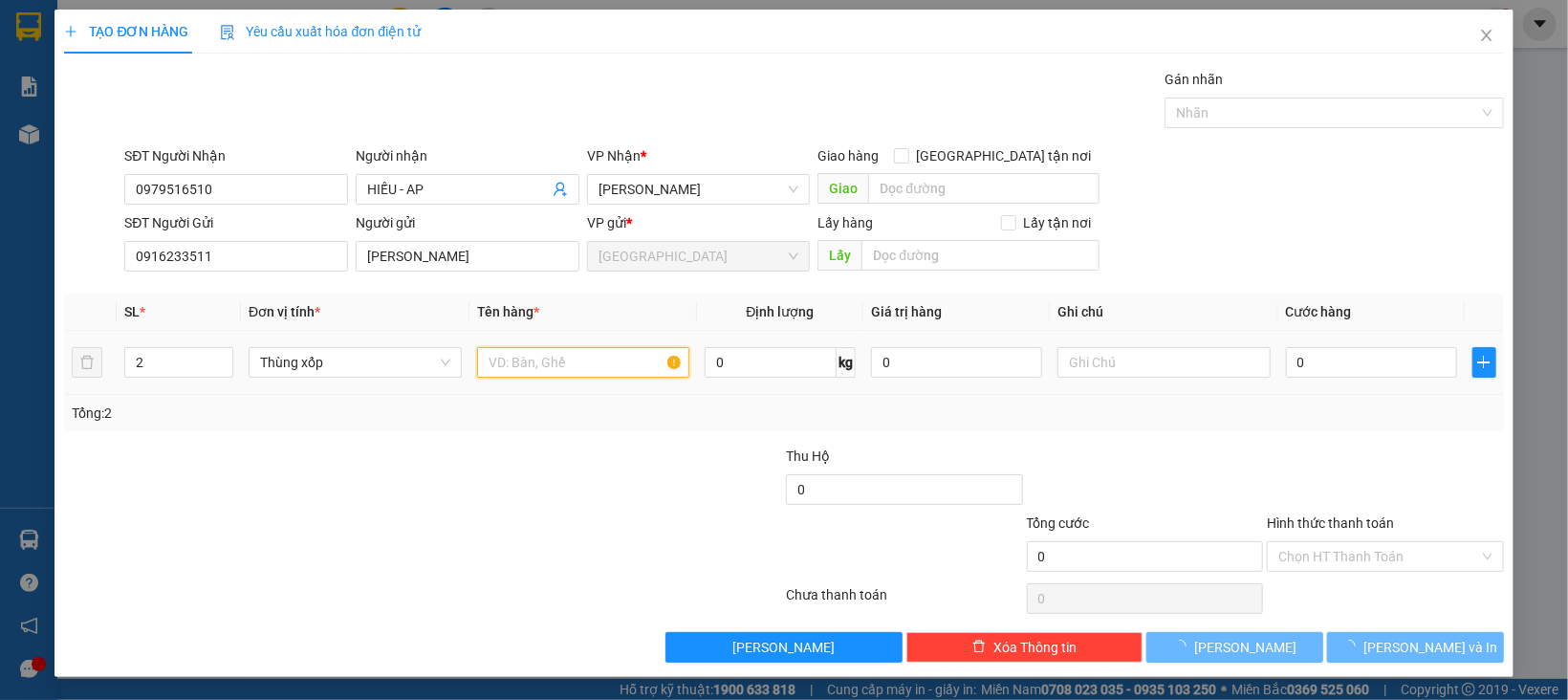
click at [529, 371] on input "text" at bounding box center [584, 362] width 213 height 31
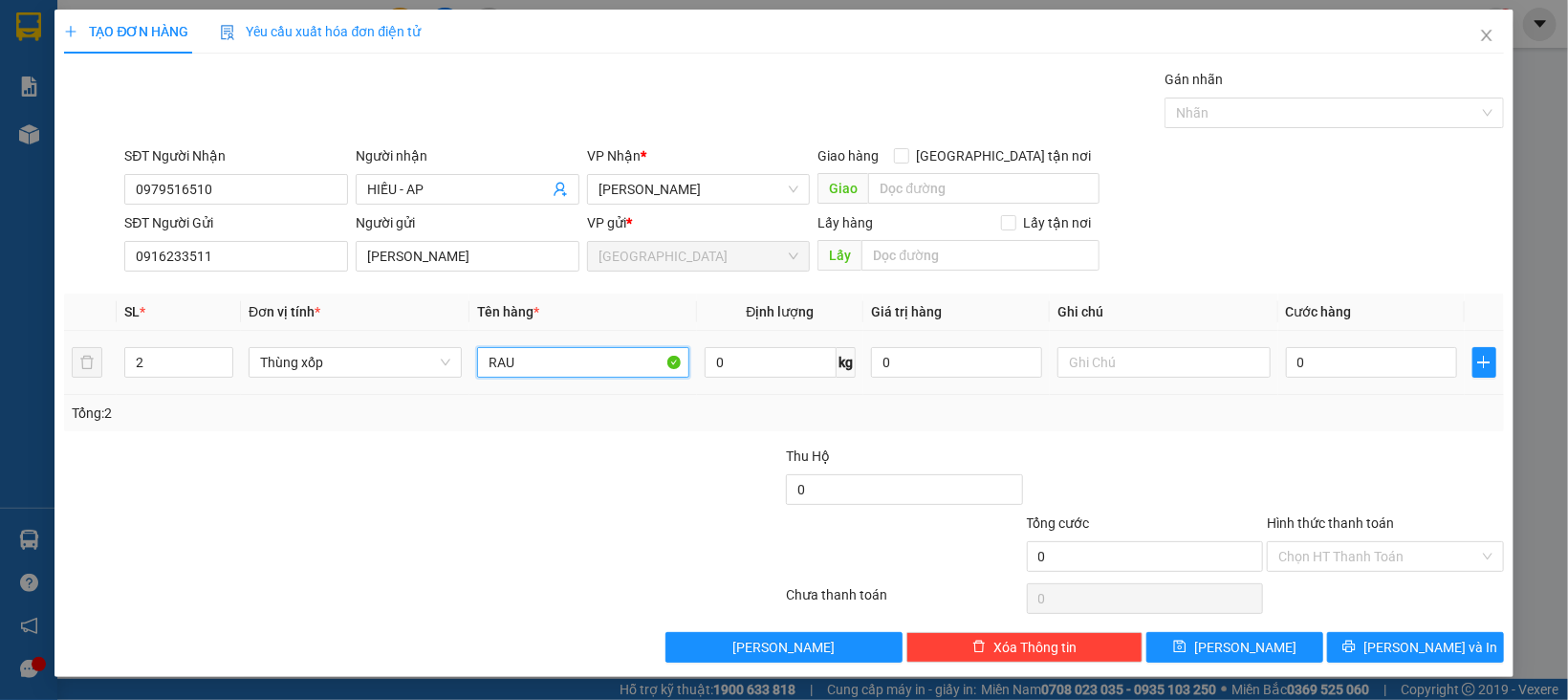
type input "RAU"
type input "2"
type input "22"
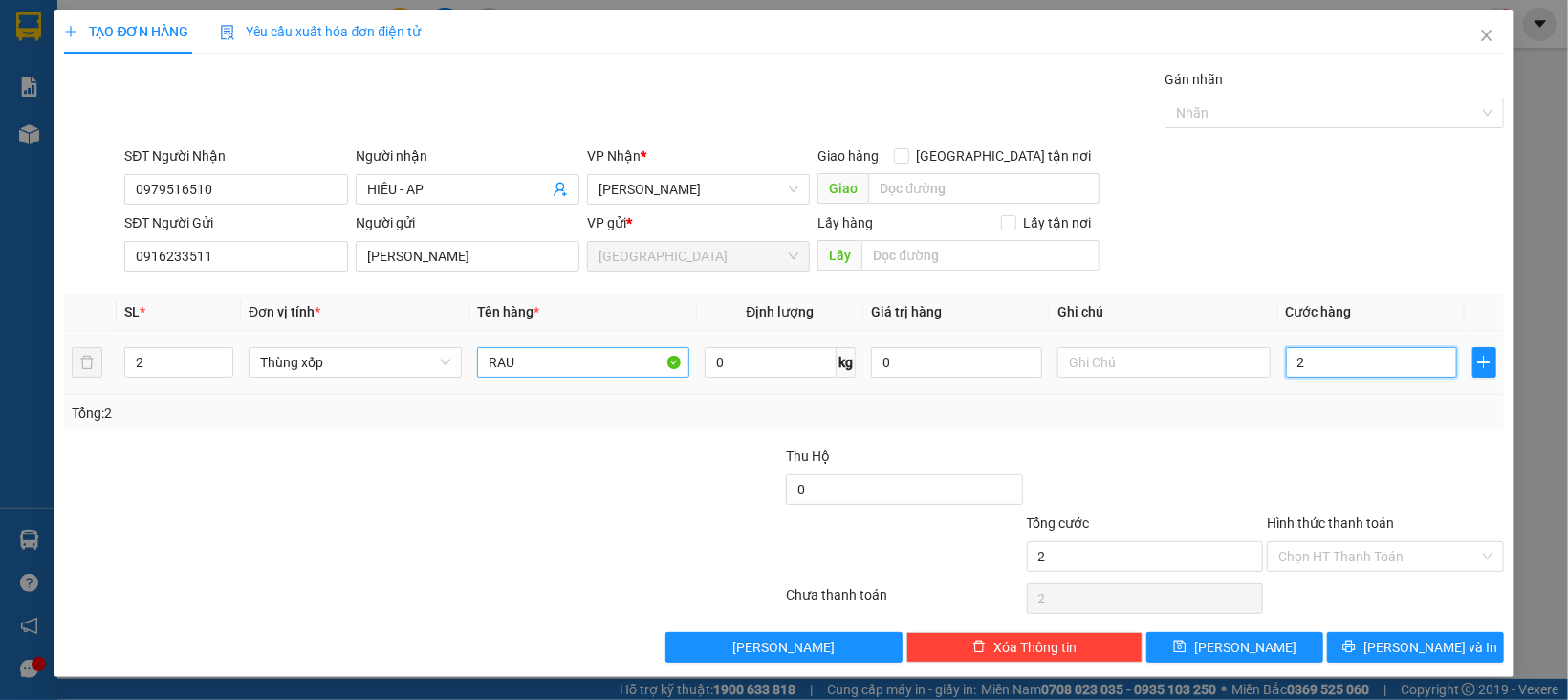
type input "22"
type input "220"
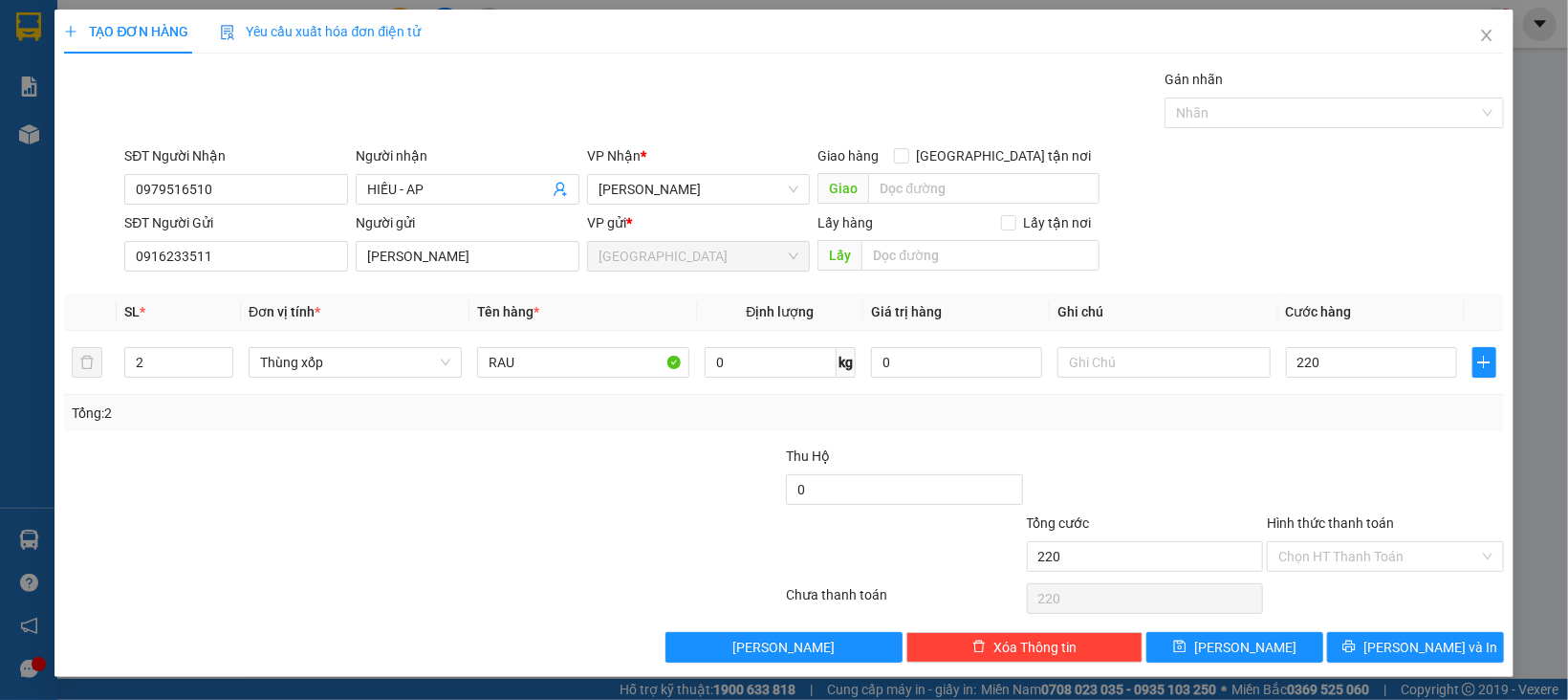
type input "220.000"
click at [1346, 485] on div at bounding box center [1385, 480] width 241 height 67
click at [1353, 554] on input "Hình thức thanh toán" at bounding box center [1378, 557] width 201 height 29
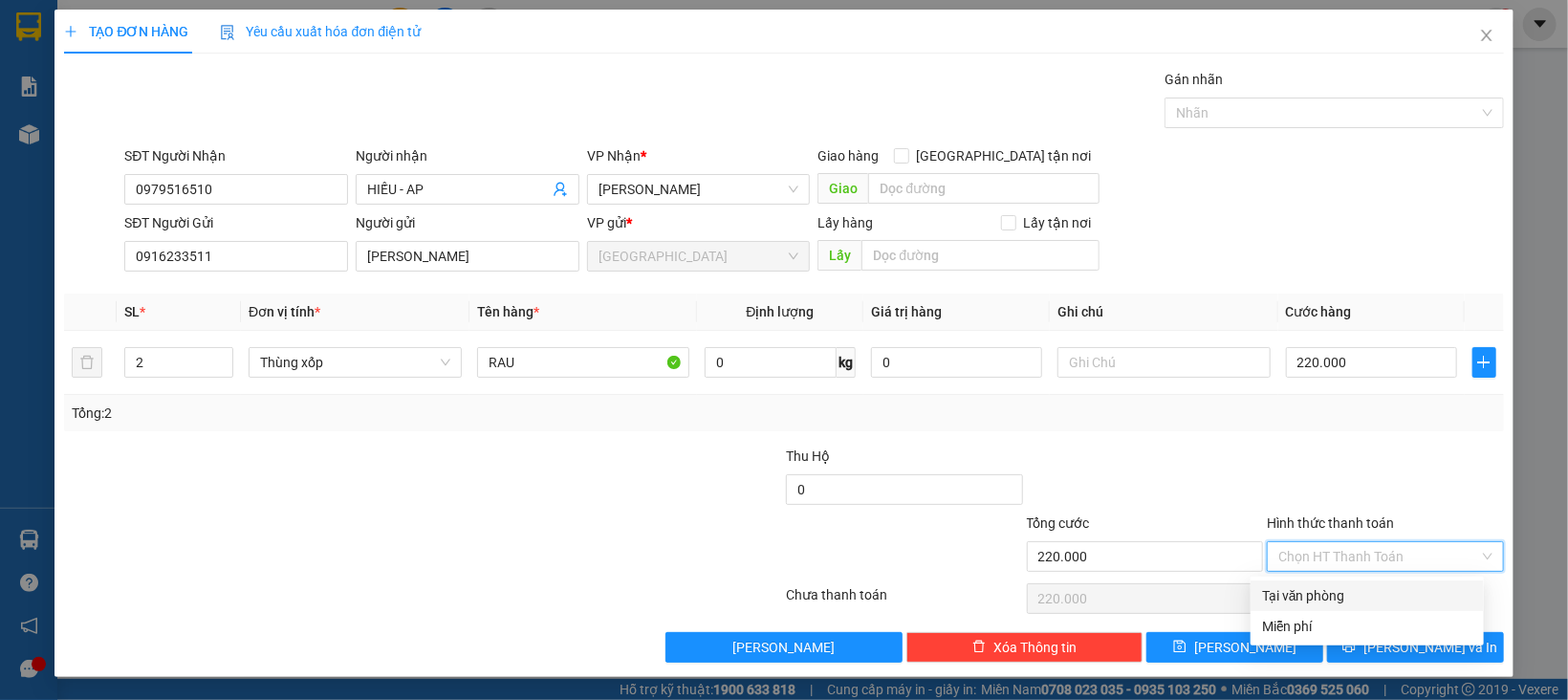
click at [1352, 590] on div "Tại văn phòng" at bounding box center [1367, 595] width 210 height 21
type input "0"
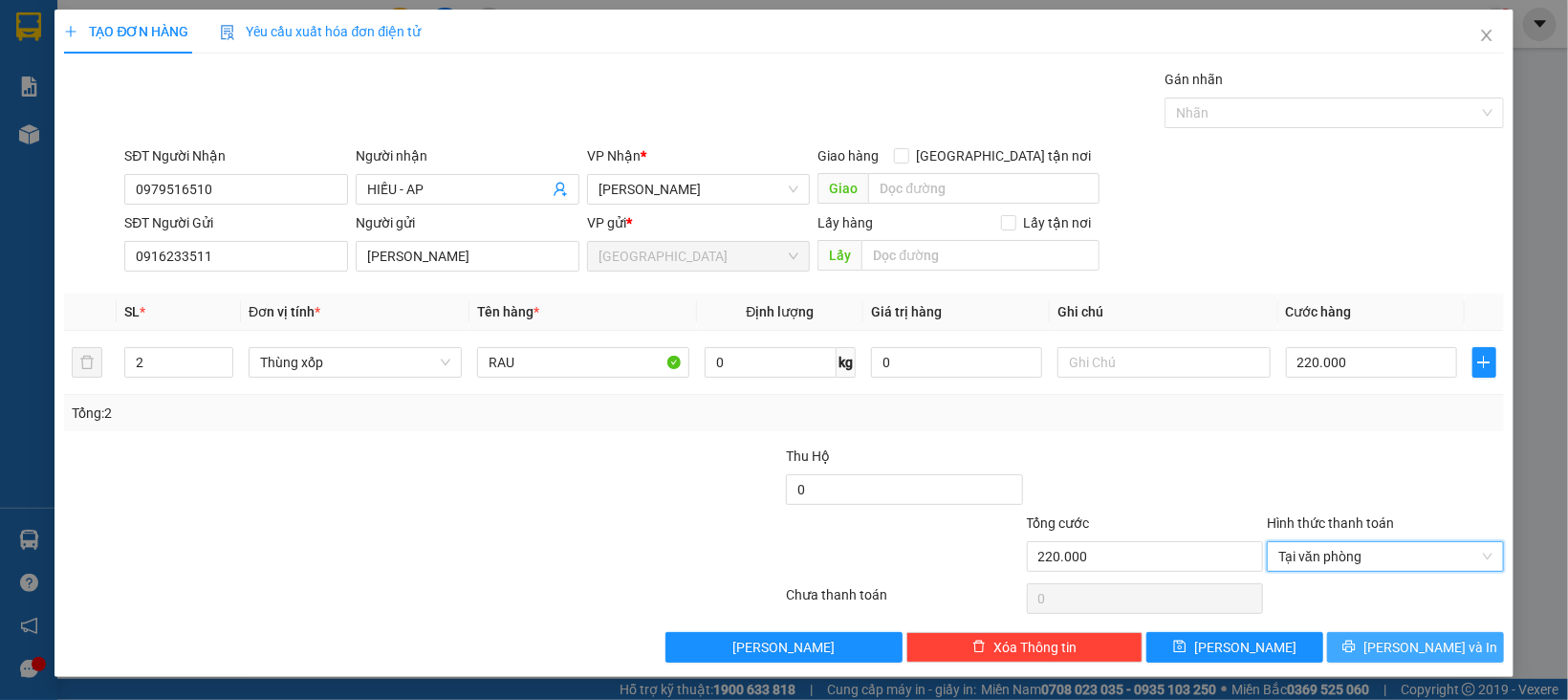
click at [1355, 650] on icon "printer" at bounding box center [1349, 647] width 13 height 13
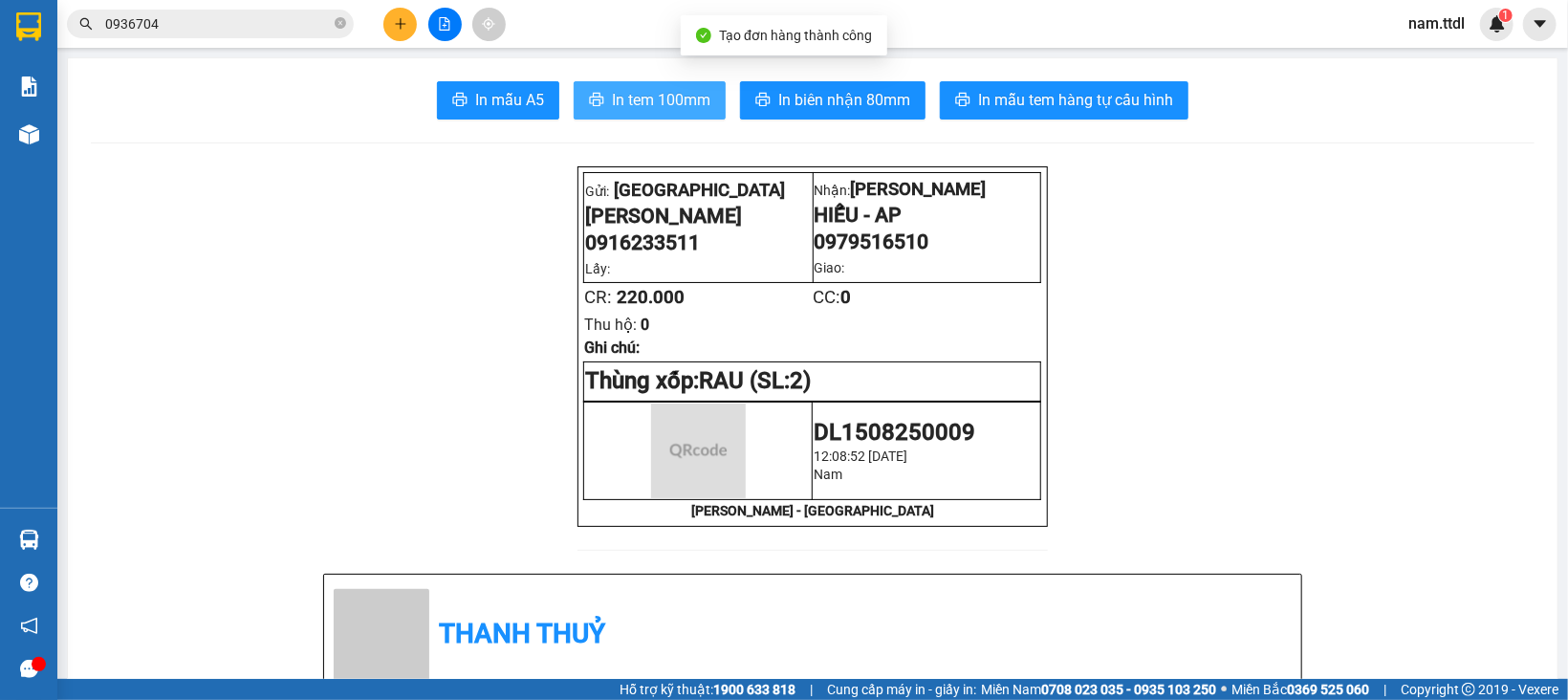
click at [612, 91] on span "In tem 100mm" at bounding box center [661, 100] width 99 height 24
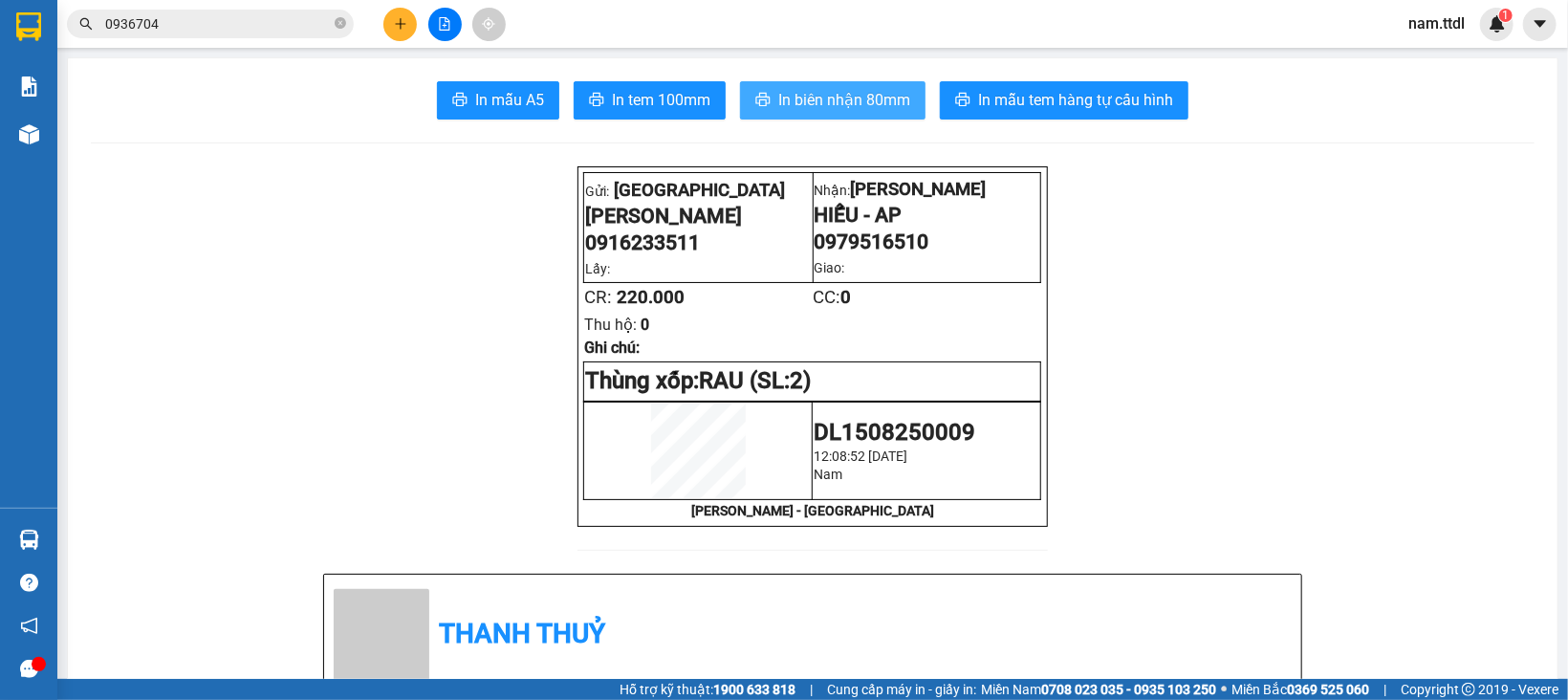
click at [779, 92] on span "In biên nhận 80mm" at bounding box center [845, 100] width 132 height 24
click at [400, 30] on icon "plus" at bounding box center [401, 24] width 14 height 14
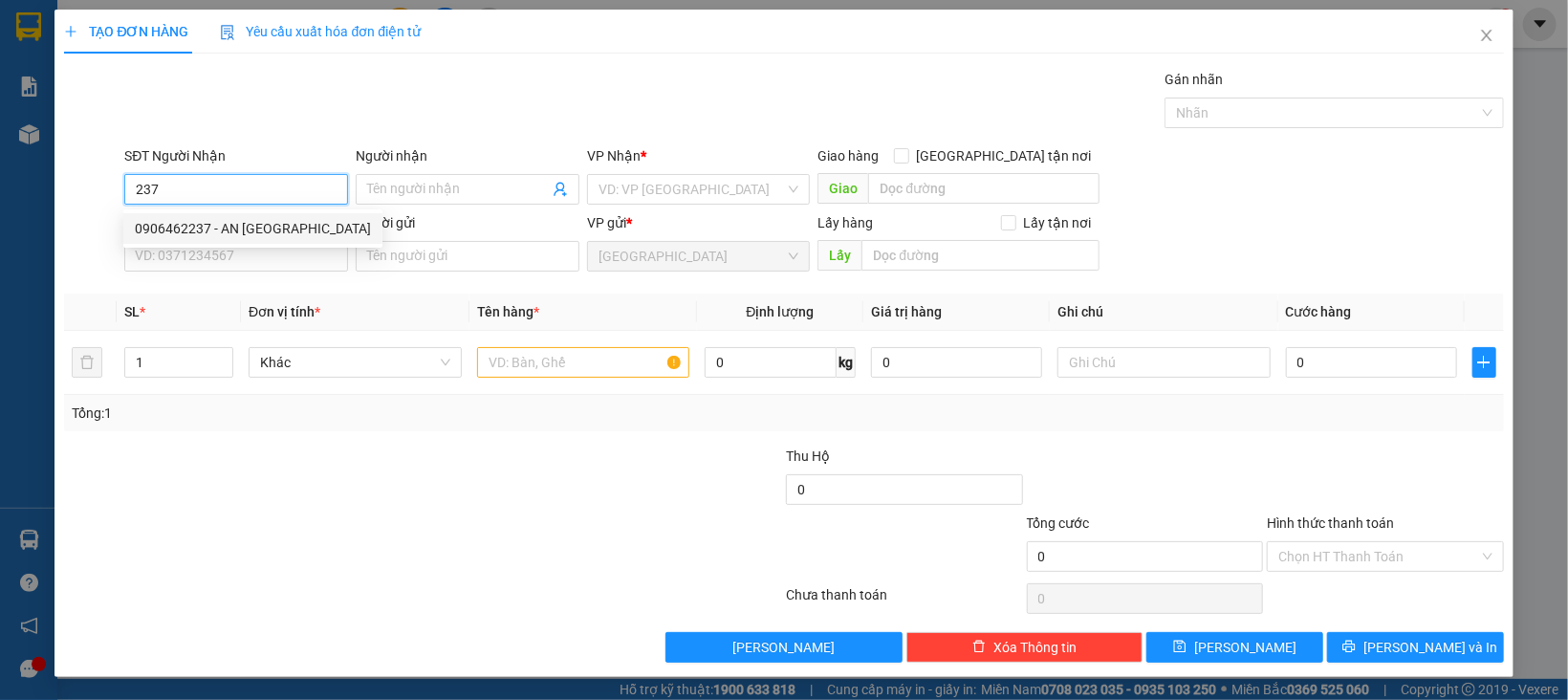
click at [254, 234] on div "0906462237 - AN [GEOGRAPHIC_DATA]" at bounding box center [252, 228] width 236 height 21
type input "0906462237"
type input "AN [GEOGRAPHIC_DATA]"
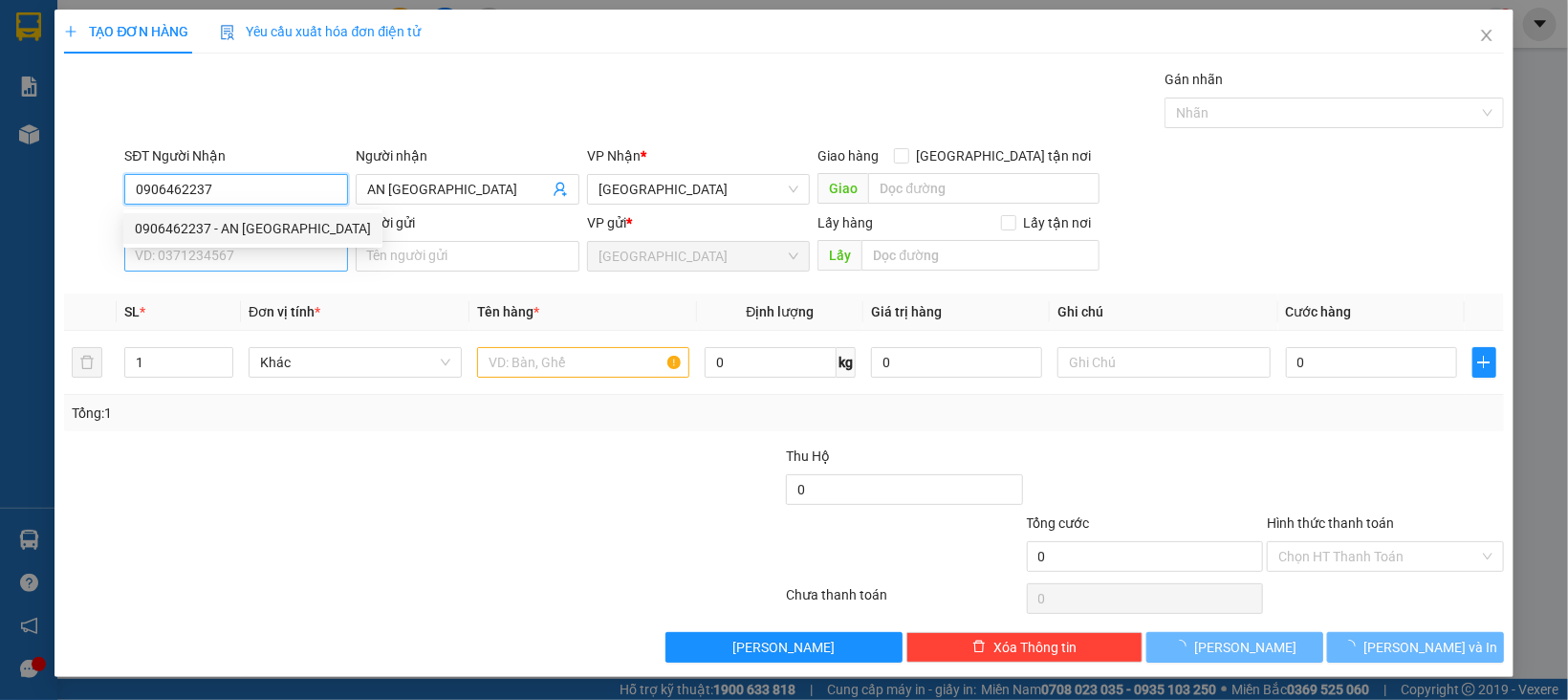
type input "0906462237"
click at [263, 260] on input "SĐT Người Gửi" at bounding box center [236, 256] width 223 height 31
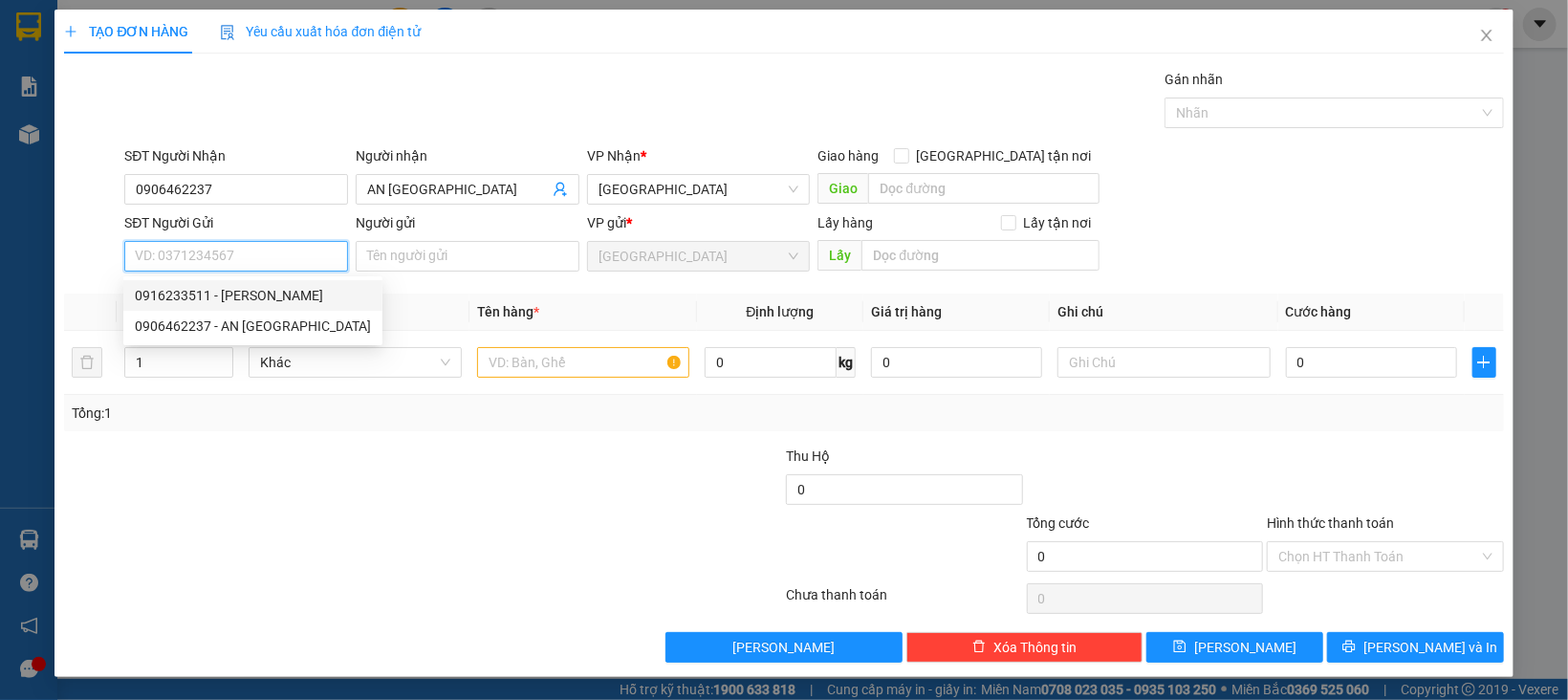
click at [250, 298] on div "0916233511 - [PERSON_NAME]" at bounding box center [252, 295] width 236 height 21
type input "0916233511"
type input "[PERSON_NAME]"
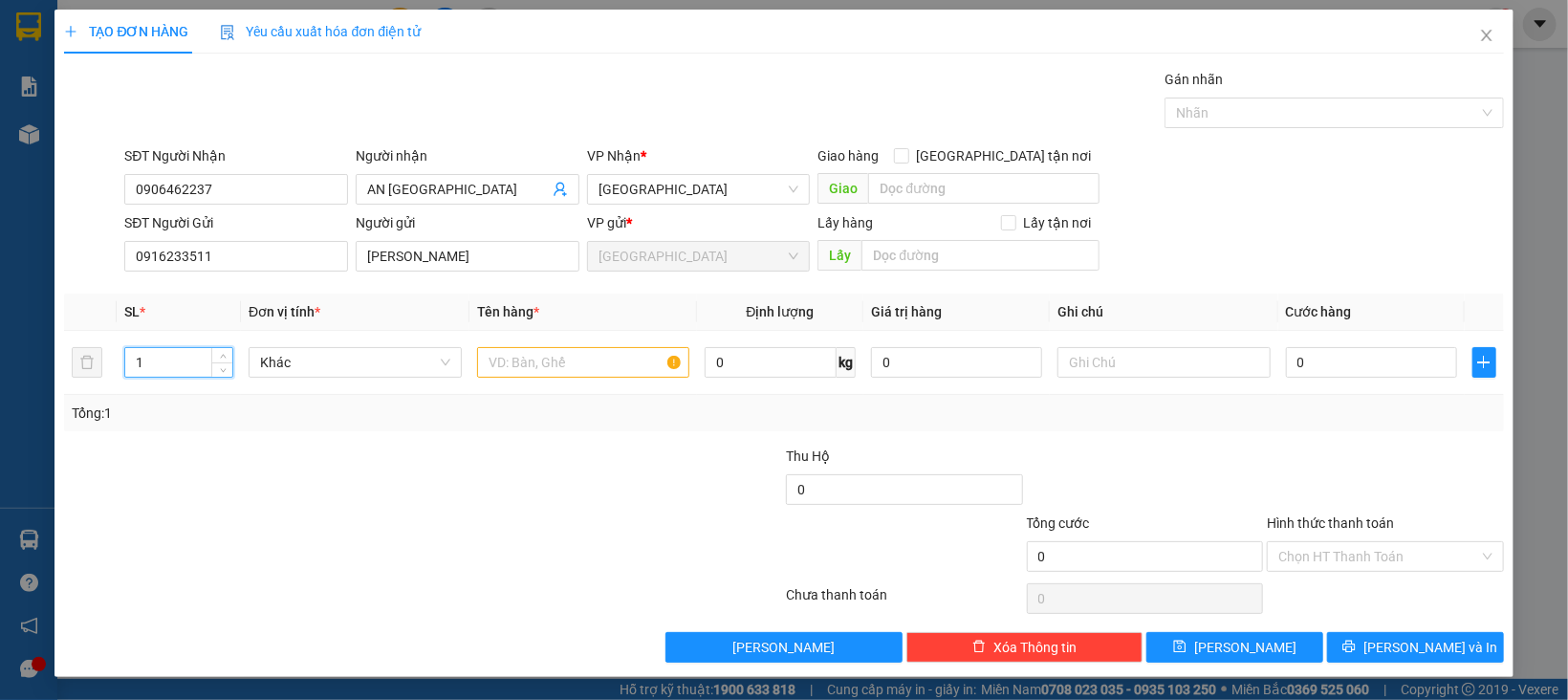
drag, startPoint x: 120, startPoint y: 371, endPoint x: 16, endPoint y: 397, distance: 107.2
click at [19, 394] on div "TẠO ĐƠN HÀNG Yêu cầu xuất hóa đơn điện tử Transit Pickup Surcharge Ids Transit …" at bounding box center [784, 350] width 1568 height 700
click at [326, 375] on span "Khác" at bounding box center [355, 362] width 191 height 29
type input "4"
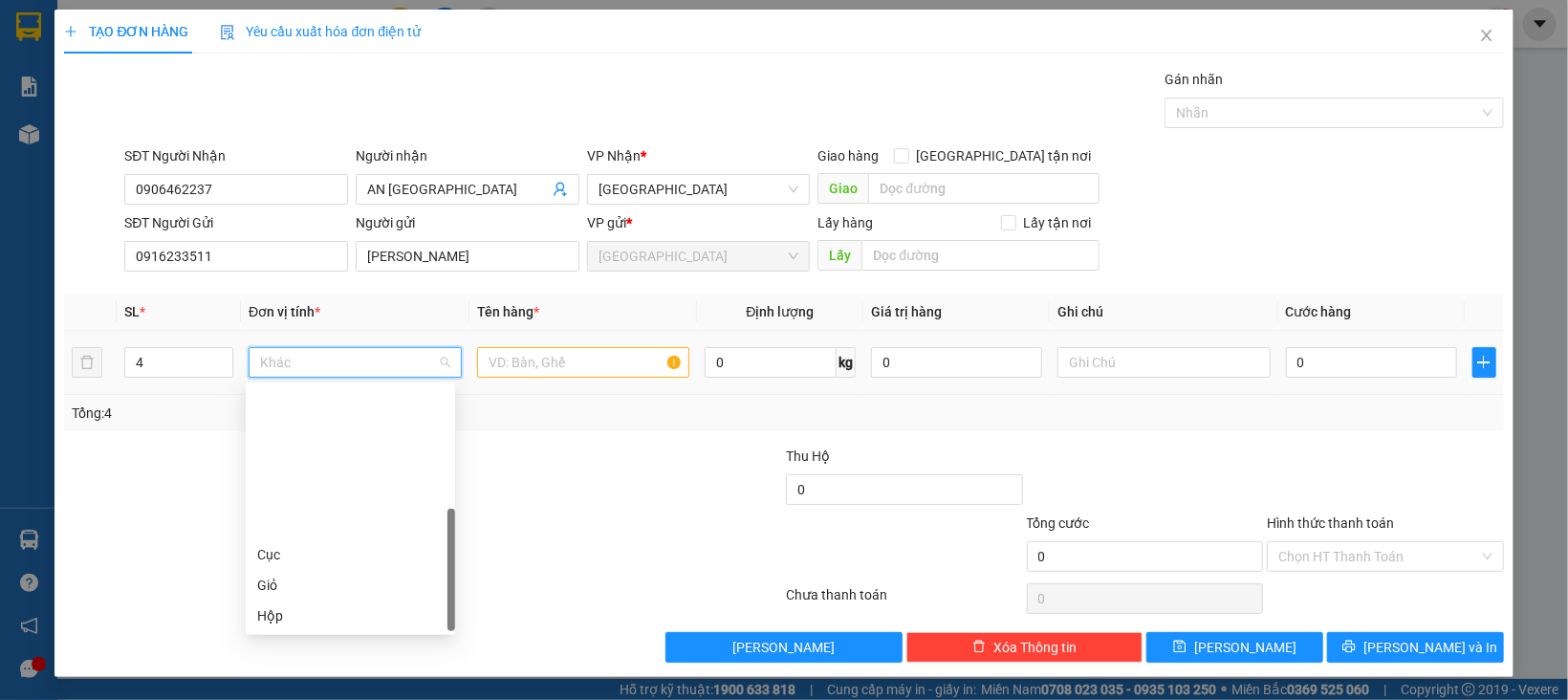
scroll to position [183, 0]
type input "X"
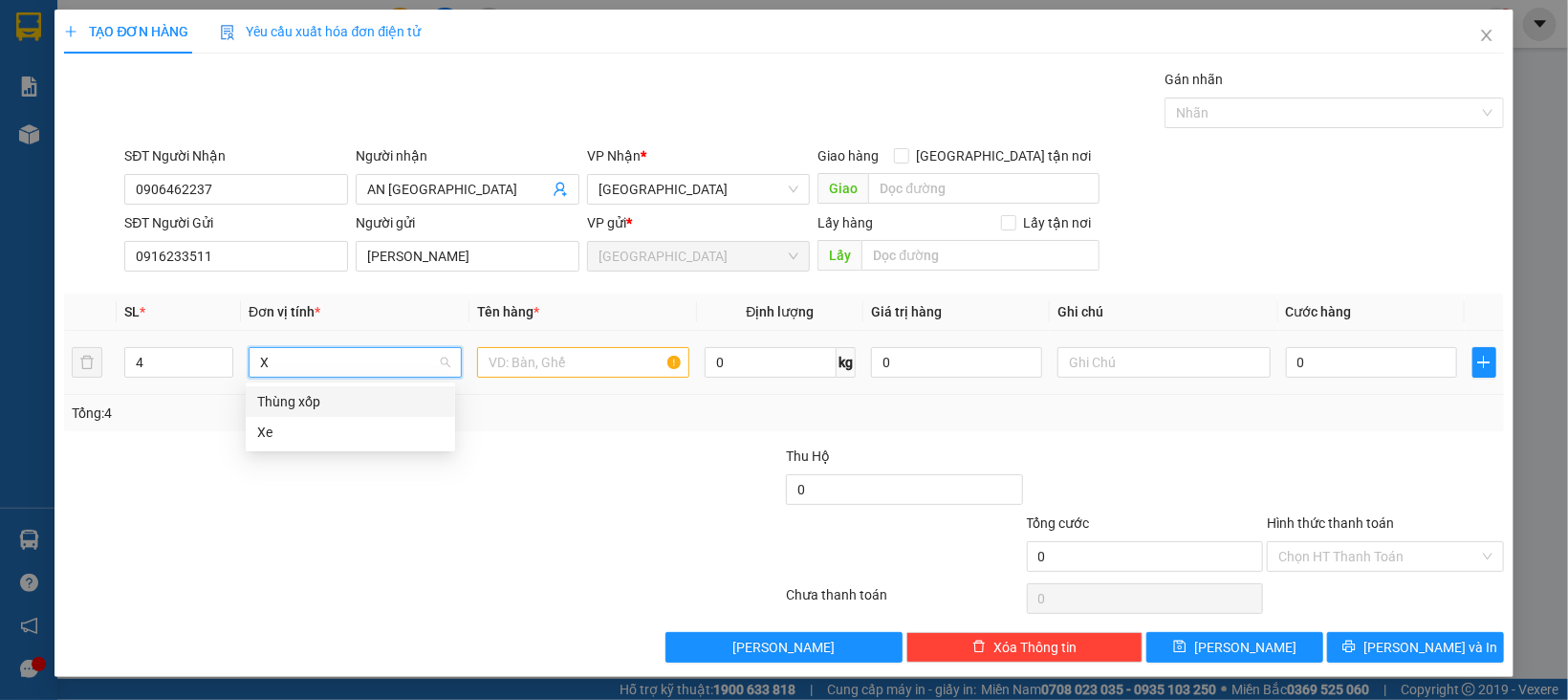
drag, startPoint x: 309, startPoint y: 397, endPoint x: 473, endPoint y: 380, distance: 164.9
click at [320, 401] on div "Thùng xốp" at bounding box center [350, 401] width 187 height 21
click at [512, 365] on input "text" at bounding box center [584, 362] width 213 height 31
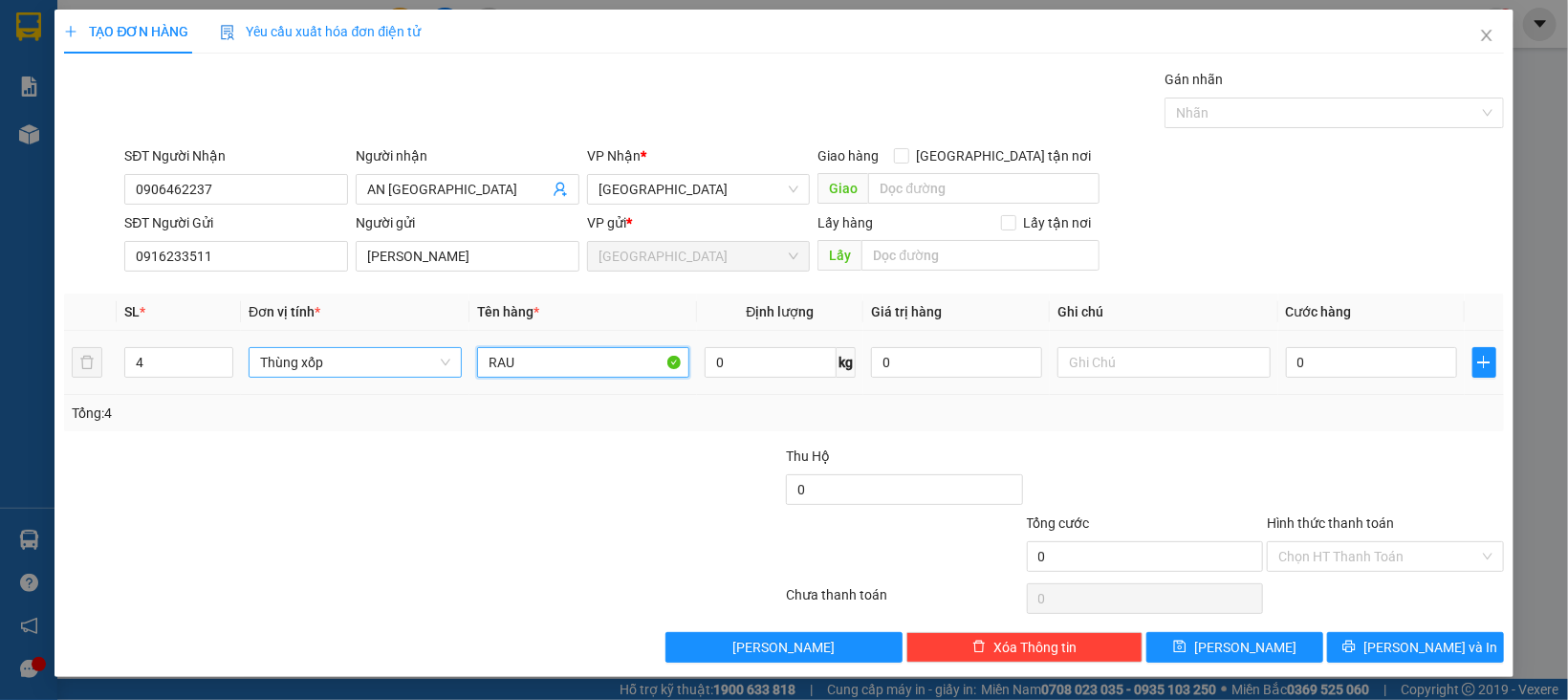
type input "RAU"
type input "4"
type input "44"
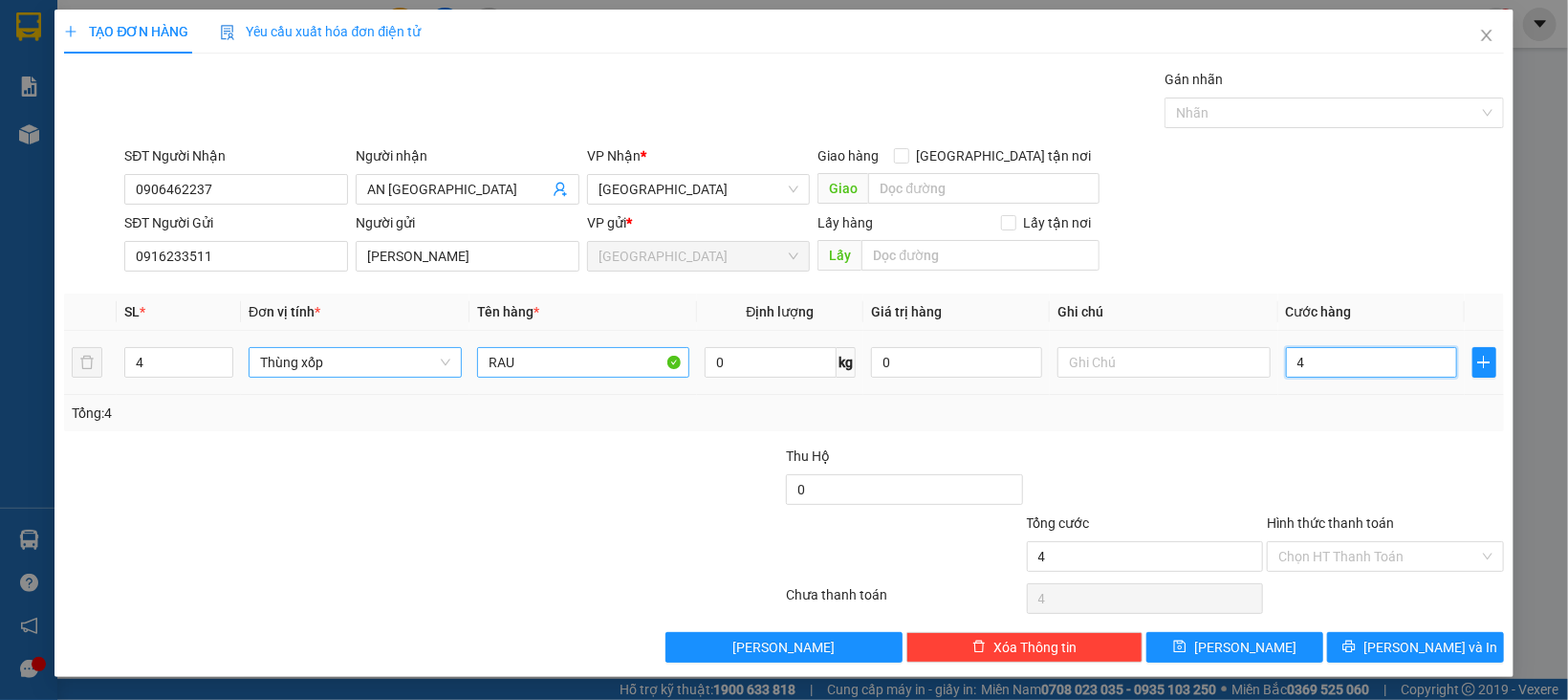
type input "44"
type input "440"
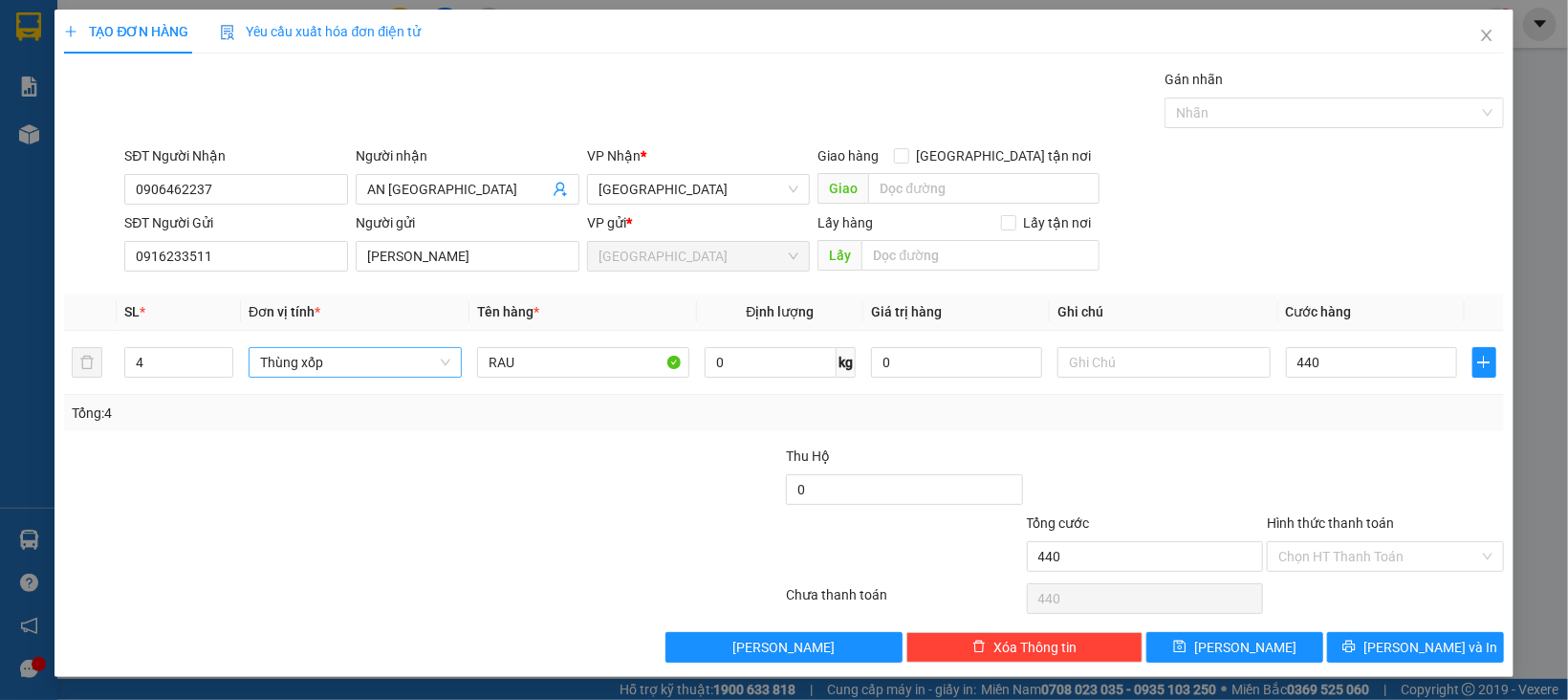
type input "440.000"
drag, startPoint x: 1366, startPoint y: 454, endPoint x: 1352, endPoint y: 535, distance: 82.2
click at [1363, 461] on div at bounding box center [1385, 480] width 241 height 67
click at [1348, 564] on input "Hình thức thanh toán" at bounding box center [1378, 557] width 201 height 29
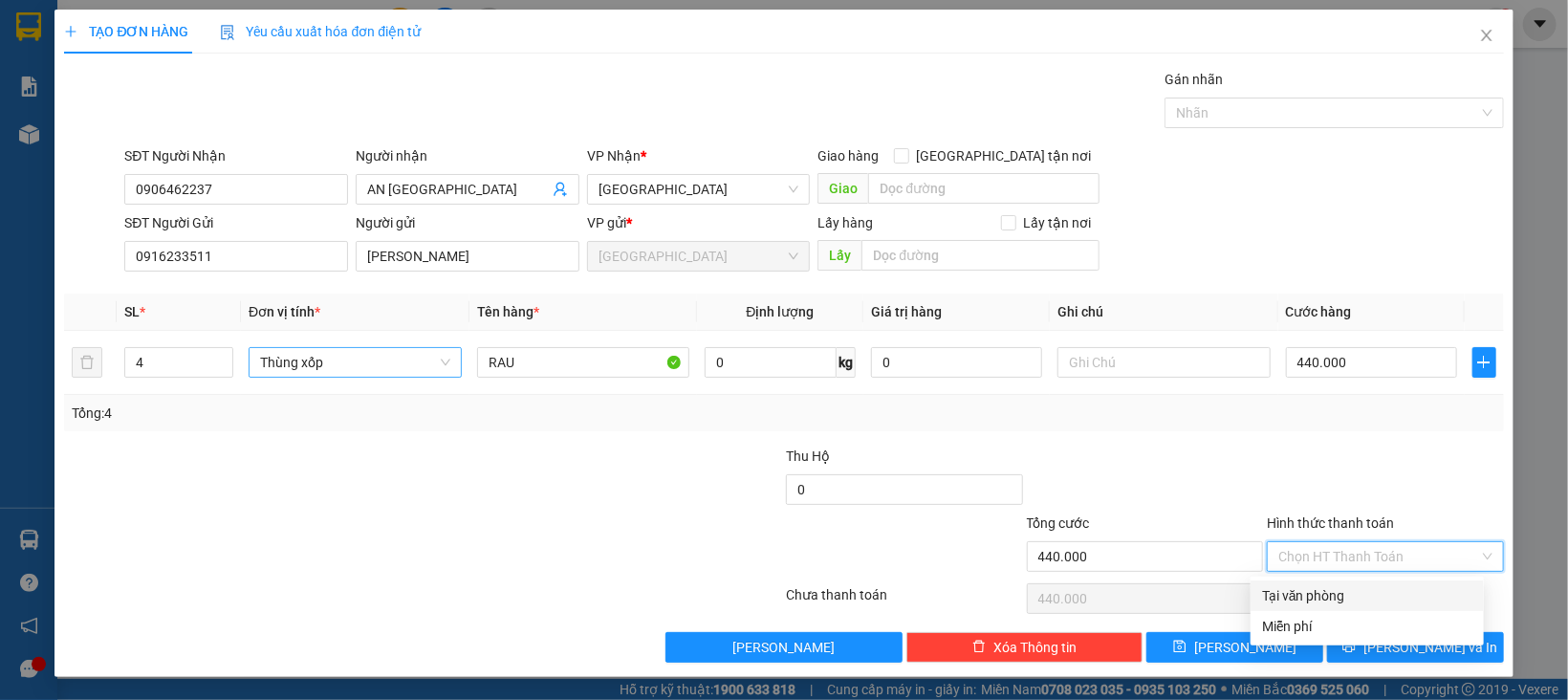
click at [1348, 593] on div "Tại văn phòng" at bounding box center [1367, 595] width 210 height 21
type input "0"
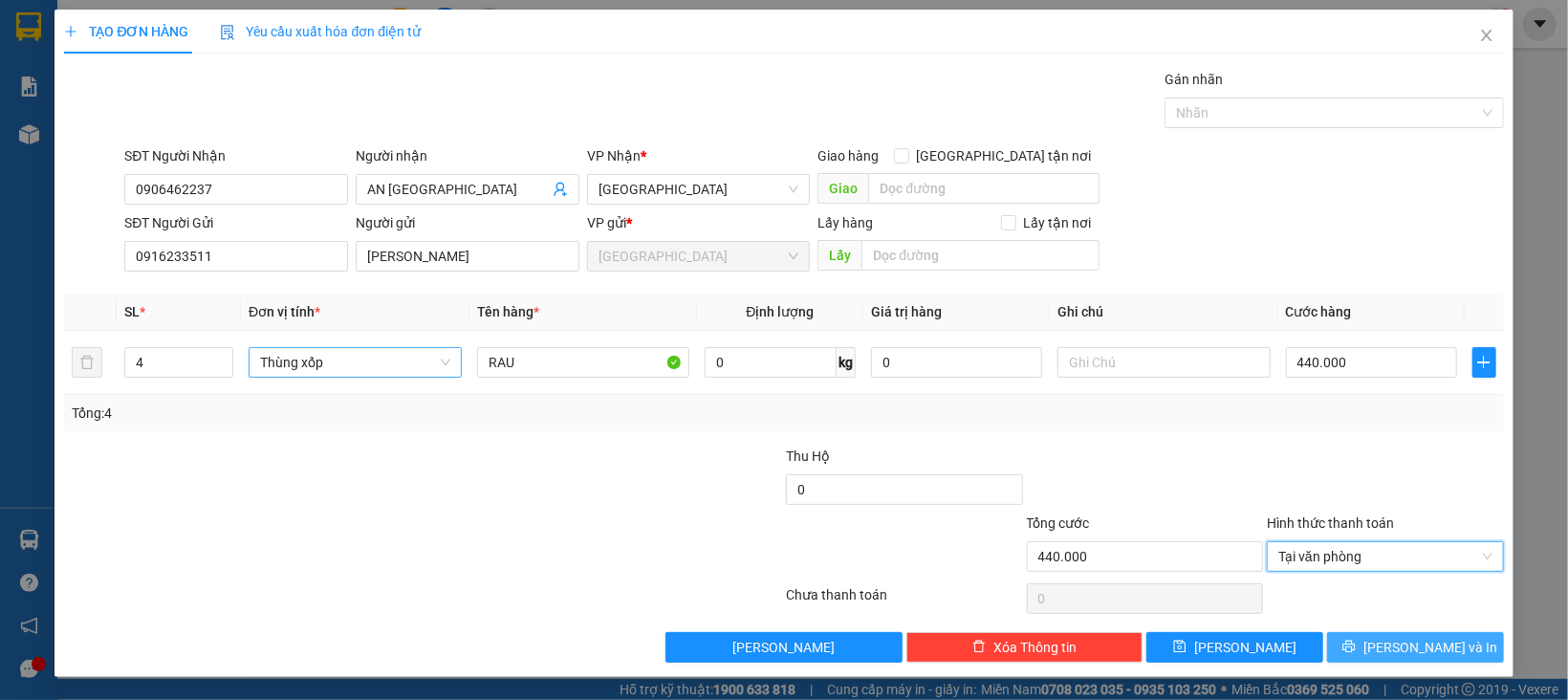
click at [1373, 640] on button "[PERSON_NAME] và In" at bounding box center [1415, 648] width 177 height 31
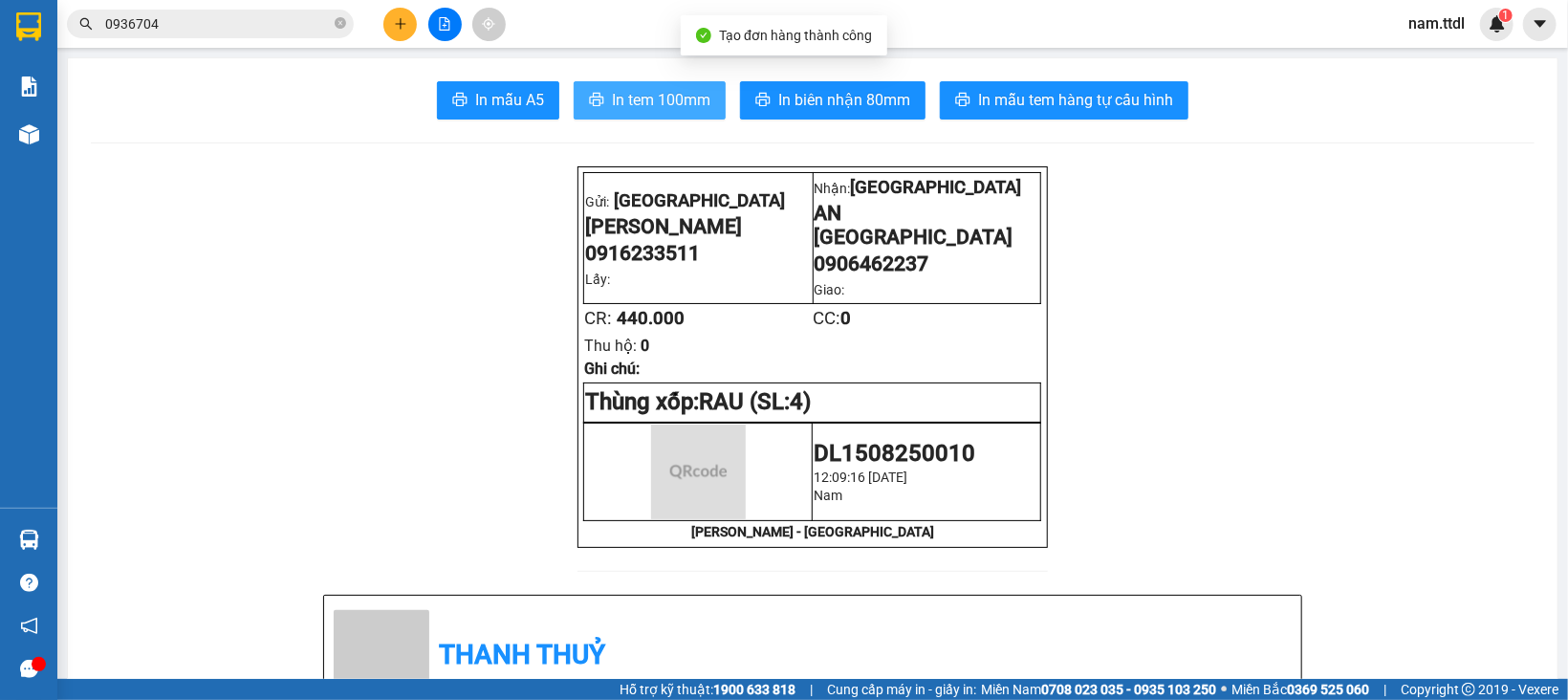
click at [617, 104] on span "In tem 100mm" at bounding box center [661, 100] width 99 height 24
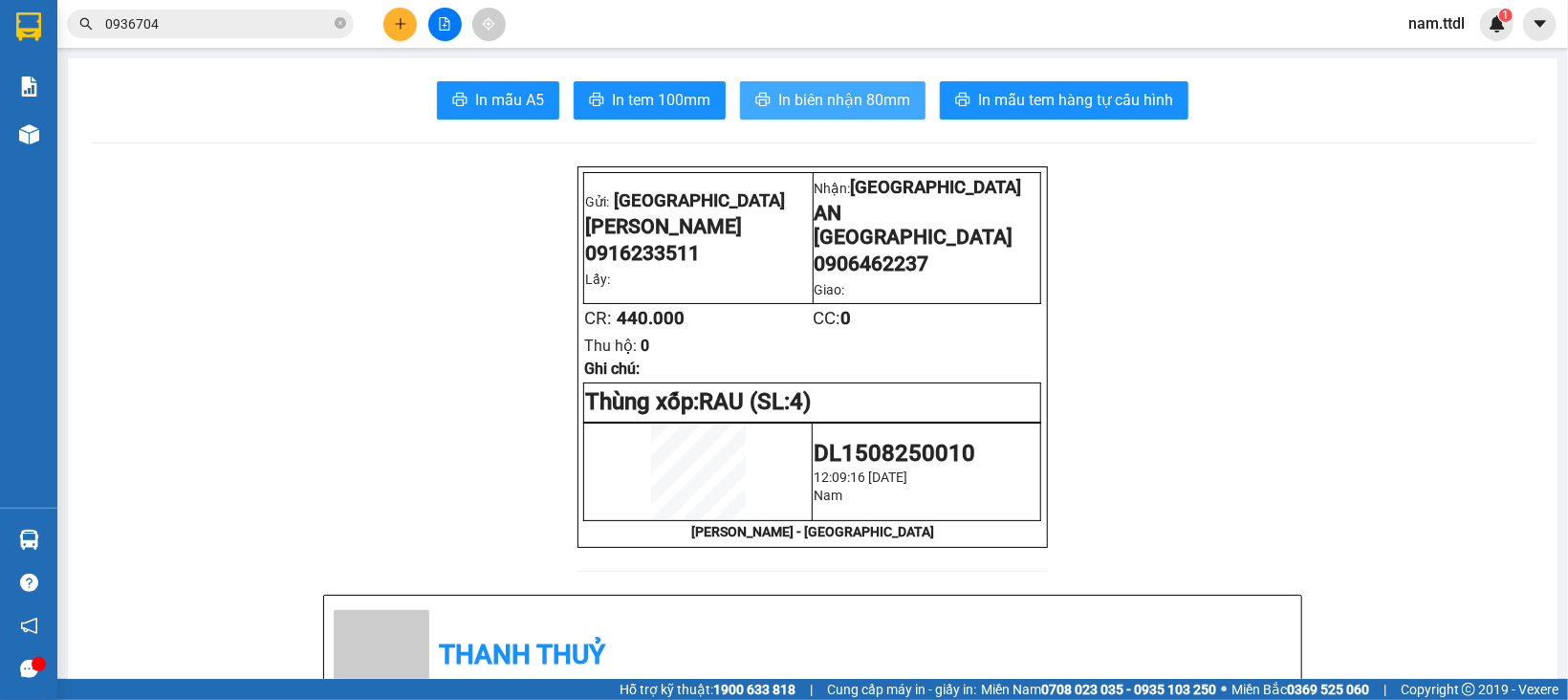
click at [819, 87] on button "In biên nhận 80mm" at bounding box center [833, 100] width 186 height 39
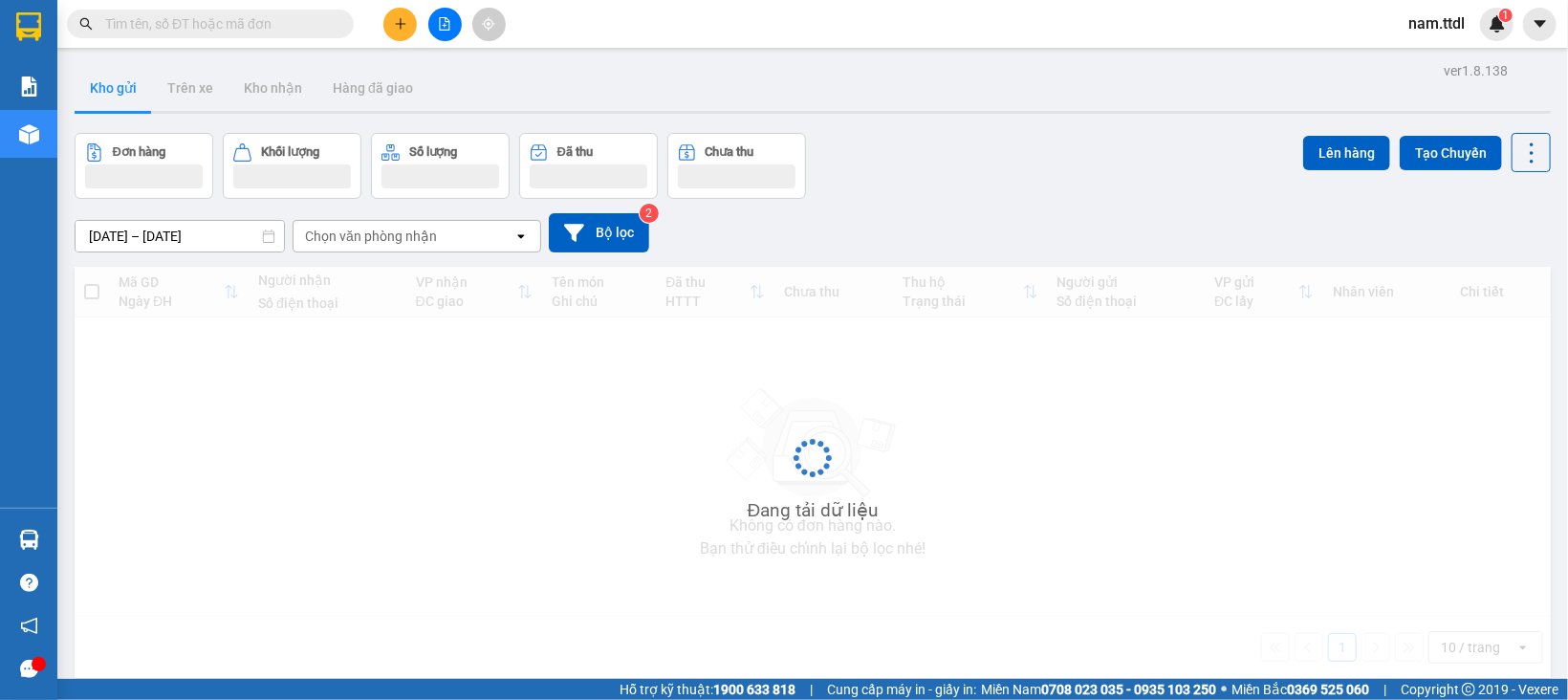
click at [230, 20] on input "text" at bounding box center [217, 24] width 225 height 21
paste input "0918173789"
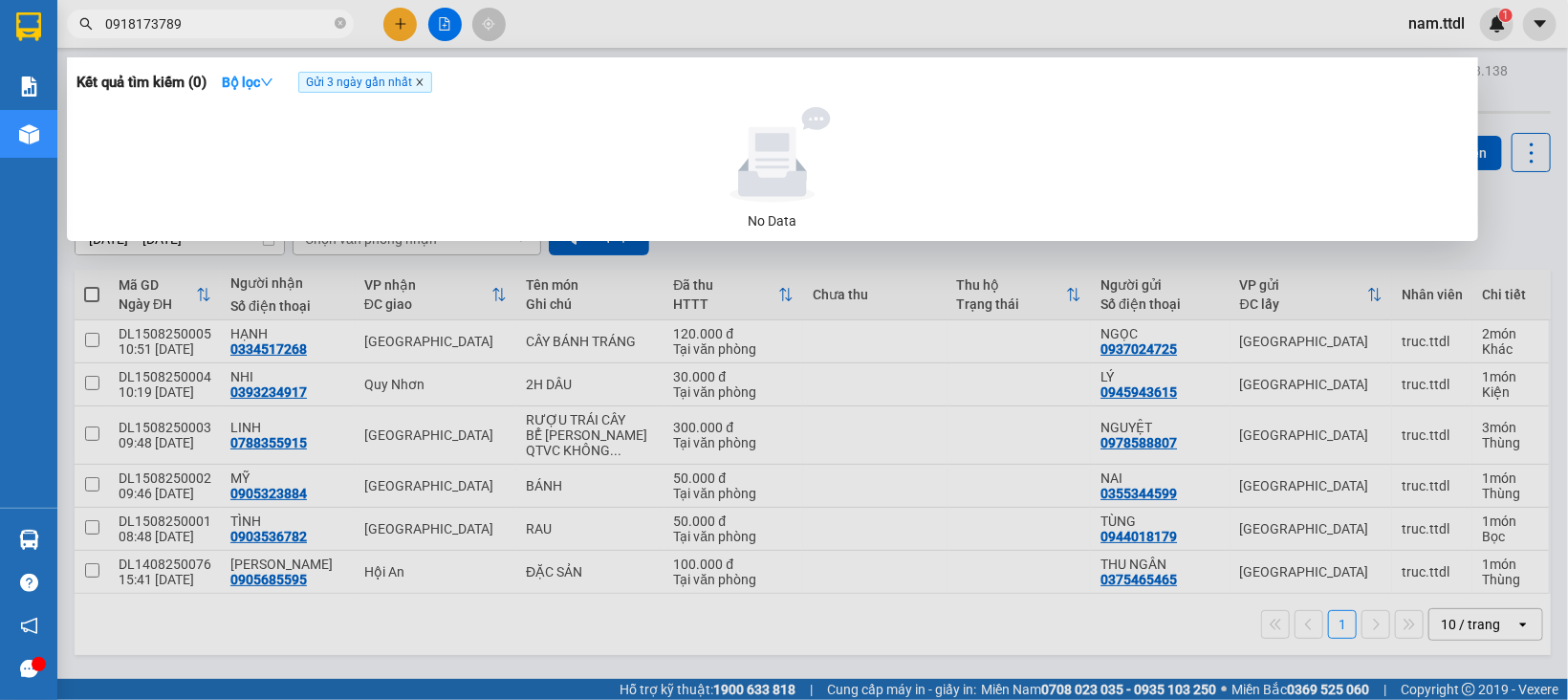
type input "0918173789"
click at [420, 81] on icon "close" at bounding box center [420, 82] width 10 height 10
